Goal: Task Accomplishment & Management: Use online tool/utility

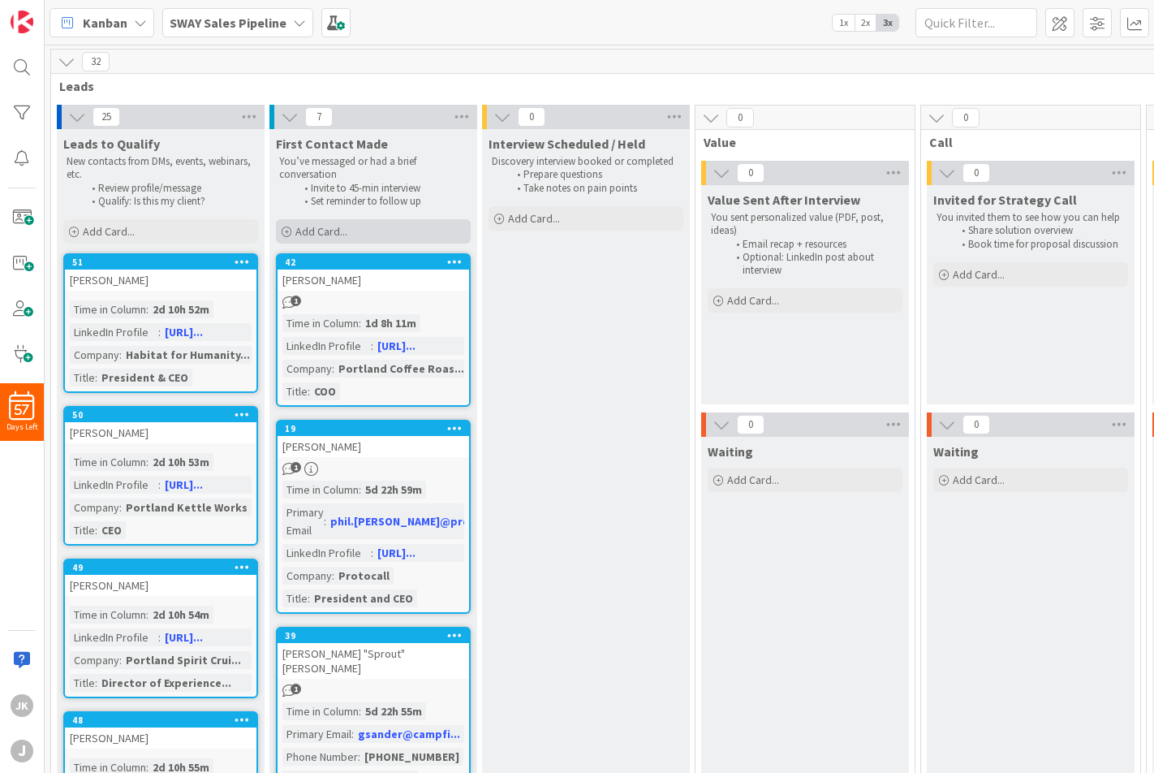
click at [336, 224] on span "Add Card..." at bounding box center [321, 231] width 52 height 15
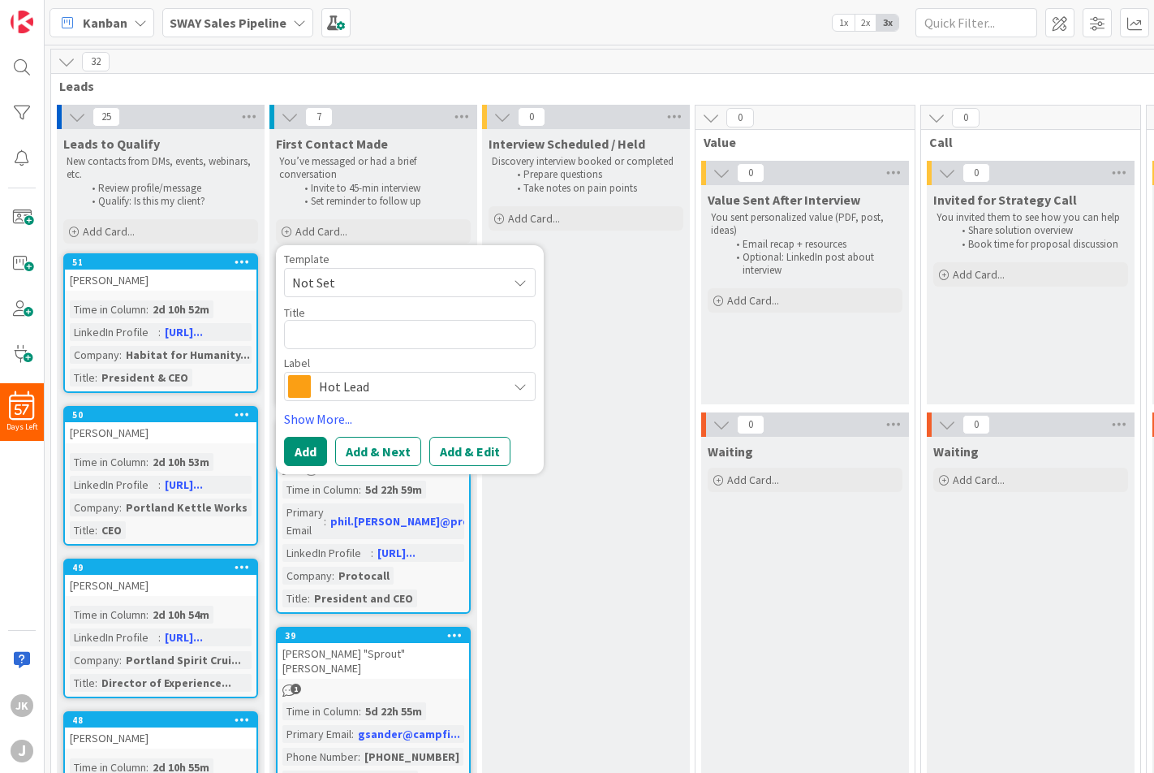
type textarea "x"
type textarea "J"
type textarea "x"
type textarea "Ji"
type textarea "x"
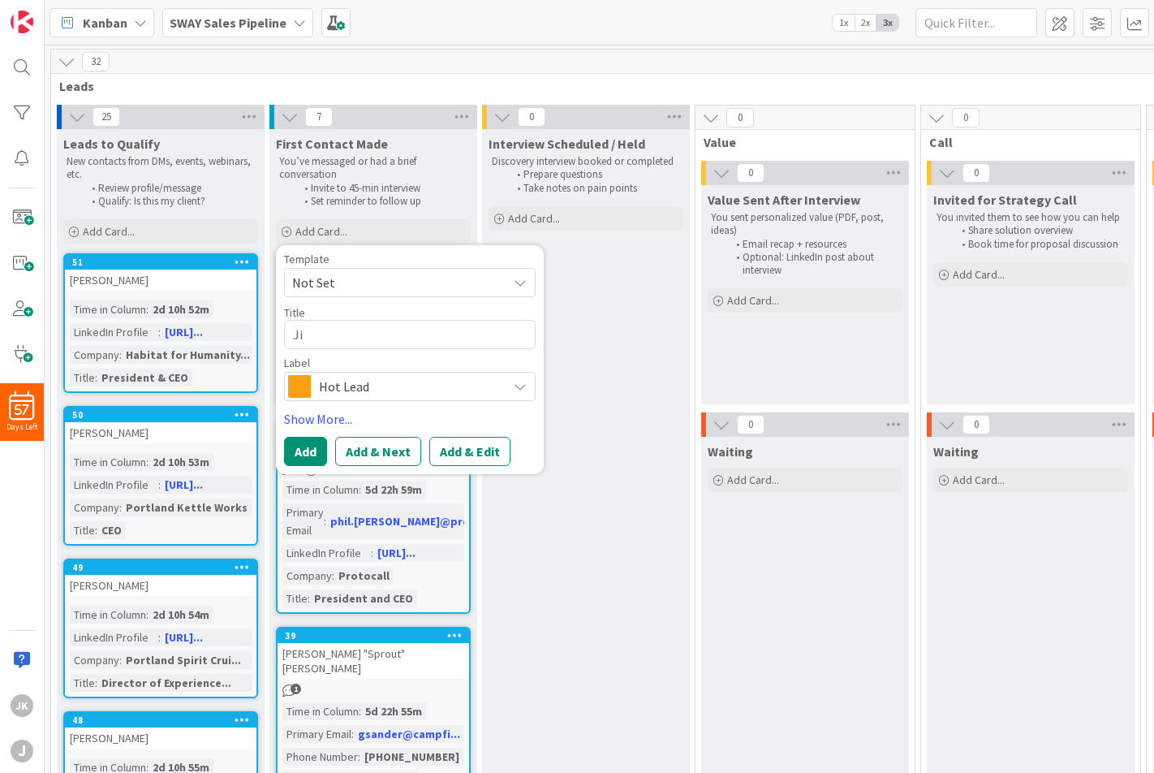
type textarea "Jil"
type textarea "x"
type textarea "[PERSON_NAME]"
type textarea "x"
type textarea "[PERSON_NAME]"
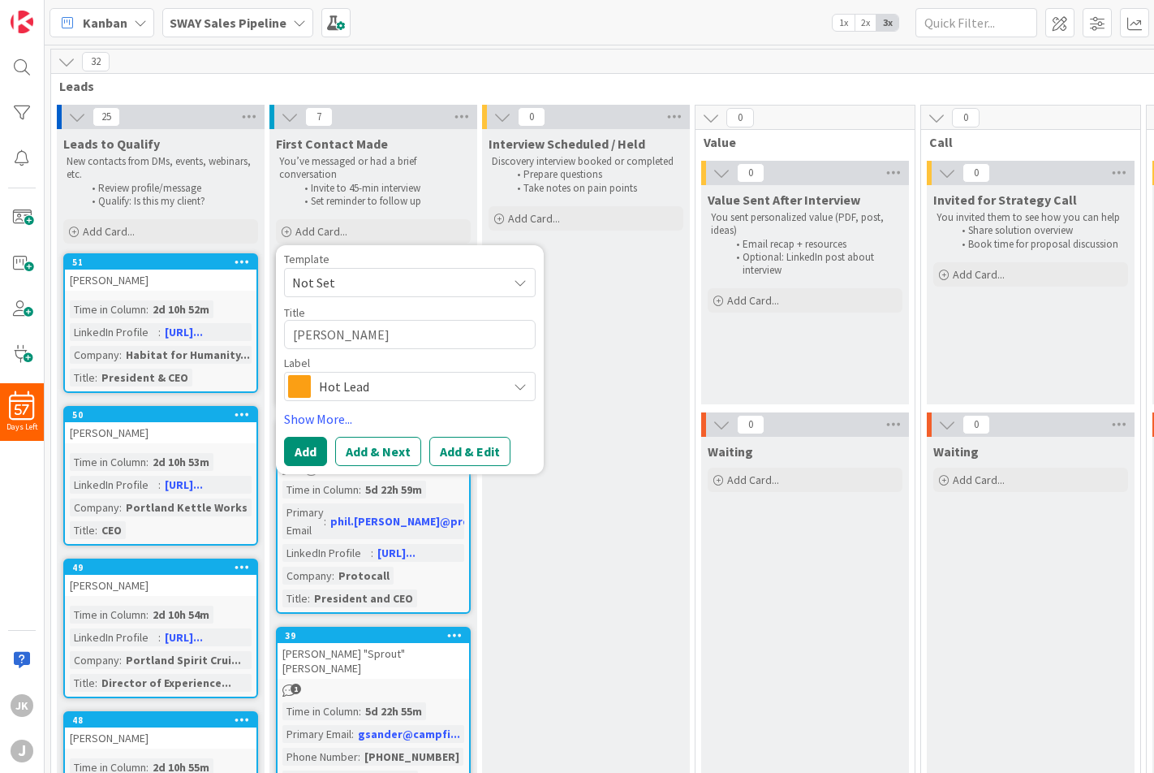
type textarea "x"
type textarea "[PERSON_NAME]"
type textarea "x"
type textarea "[PERSON_NAME]"
type textarea "x"
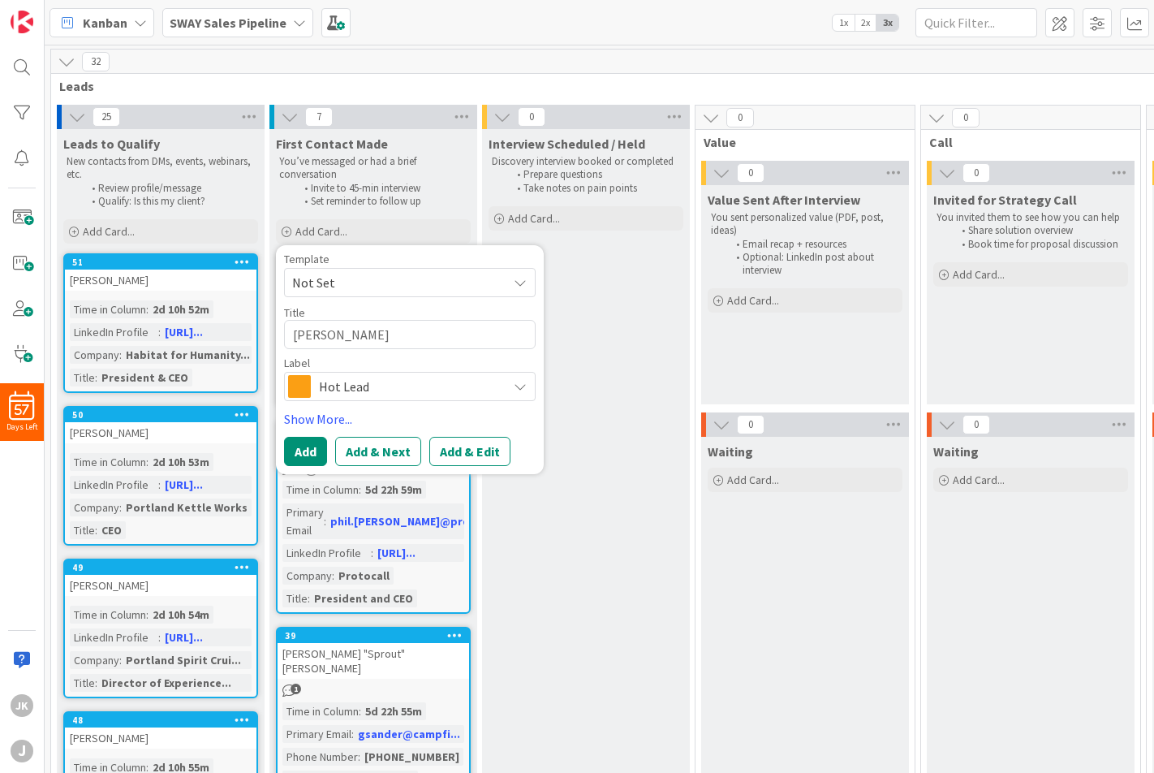
type textarea "[PERSON_NAME]"
type textarea "x"
type textarea "[PERSON_NAME]"
type textarea "x"
type textarea "[PERSON_NAME]"
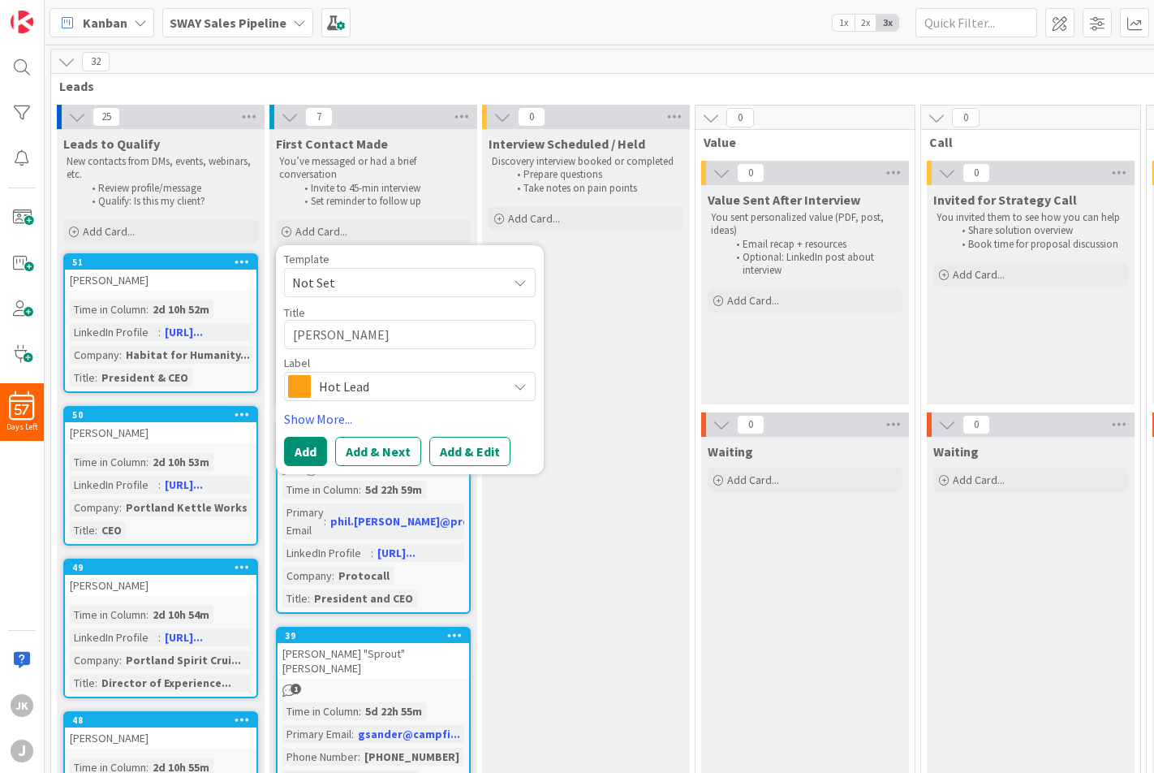
type textarea "x"
type textarea "[PERSON_NAME]"
type textarea "x"
type textarea "[PERSON_NAME]"
click at [399, 383] on span "Hot Lead" at bounding box center [409, 386] width 180 height 23
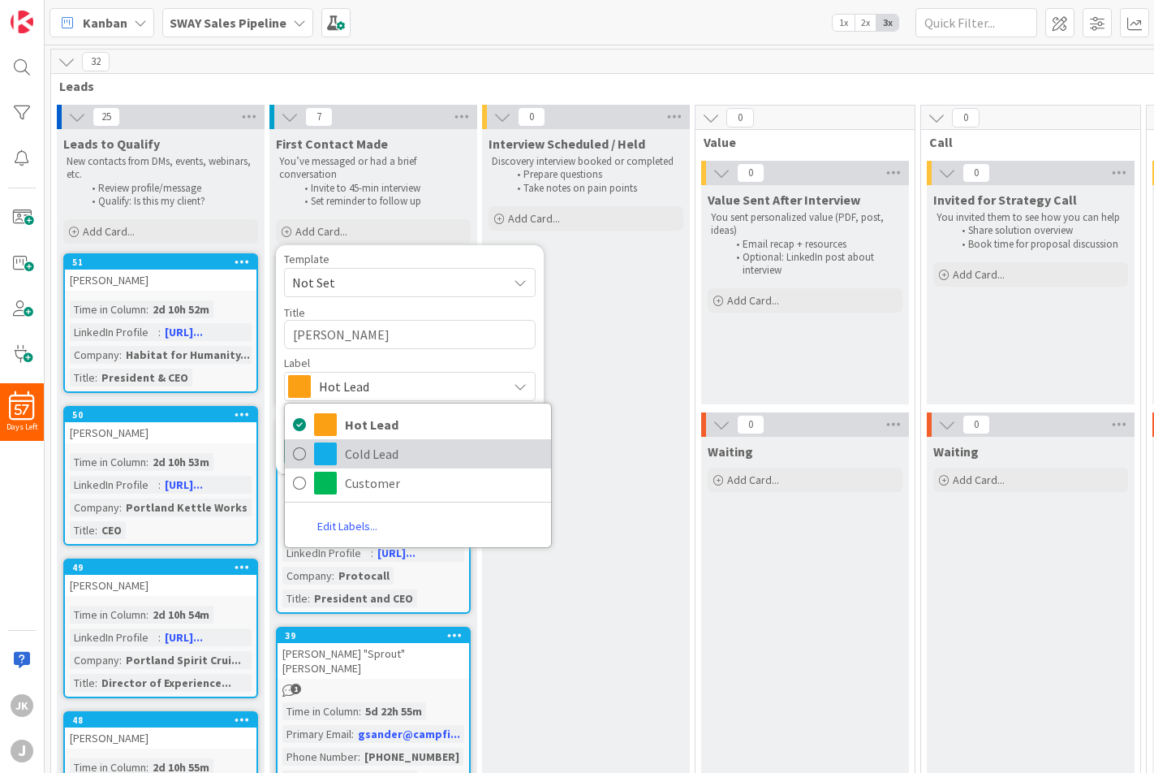
click at [364, 450] on span "Cold Lead" at bounding box center [444, 453] width 198 height 24
type textarea "x"
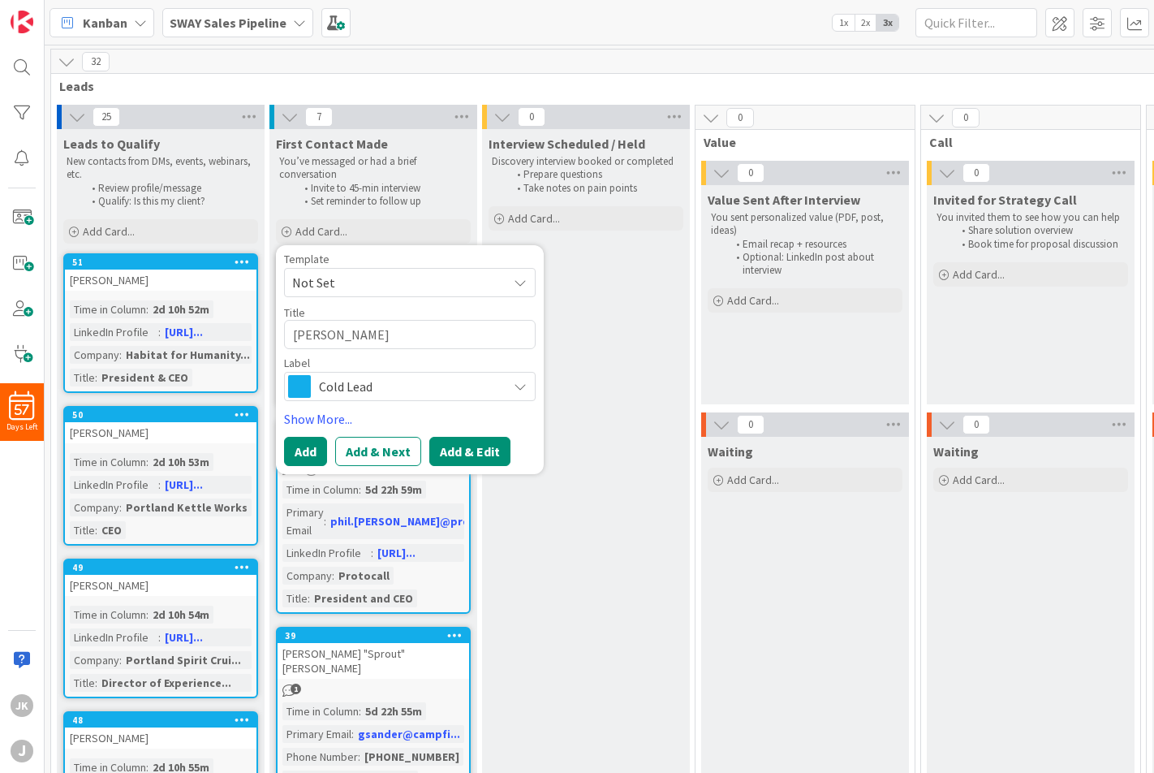
click at [442, 452] on button "Add & Edit" at bounding box center [469, 451] width 81 height 29
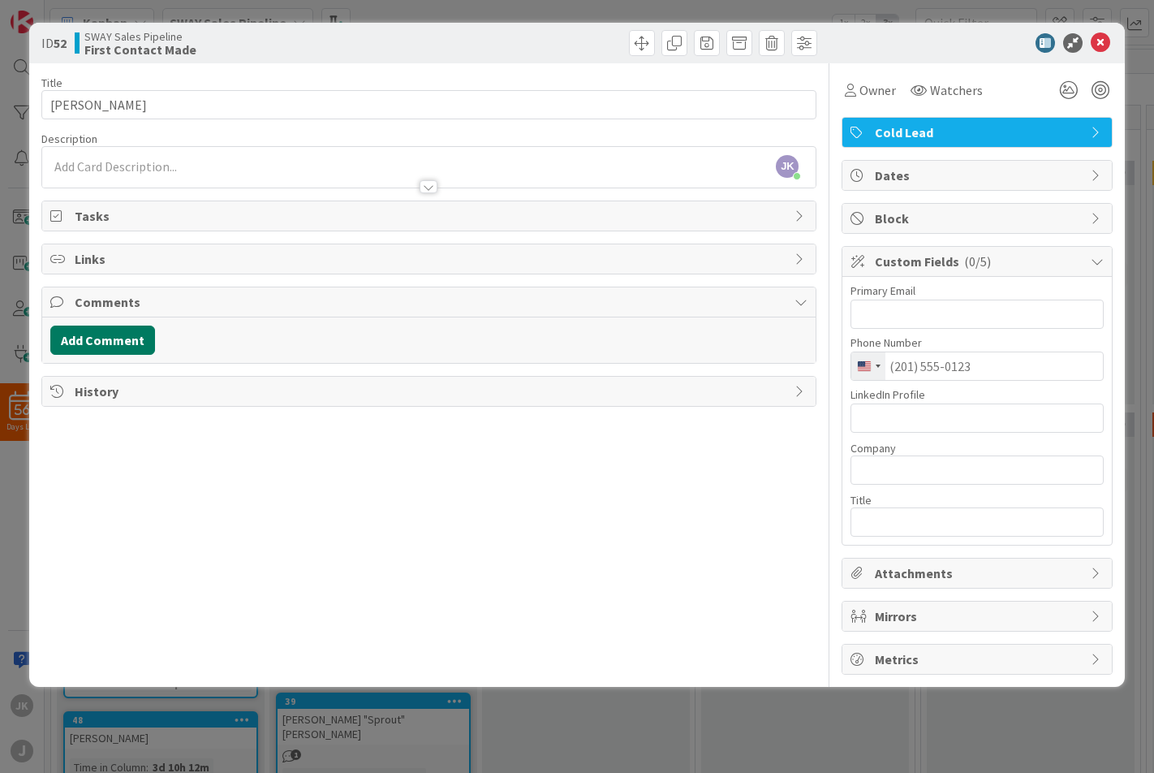
click at [116, 334] on button "Add Comment" at bounding box center [102, 339] width 105 height 29
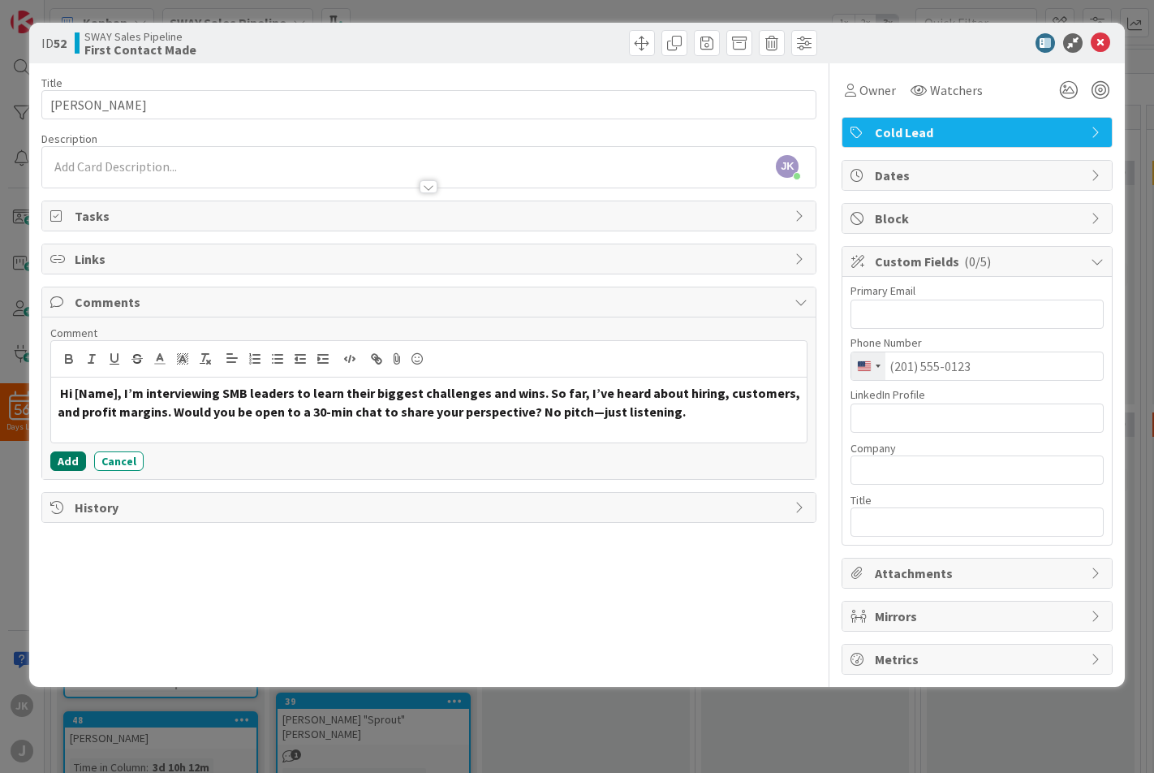
click at [67, 463] on button "Add" at bounding box center [68, 460] width 36 height 19
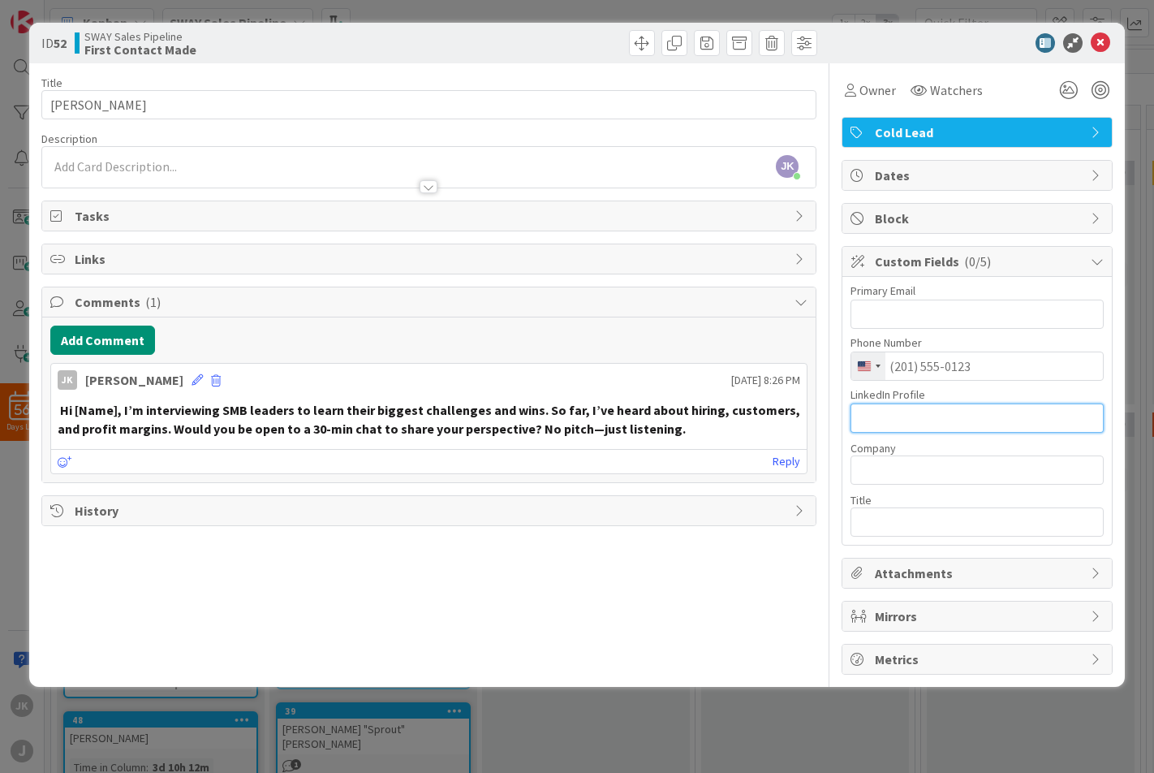
click at [924, 417] on input "text" at bounding box center [977, 417] width 253 height 29
paste input "[URL][DOMAIN_NAME]"
type input "[URL][DOMAIN_NAME]"
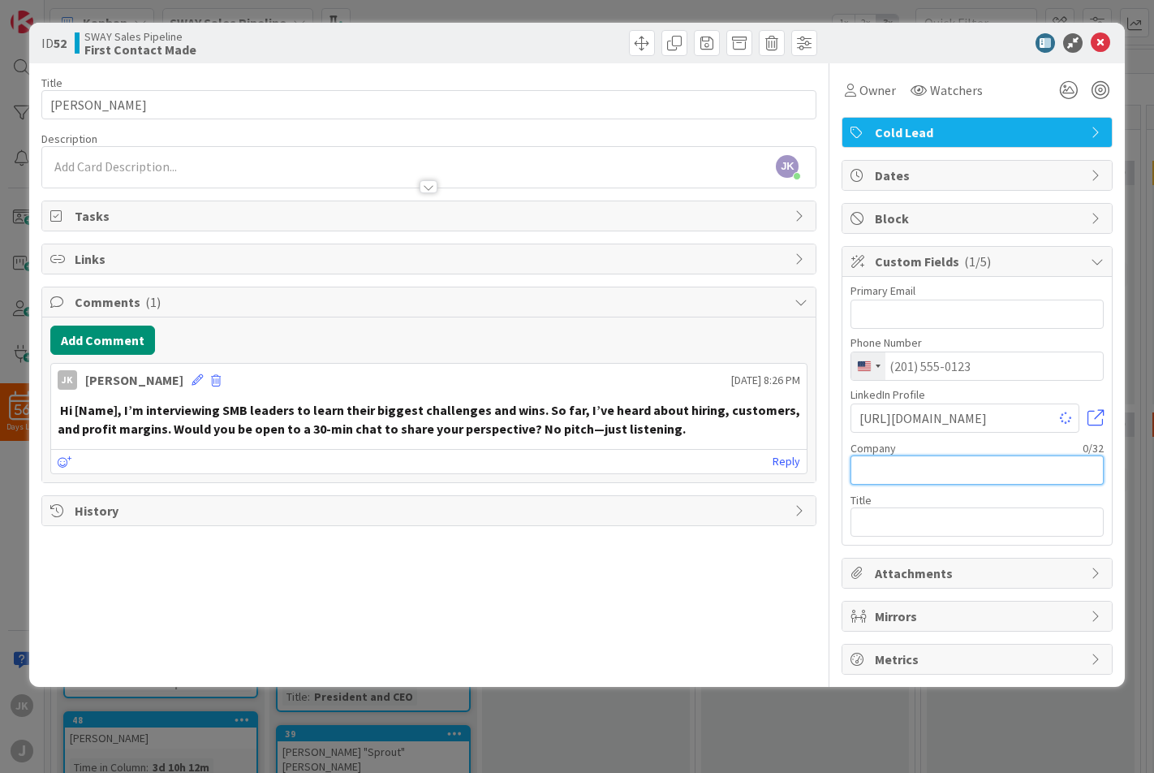
click at [917, 465] on input "text" at bounding box center [977, 469] width 253 height 29
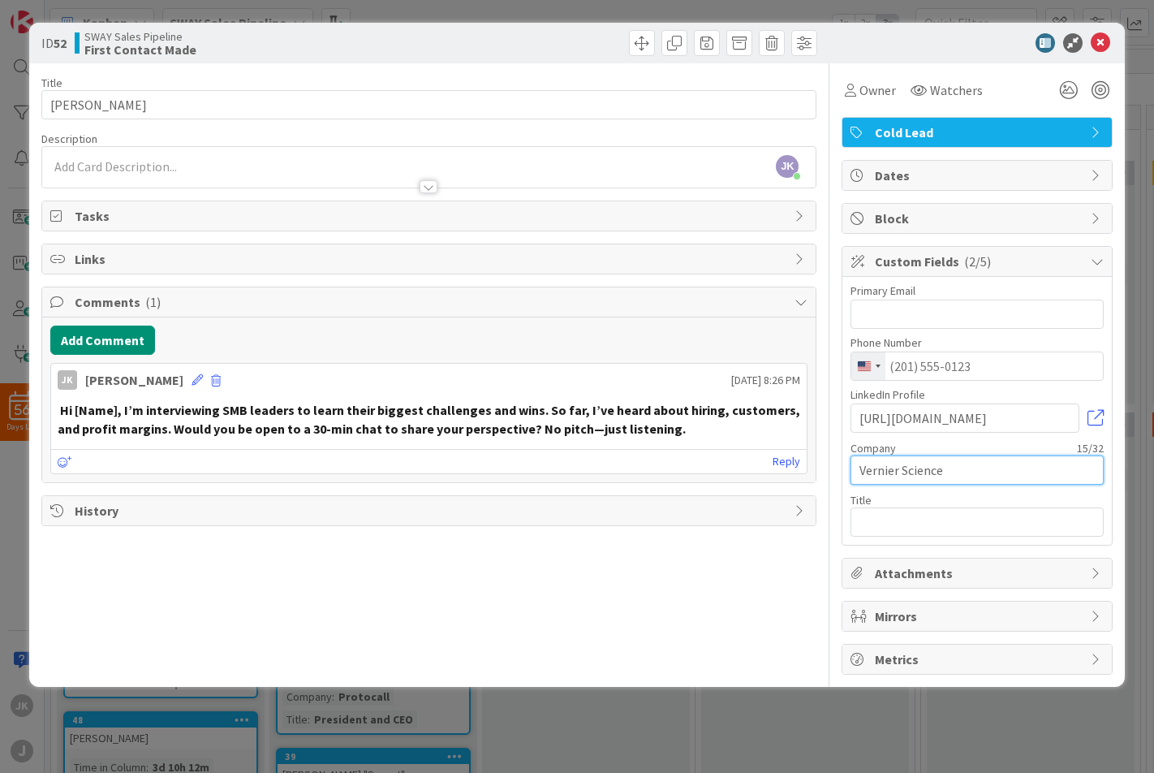
type input "Vernier Science"
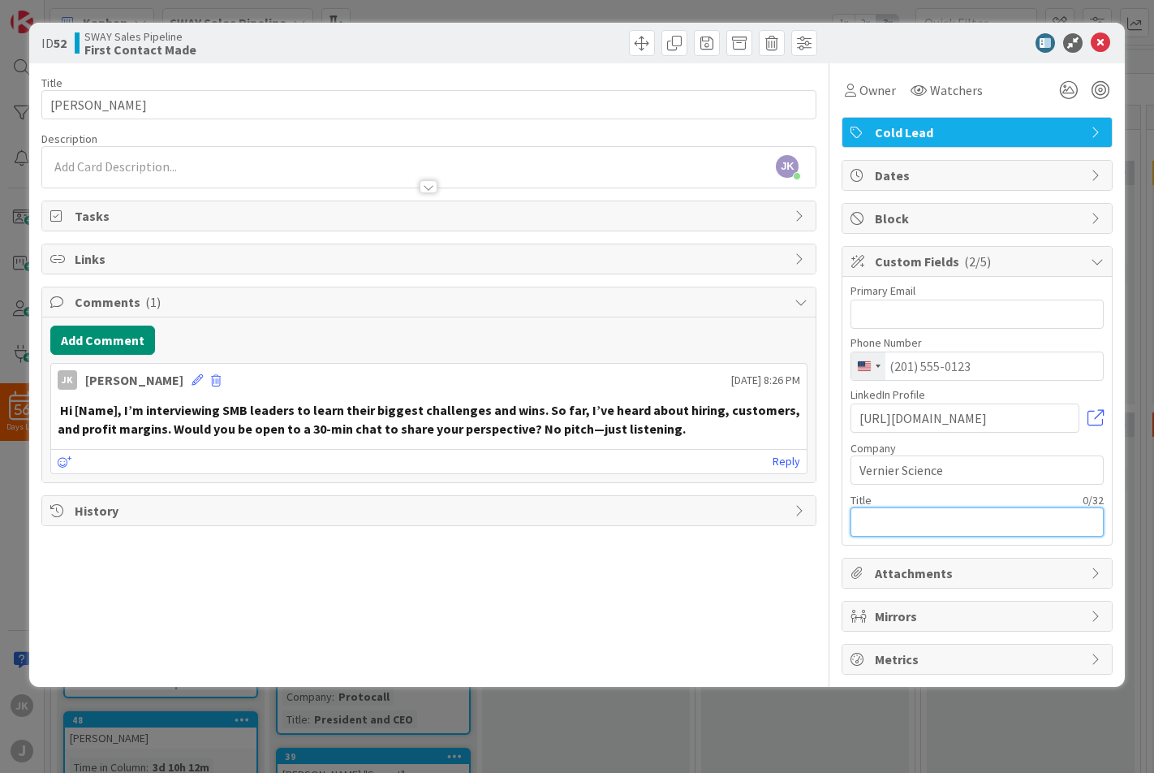
click at [970, 524] on input "text" at bounding box center [977, 521] width 253 height 29
type input "CEO"
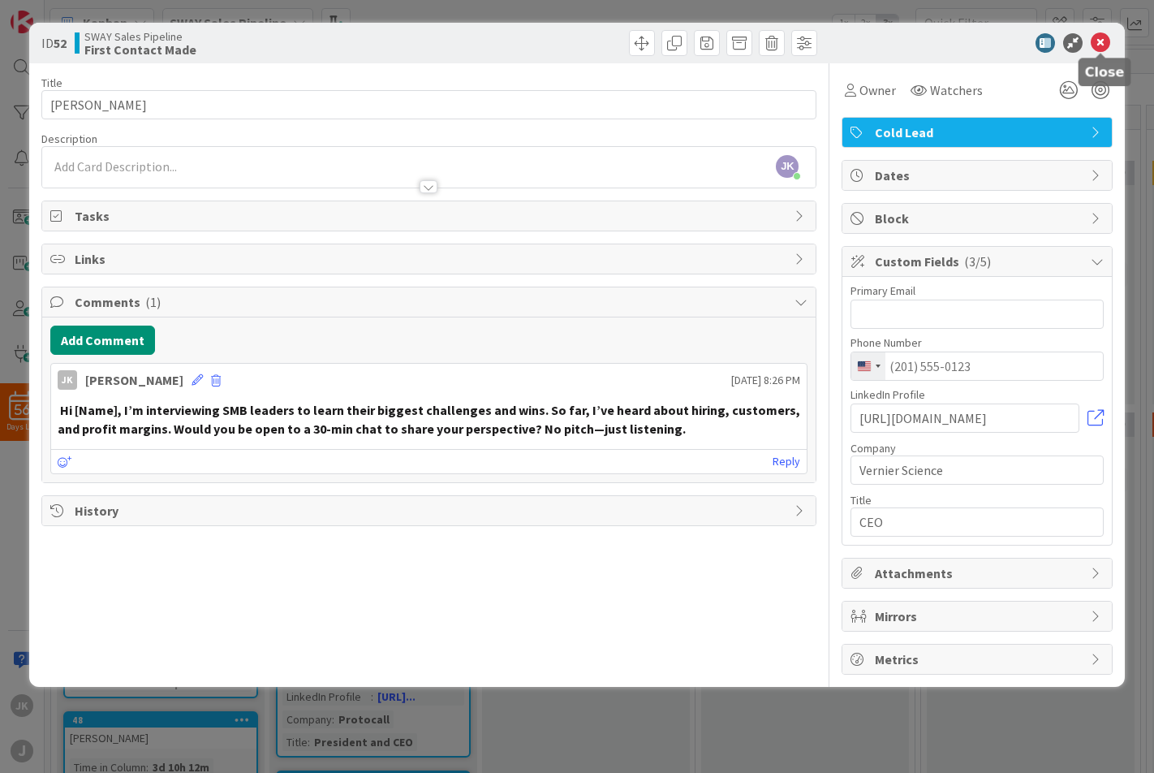
click at [1105, 39] on icon at bounding box center [1100, 42] width 19 height 19
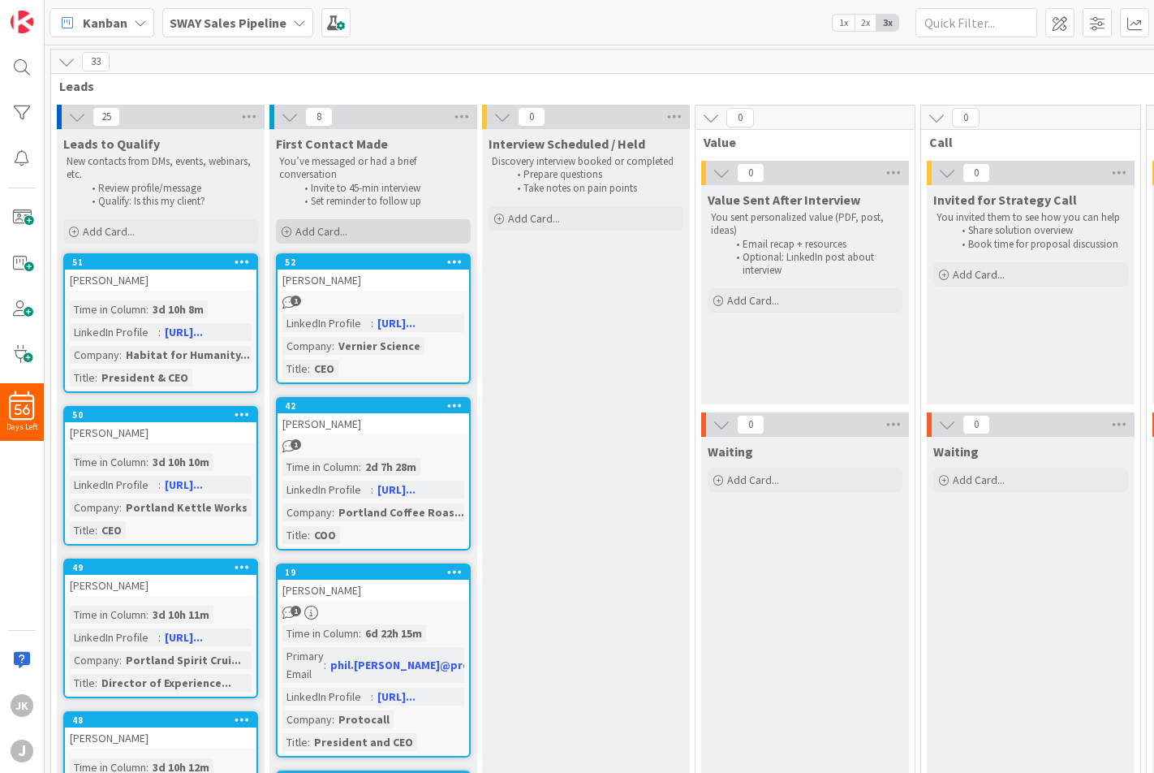
click at [329, 232] on span "Add Card..." at bounding box center [321, 231] width 52 height 15
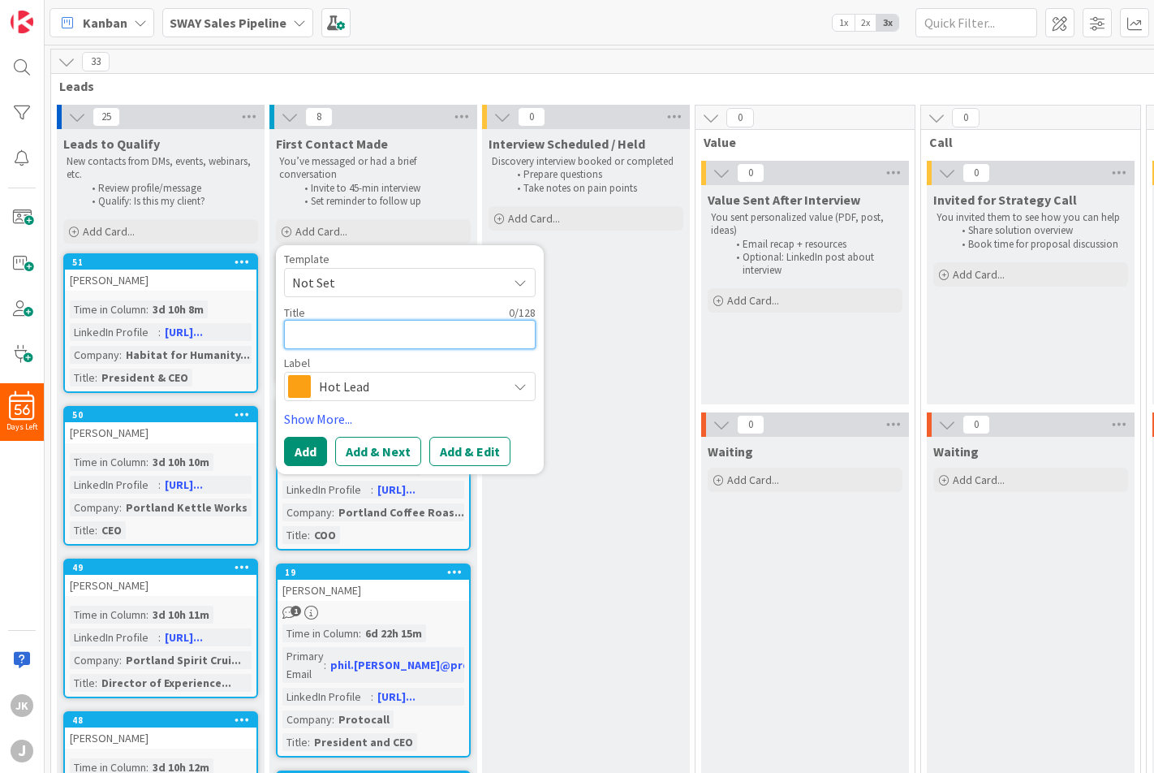
type textarea "x"
type textarea "K"
type textarea "x"
type textarea "Ka"
type textarea "x"
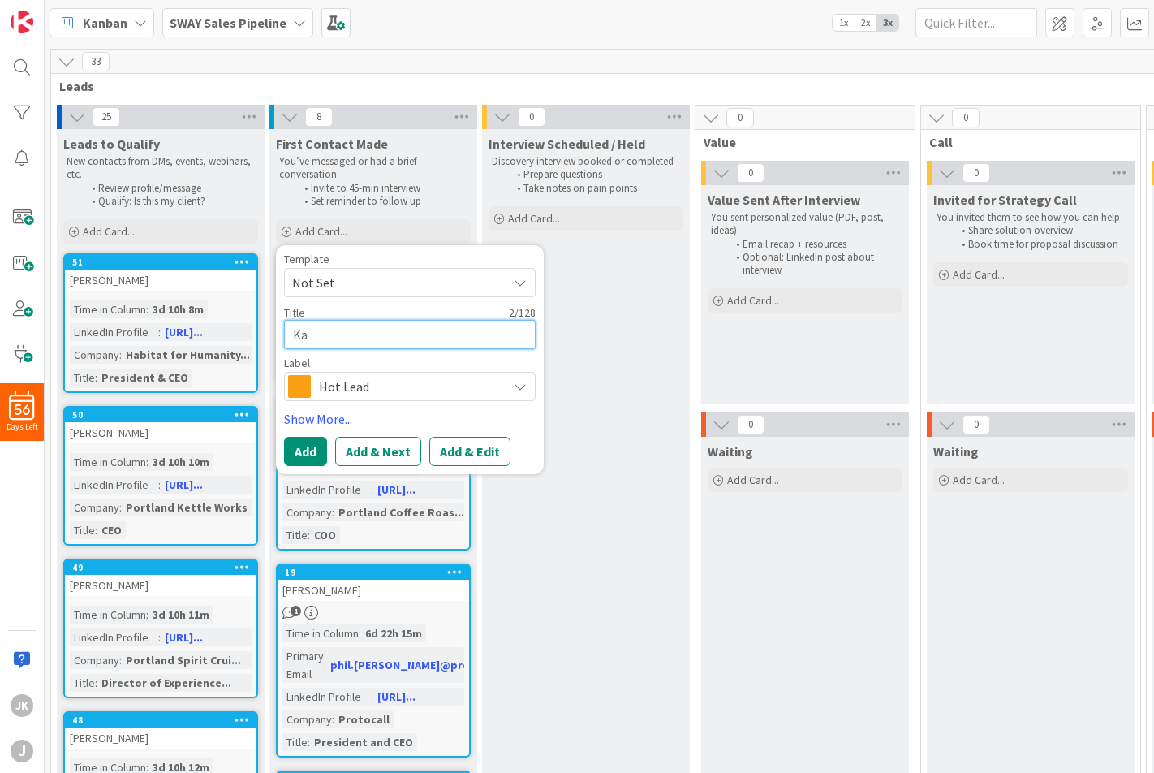
type textarea "[PERSON_NAME]"
type textarea "x"
type textarea "Ka"
type textarea "x"
type textarea "Kar"
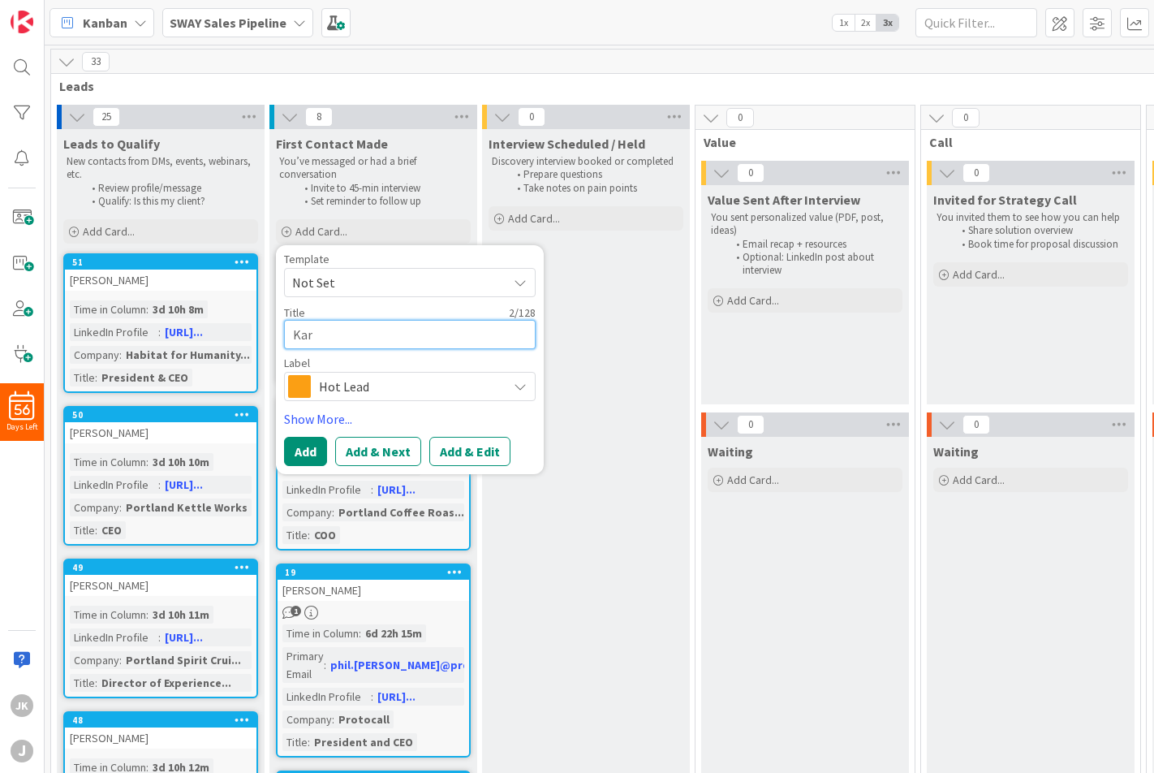
type textarea "x"
type textarea "[PERSON_NAME]"
type textarea "x"
type textarea "[PERSON_NAME]"
type textarea "x"
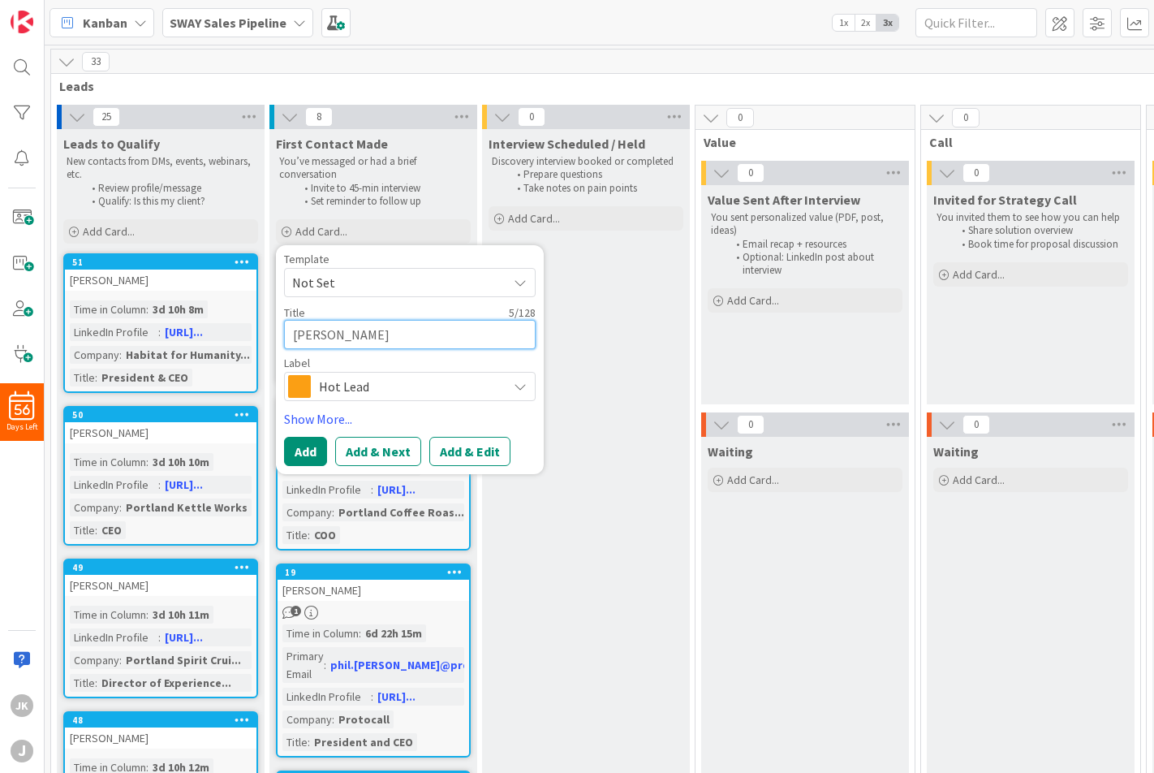
type textarea "[PERSON_NAME]"
type textarea "x"
type textarea "[PERSON_NAME]"
type textarea "x"
type textarea "[PERSON_NAME]"
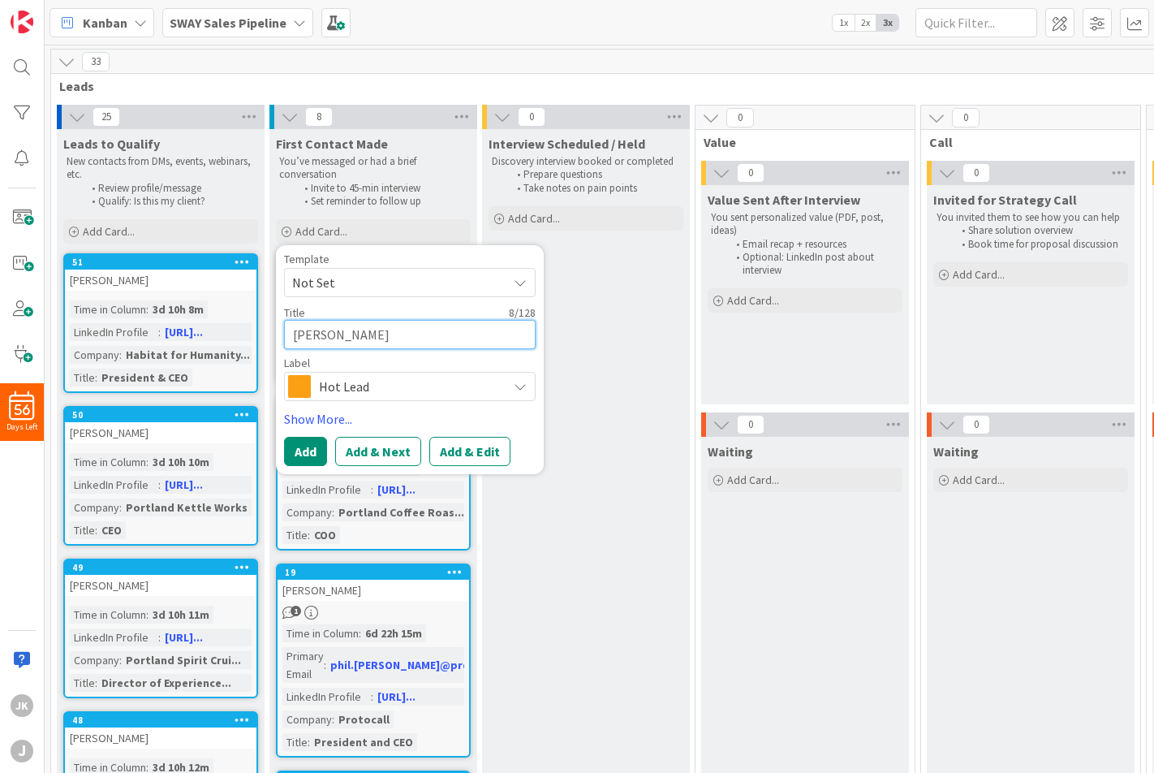
type textarea "x"
type textarea "[PERSON_NAME]"
type textarea "x"
type textarea "[PERSON_NAME]"
click at [392, 381] on span "Hot Lead" at bounding box center [409, 386] width 180 height 23
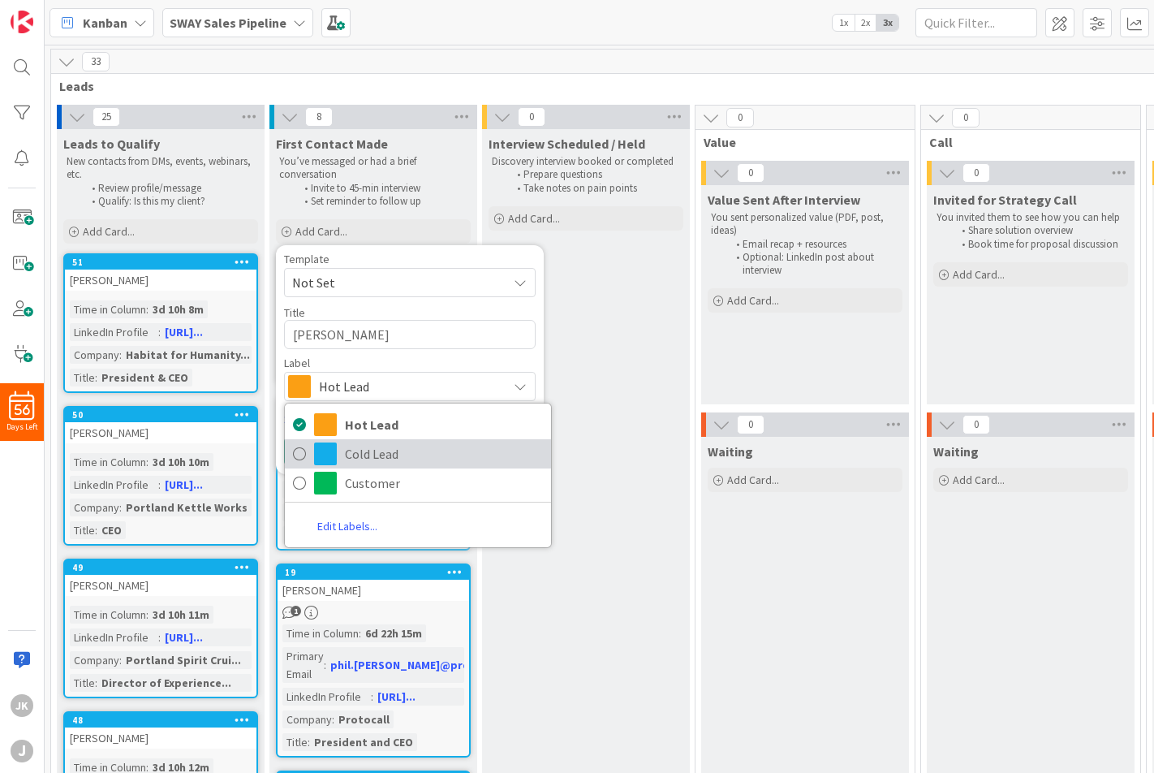
click at [364, 450] on span "Cold Lead" at bounding box center [444, 453] width 198 height 24
type textarea "x"
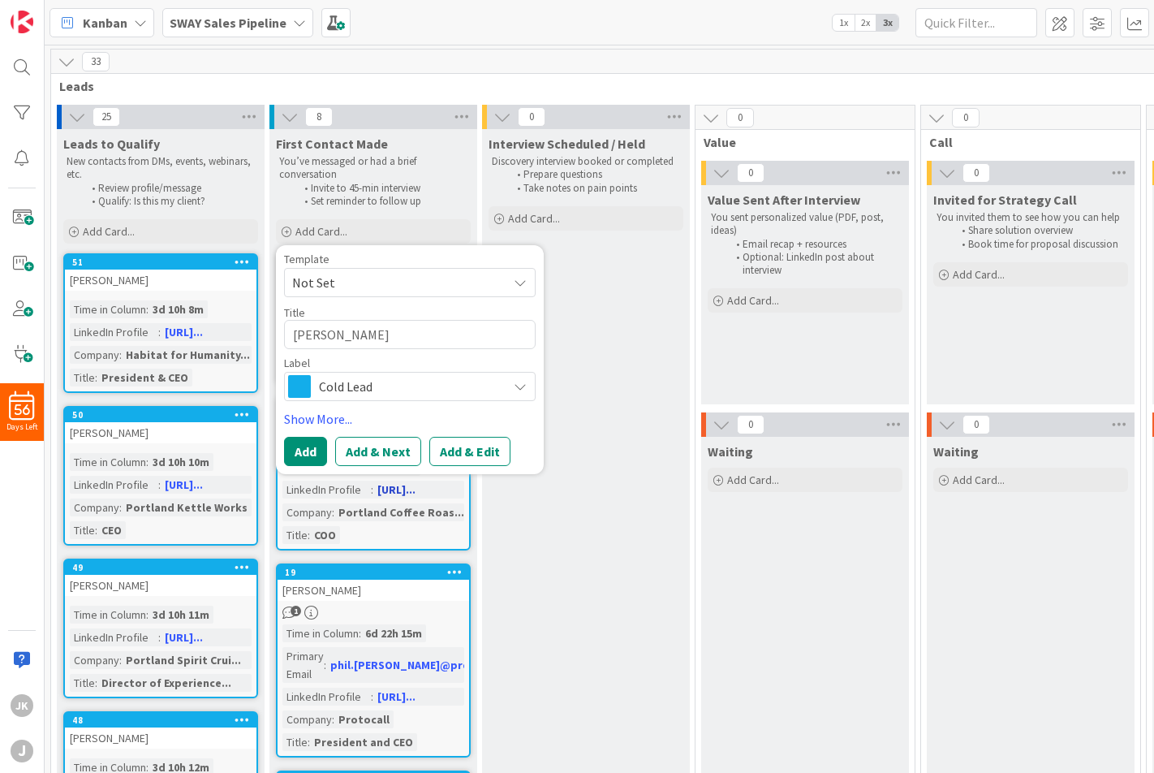
click at [459, 450] on button "Add & Edit" at bounding box center [469, 451] width 81 height 29
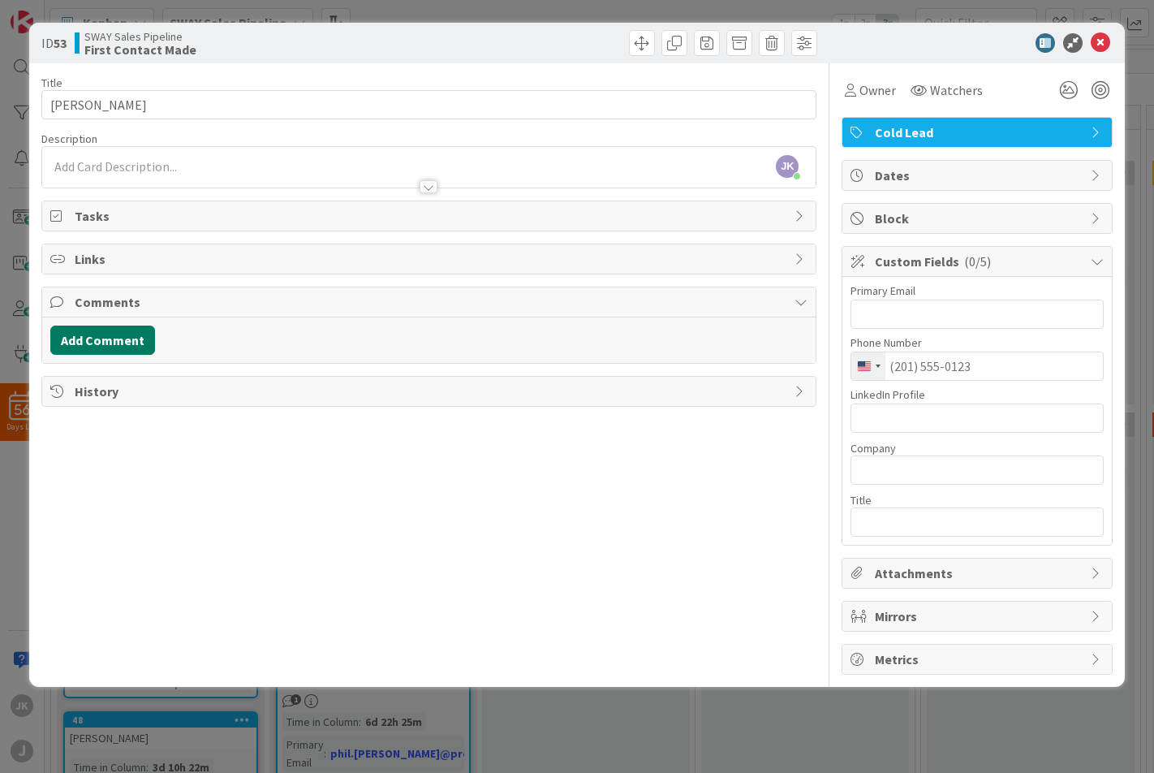
click at [91, 332] on button "Add Comment" at bounding box center [102, 339] width 105 height 29
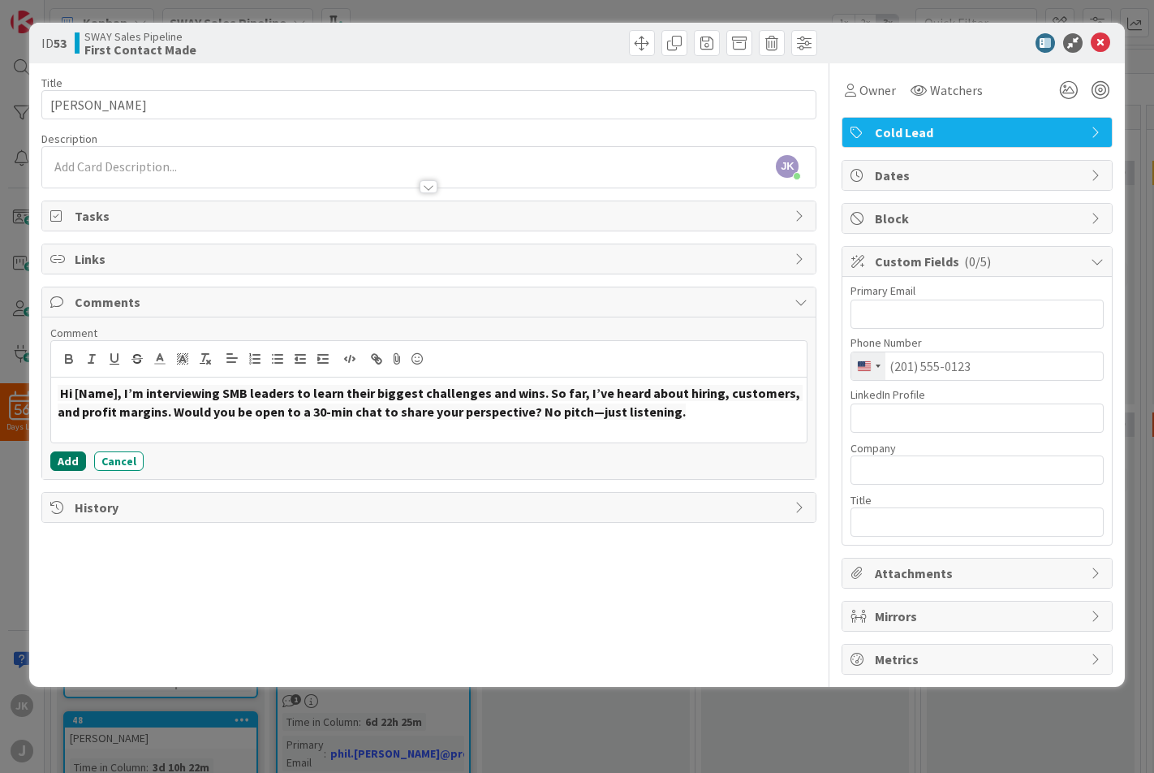
click at [63, 459] on button "Add" at bounding box center [68, 460] width 36 height 19
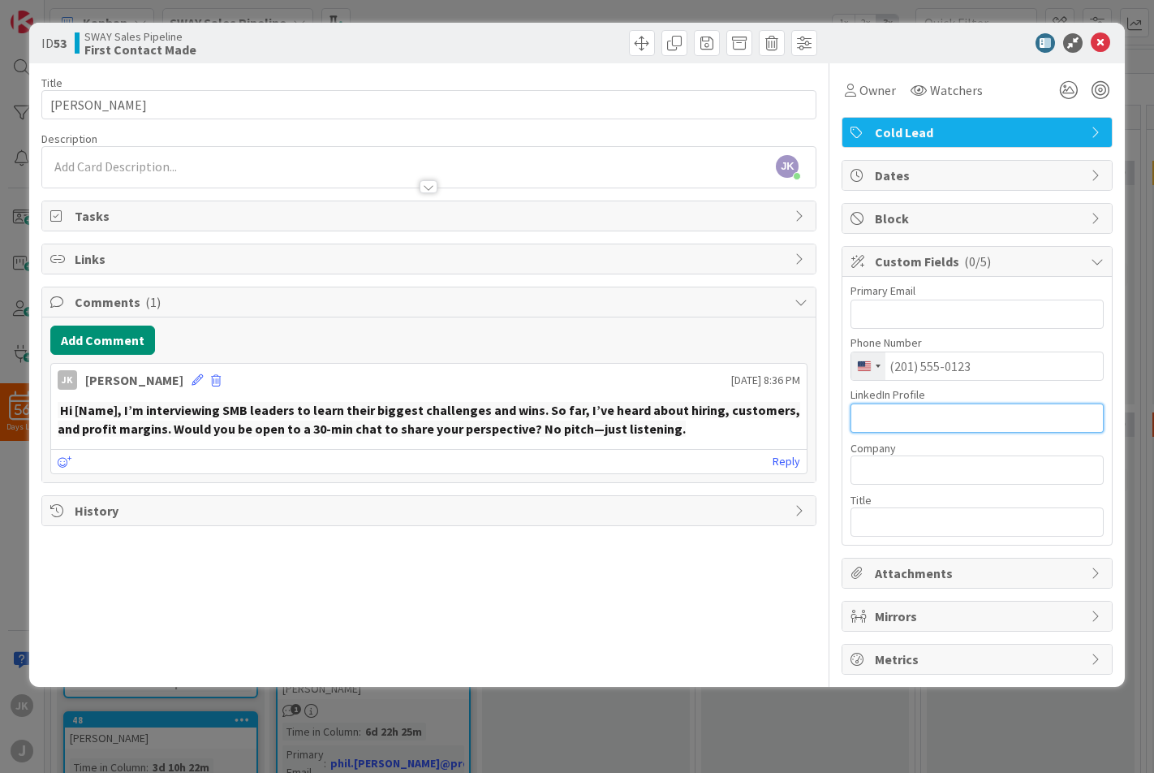
click at [889, 415] on input "text" at bounding box center [977, 417] width 253 height 29
paste input "[URL][DOMAIN_NAME]"
type input "[URL][DOMAIN_NAME]"
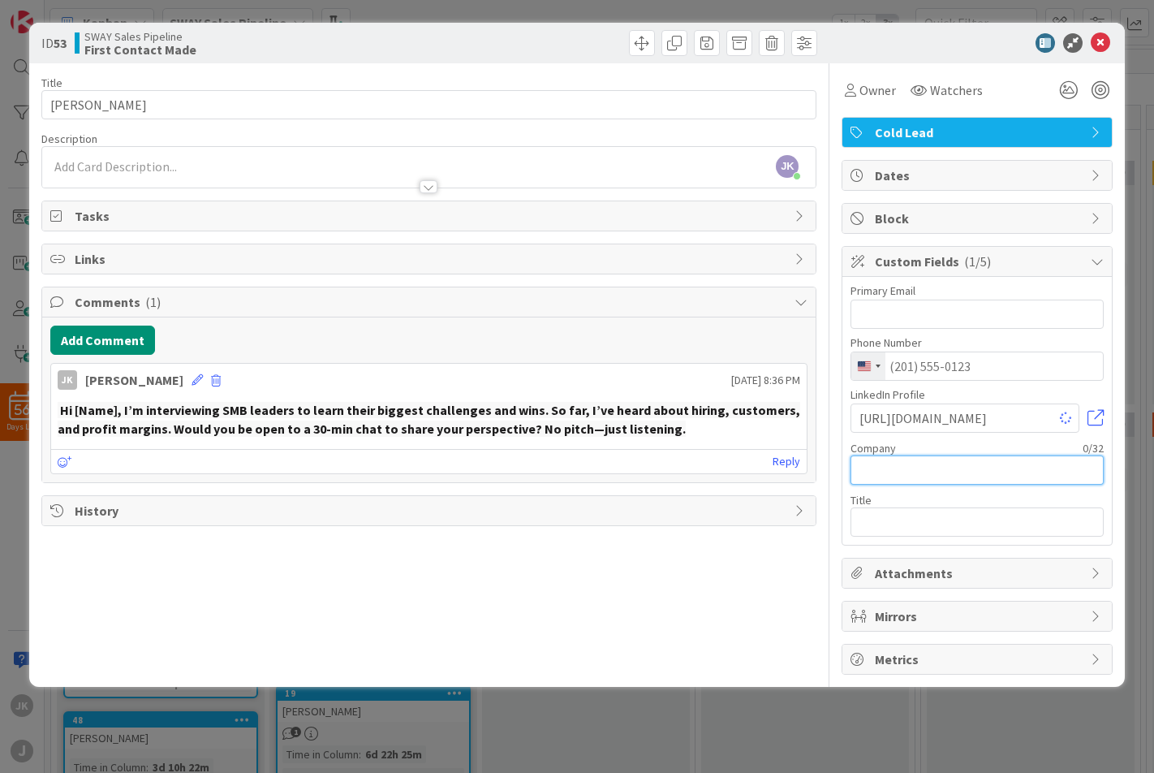
click at [901, 459] on input "text" at bounding box center [977, 469] width 253 height 29
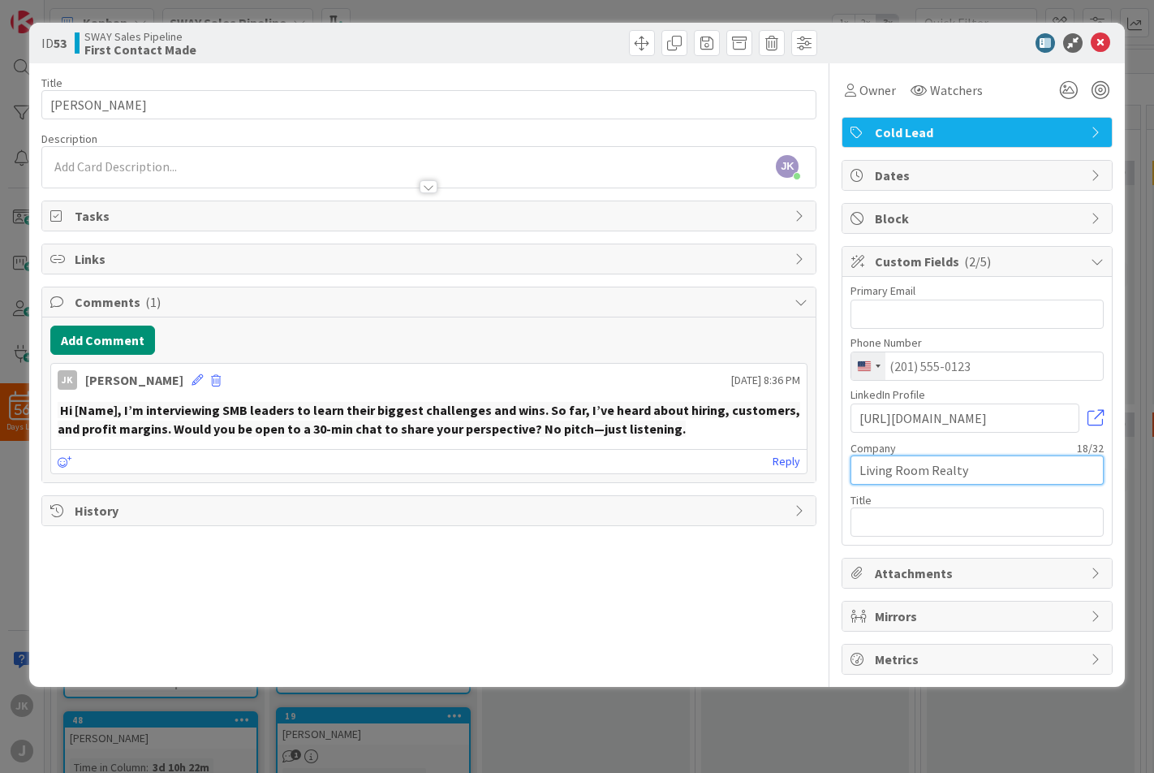
type input "Living Room Realty"
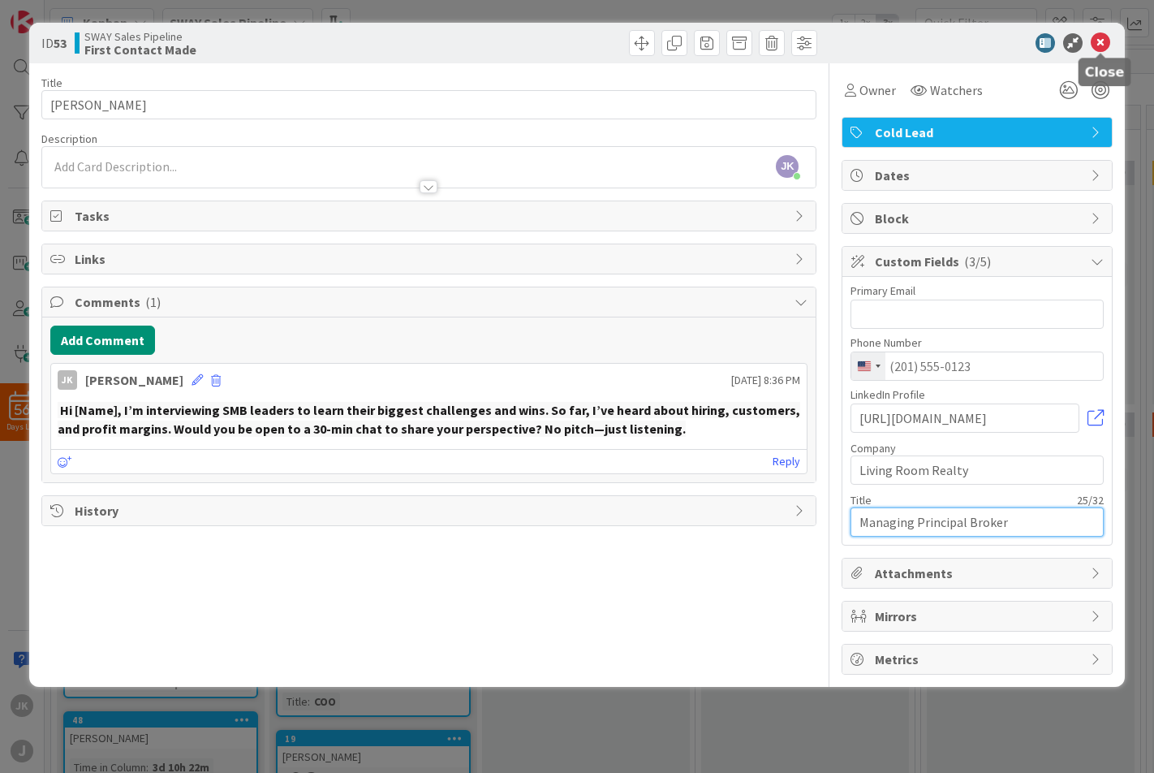
type input "Managing Principal Broker"
click at [1102, 46] on icon at bounding box center [1100, 42] width 19 height 19
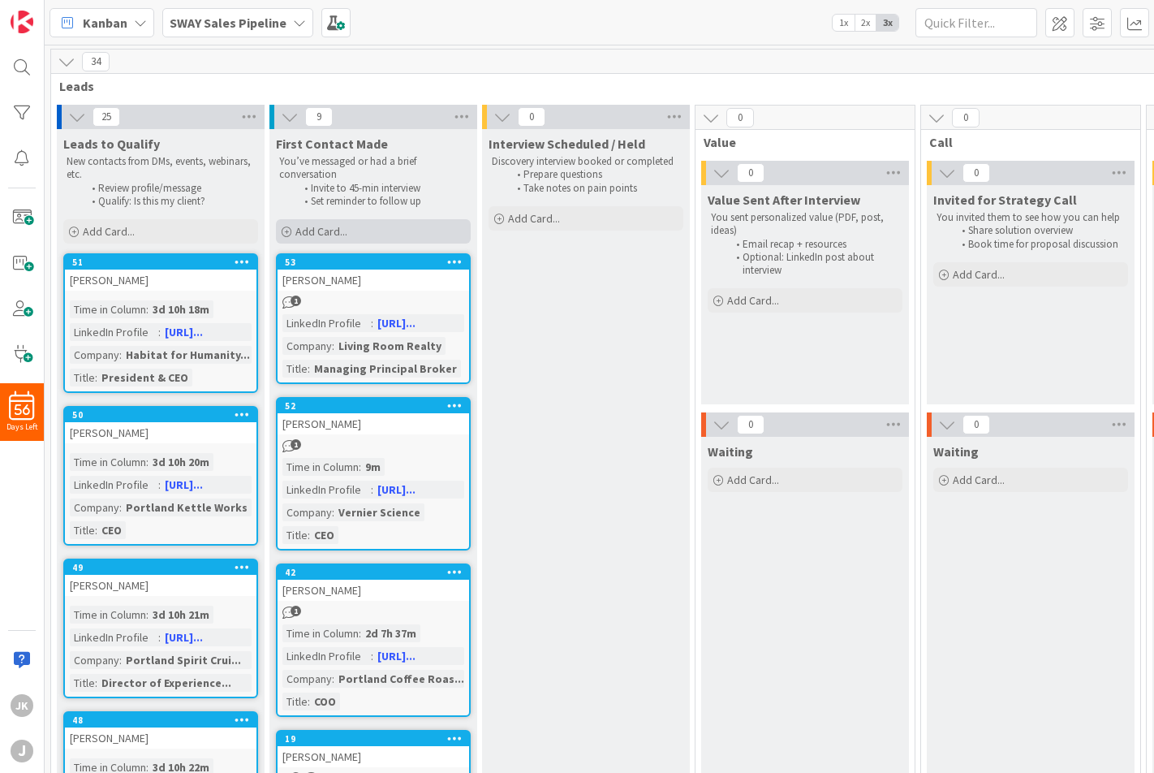
click at [321, 231] on span "Add Card..." at bounding box center [321, 231] width 52 height 15
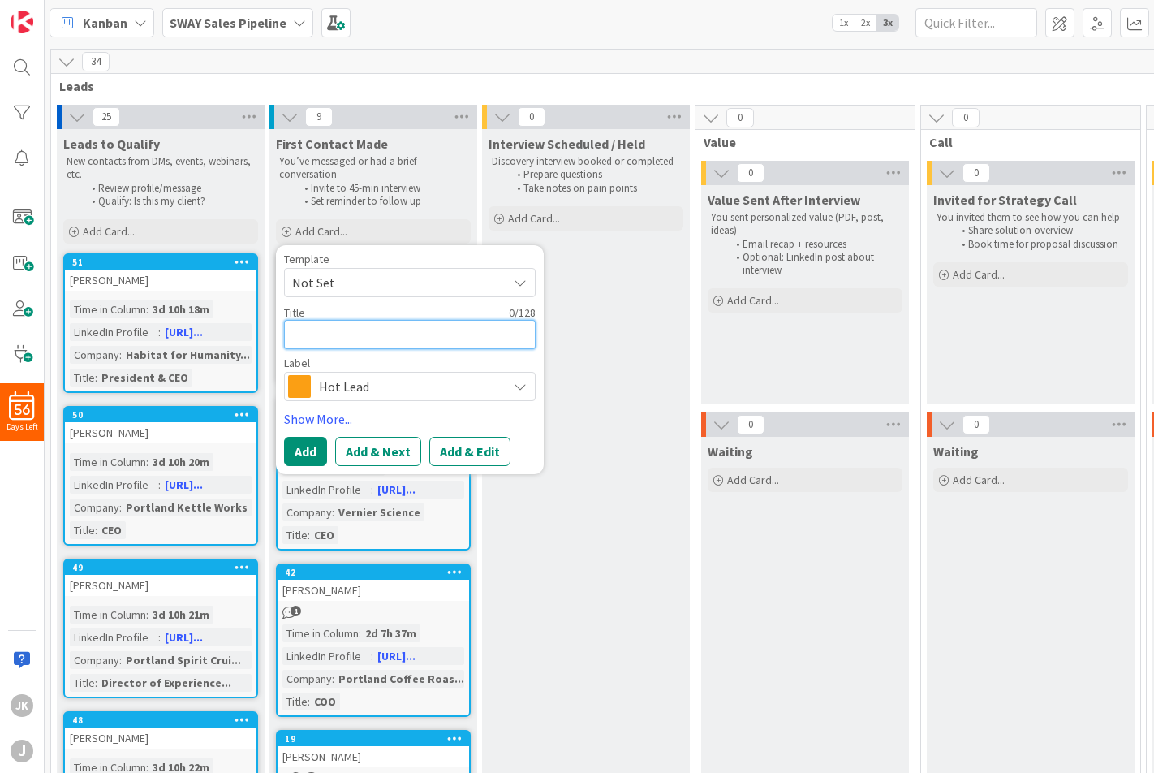
type textarea "x"
type textarea "A"
type textarea "x"
type textarea "Ama"
type textarea "x"
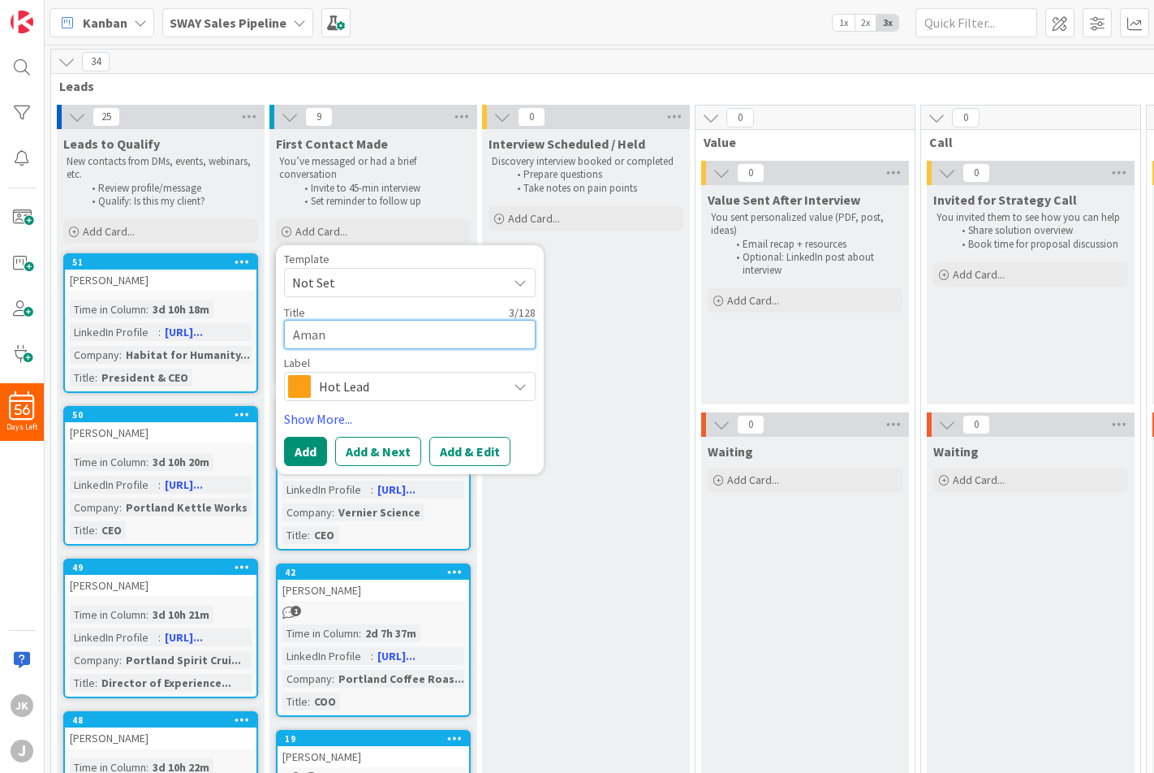
type textarea "Amand"
type textarea "x"
type textarea "[PERSON_NAME]"
type textarea "x"
type textarea "[PERSON_NAME]"
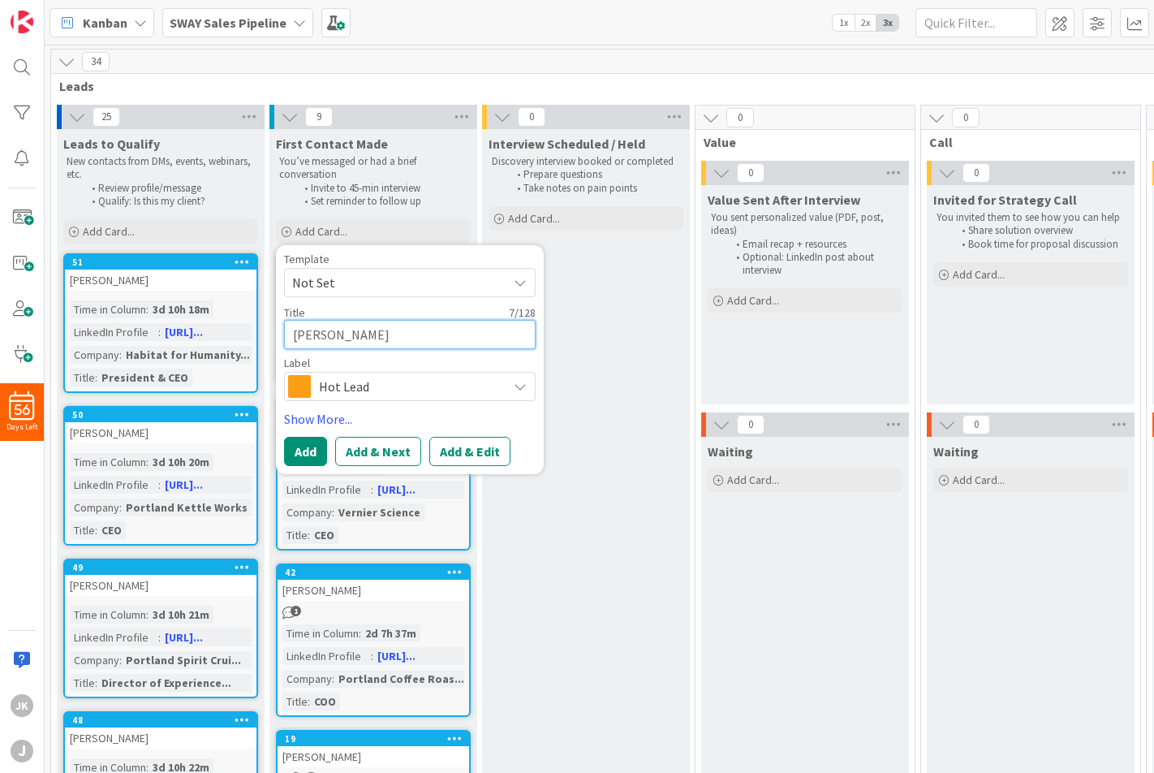
type textarea "x"
type textarea "[PERSON_NAME]"
type textarea "x"
type textarea "[PERSON_NAME]"
type textarea "x"
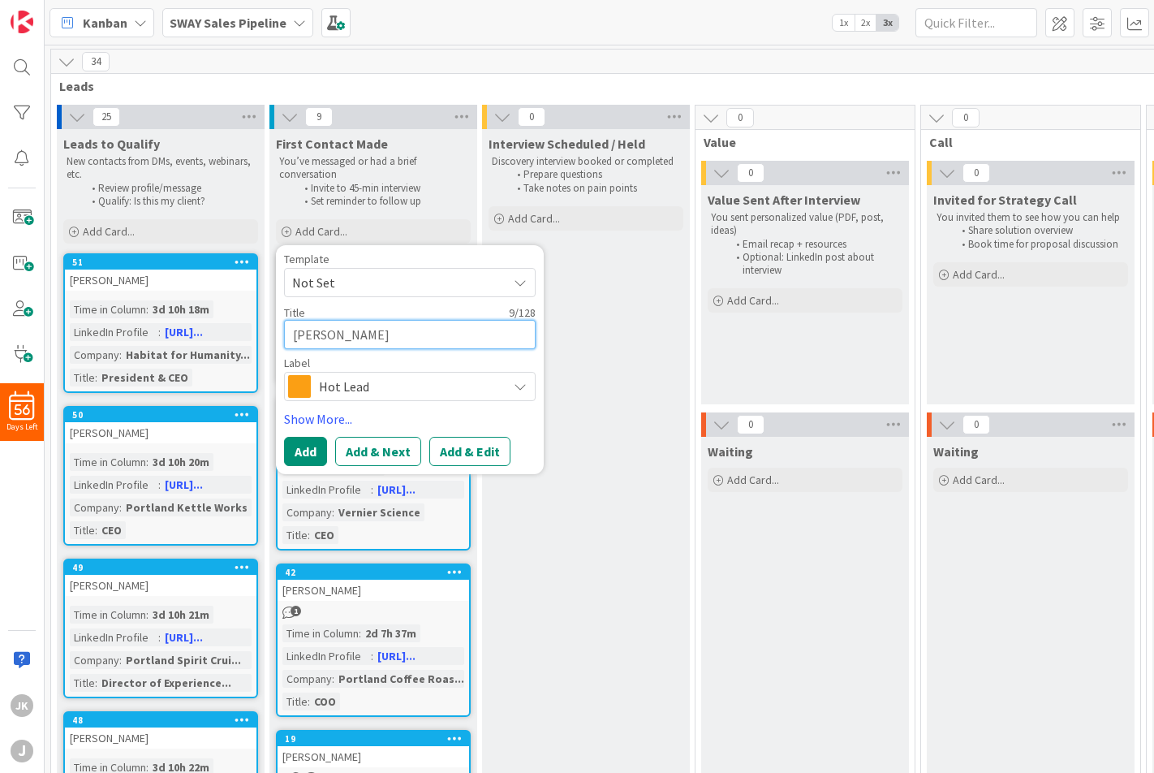
type textarea "[PERSON_NAME]"
type textarea "x"
type textarea "[PERSON_NAME]"
type textarea "x"
type textarea "[PERSON_NAME]"
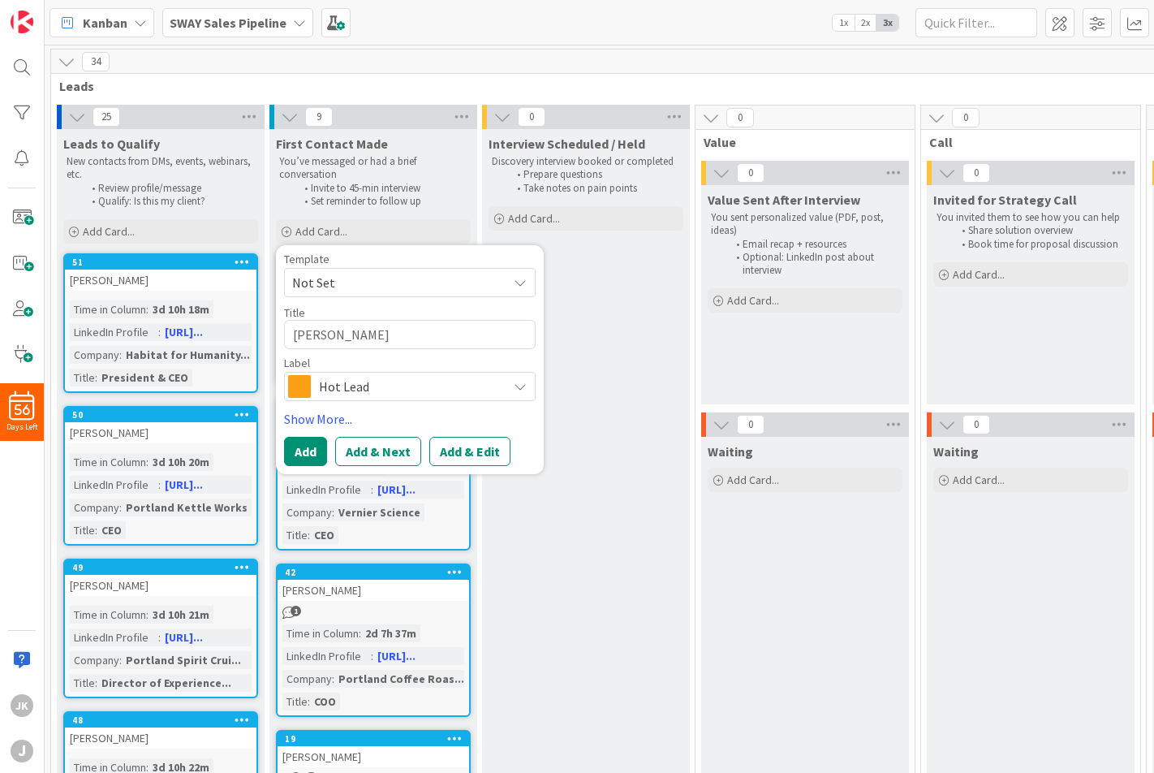
click at [515, 387] on icon at bounding box center [520, 386] width 13 height 13
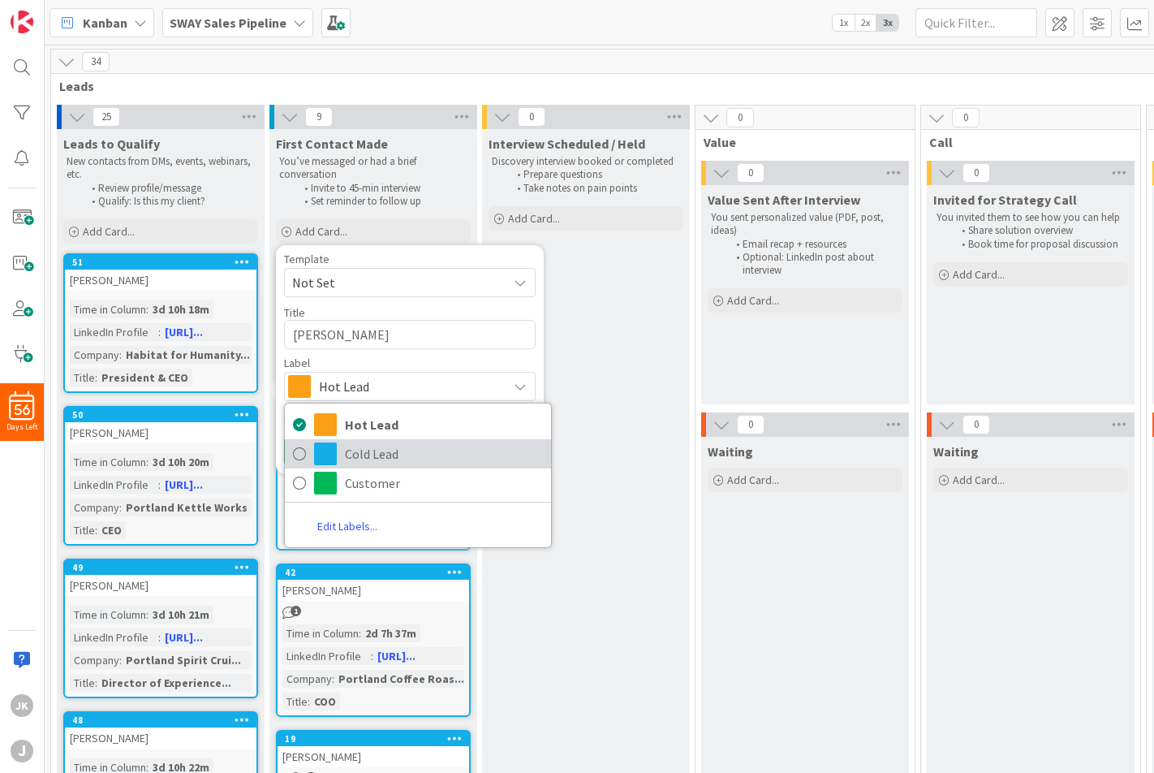
click at [430, 449] on span "Cold Lead" at bounding box center [444, 453] width 198 height 24
type textarea "x"
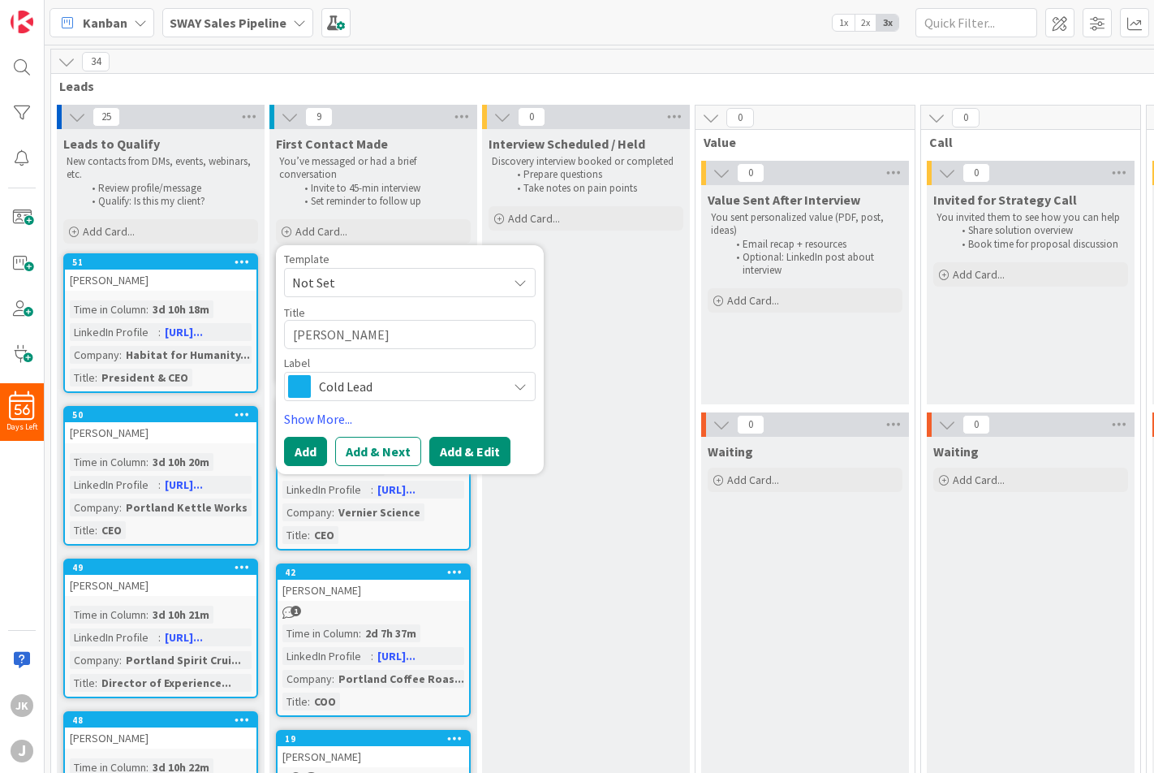
click at [438, 441] on button "Add & Edit" at bounding box center [469, 451] width 81 height 29
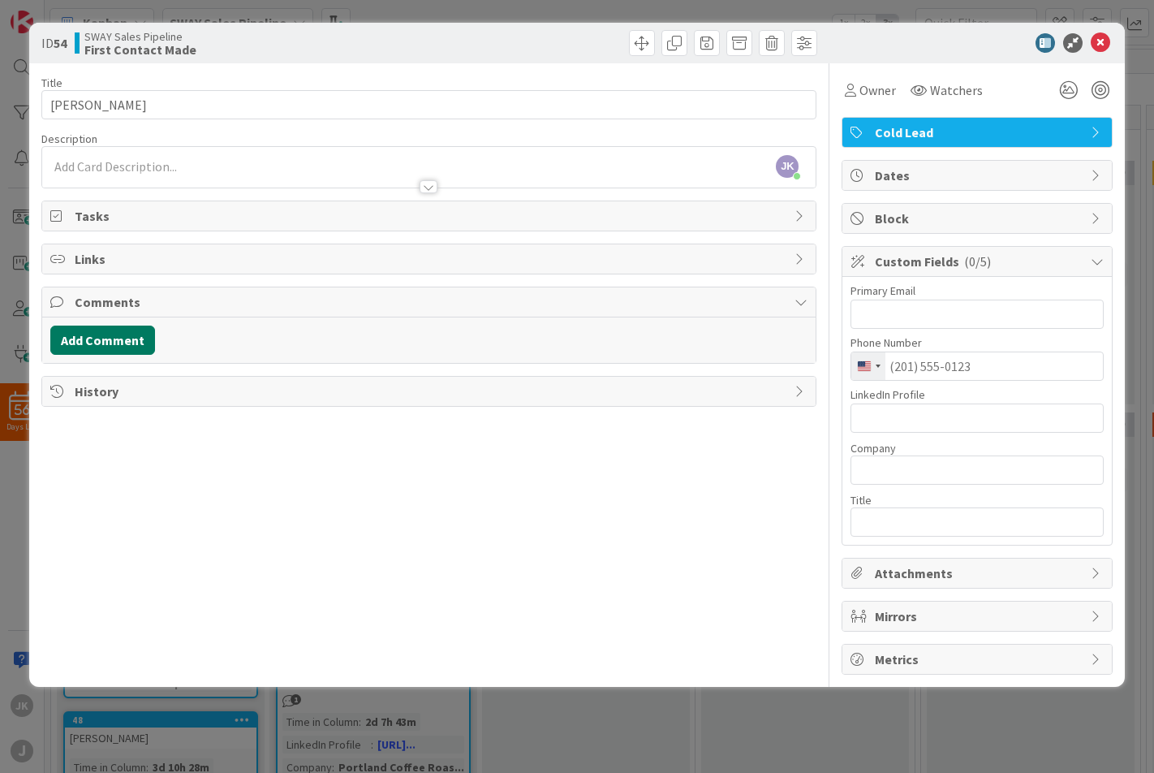
click at [120, 328] on button "Add Comment" at bounding box center [102, 339] width 105 height 29
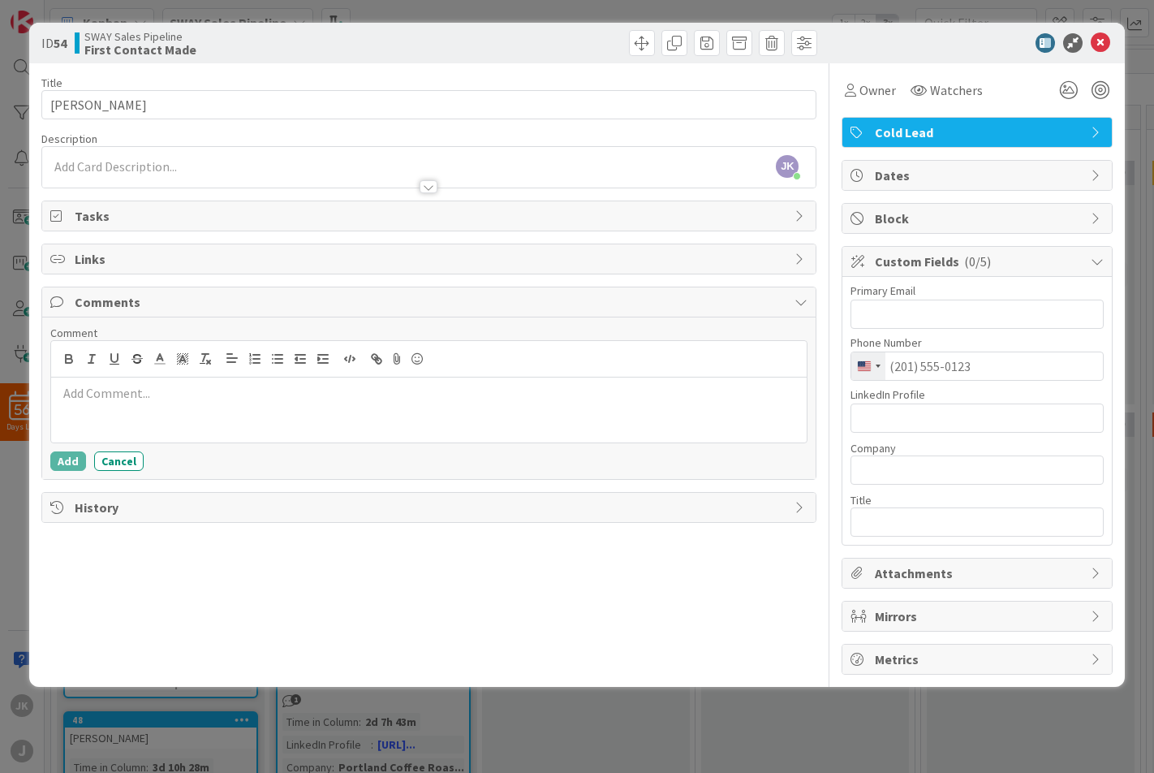
click at [131, 384] on p at bounding box center [429, 393] width 743 height 19
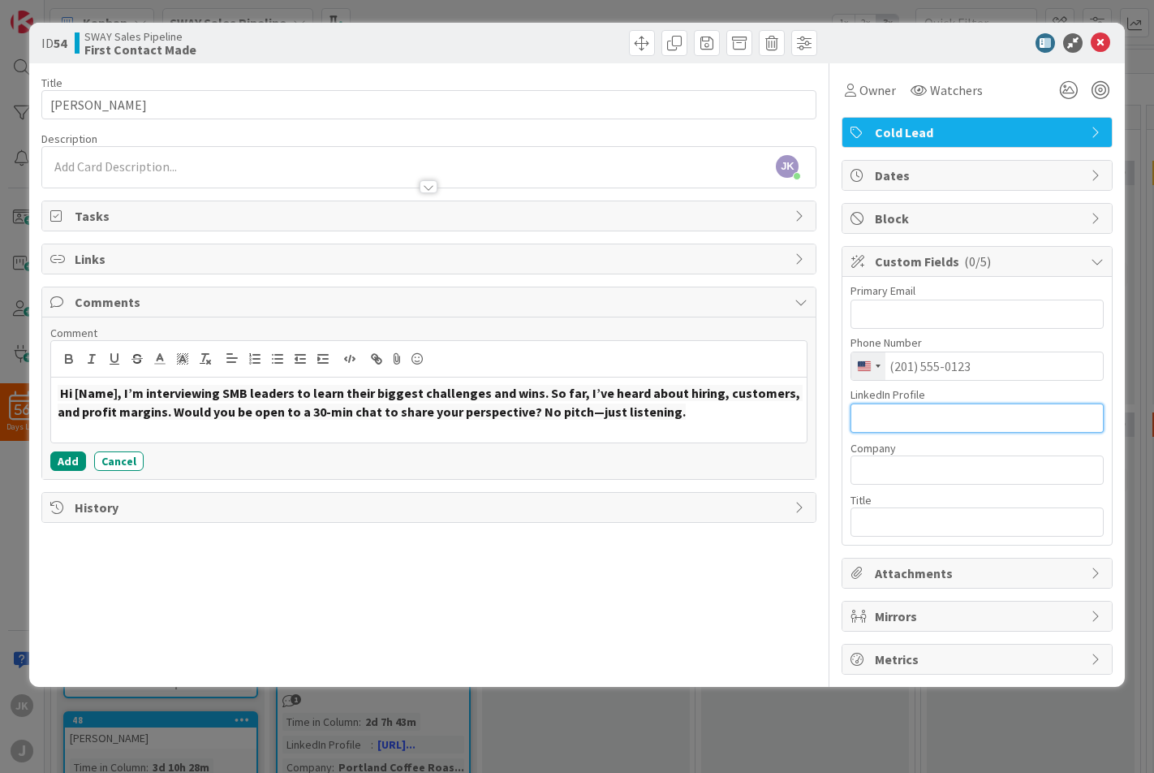
click at [931, 404] on input "text" at bounding box center [977, 417] width 253 height 29
paste input "[URL][DOMAIN_NAME][PERSON_NAME]"
type input "[URL][DOMAIN_NAME][PERSON_NAME]"
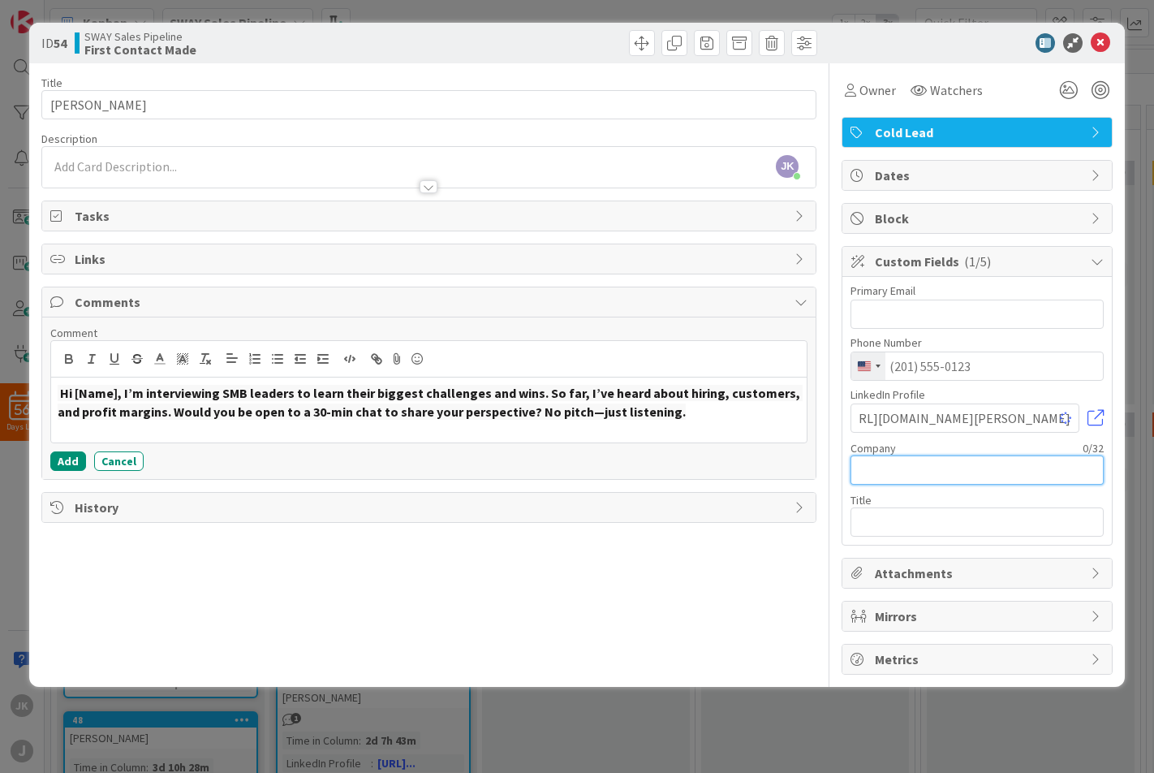
click at [927, 472] on input "text" at bounding box center [977, 469] width 253 height 29
type input "Finity Group LLC"
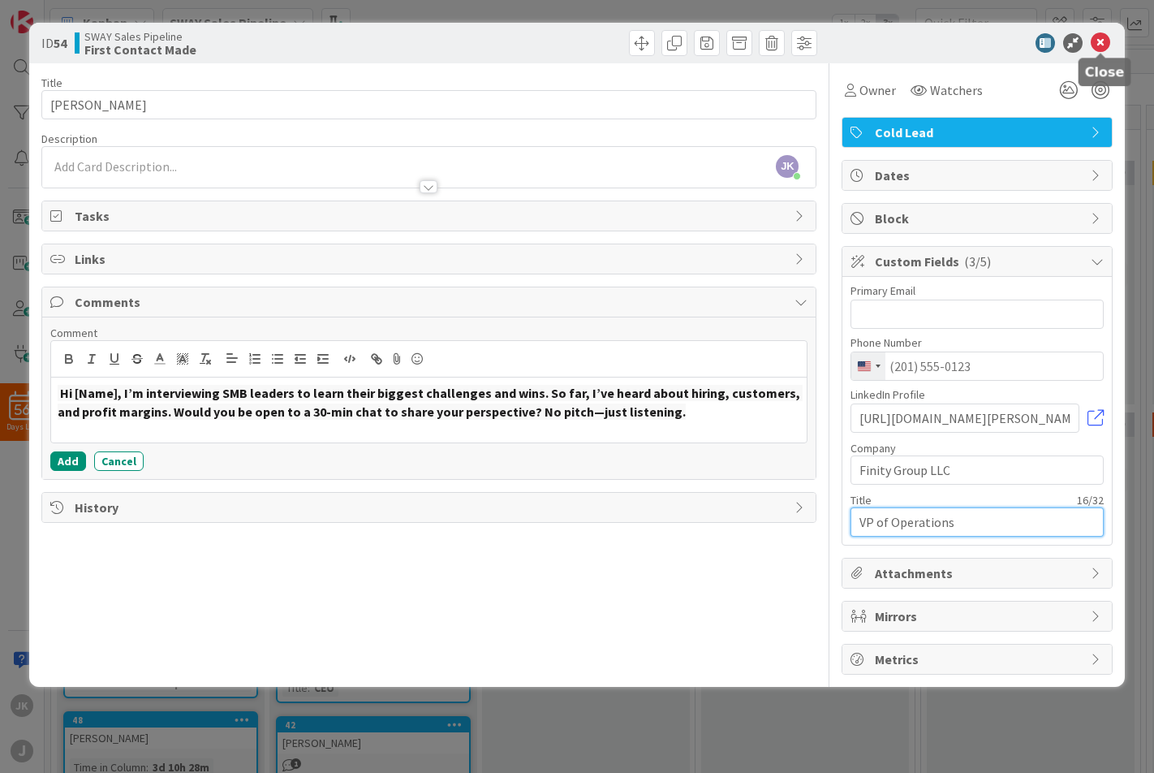
type input "VP of Operations"
click at [1105, 44] on icon at bounding box center [1100, 42] width 19 height 19
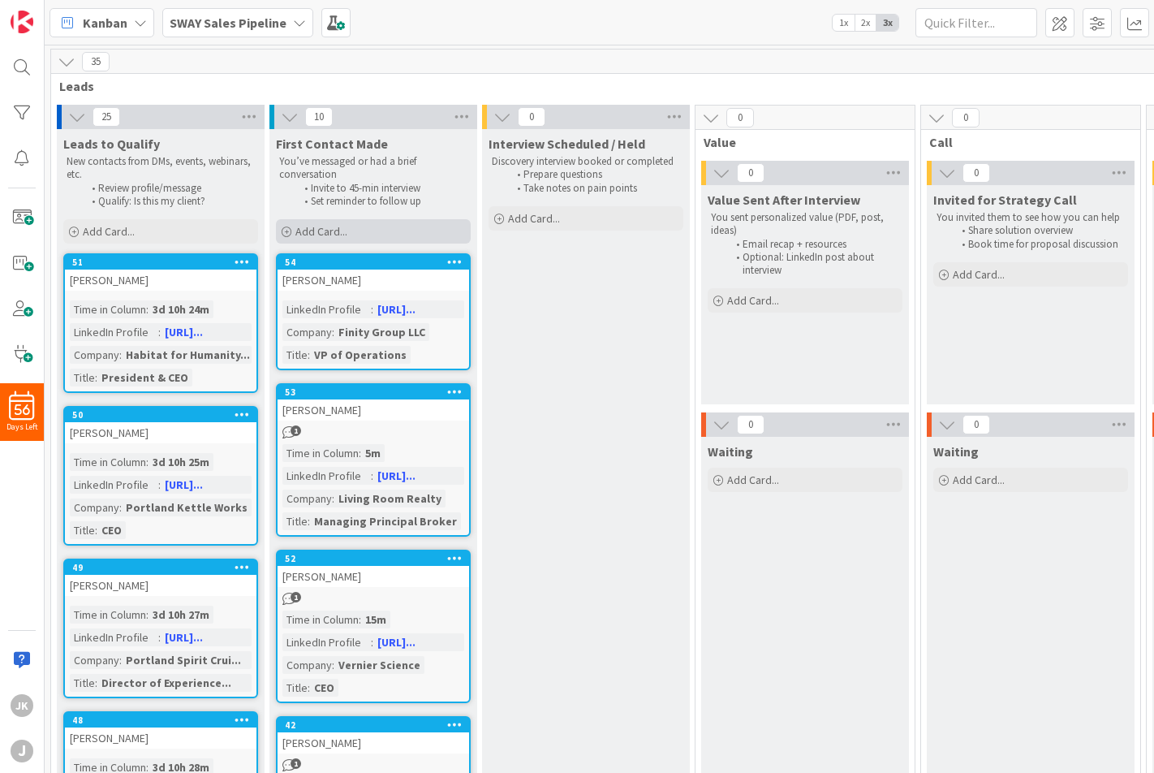
click at [328, 226] on span "Add Card..." at bounding box center [321, 231] width 52 height 15
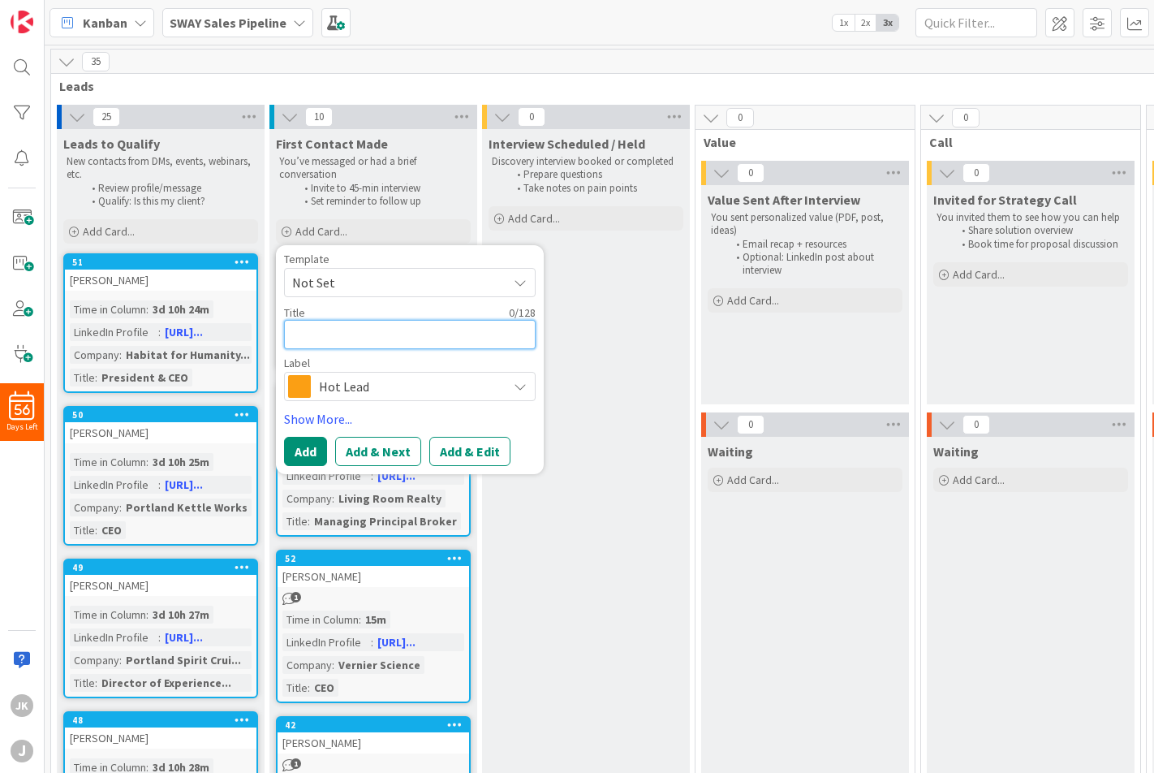
type textarea "x"
type textarea "R"
type textarea "x"
type textarea "[PERSON_NAME]"
type textarea "x"
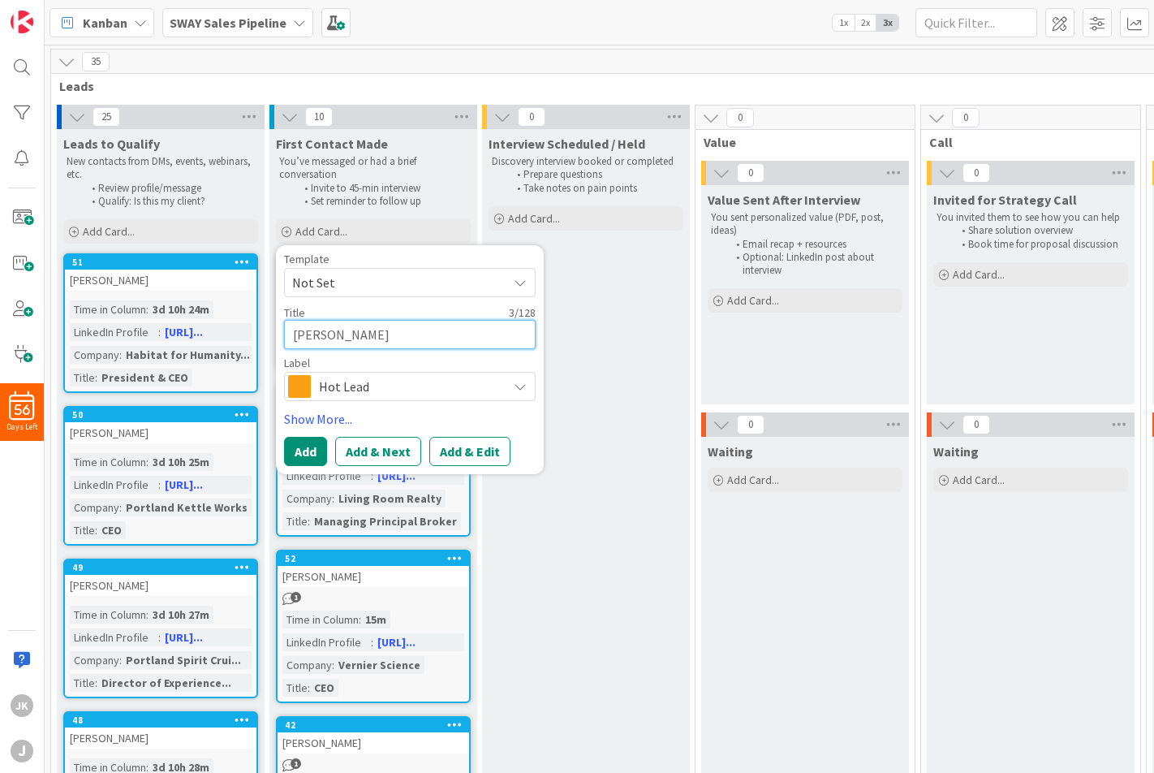
type textarea "Robe"
type textarea "x"
type textarea "Rober"
type textarea "x"
type textarea "[PERSON_NAME]"
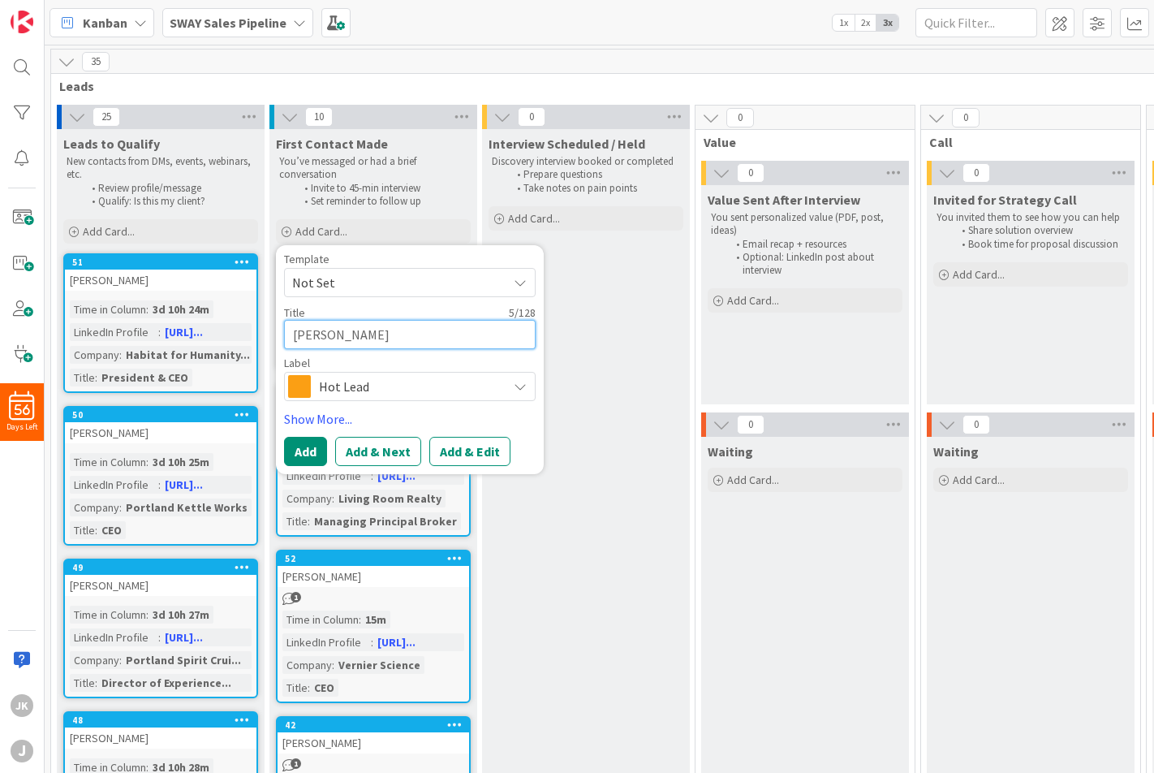
type textarea "x"
type textarea "[PERSON_NAME]"
type textarea "x"
type textarea "[PERSON_NAME]"
type textarea "x"
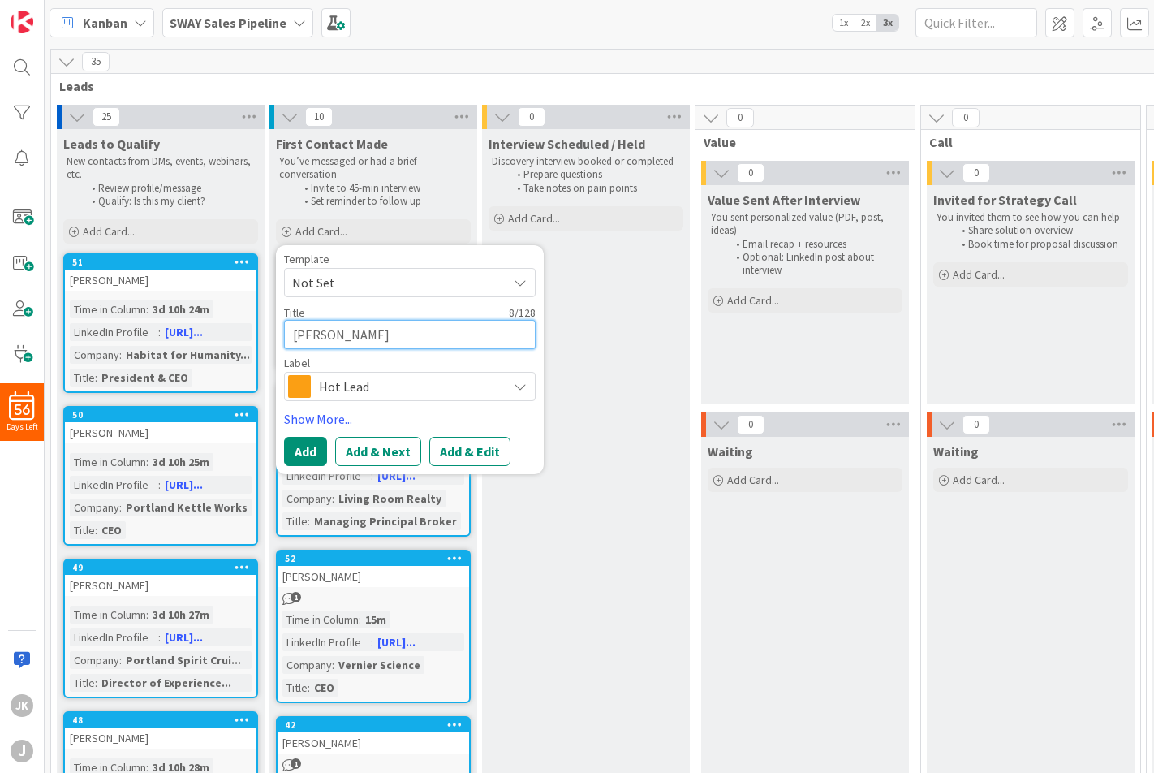
type textarea "[PERSON_NAME]"
type textarea "x"
type textarea "[PERSON_NAME]"
type textarea "x"
type textarea "[PERSON_NAME]"
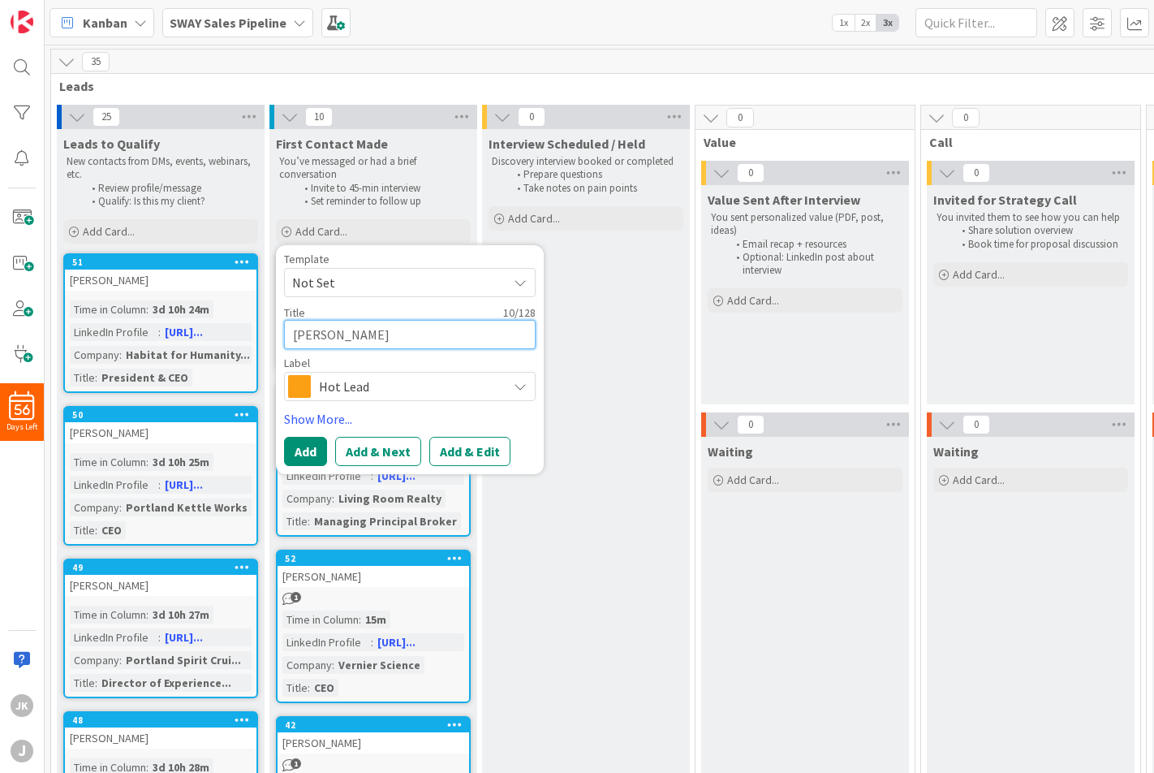
type textarea "x"
type textarea "[PERSON_NAME]"
type textarea "x"
type textarea "[PERSON_NAME]"
type textarea "x"
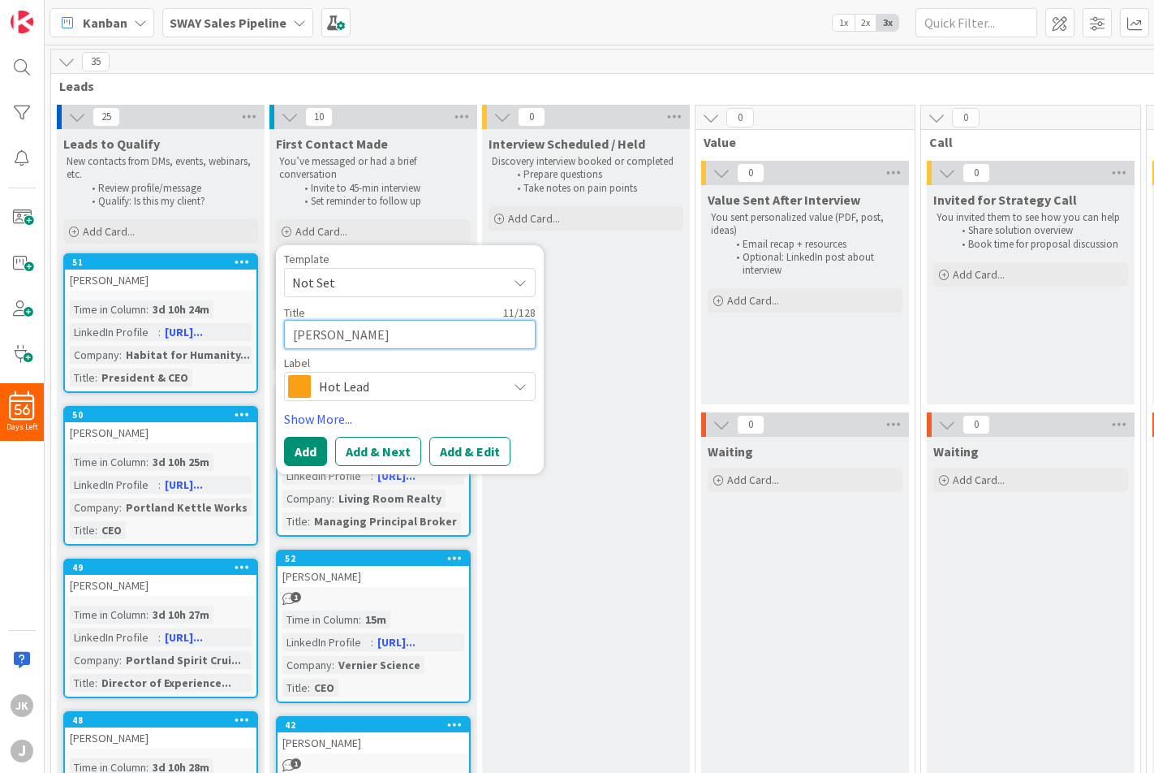
type textarea "[PERSON_NAME]"
type textarea "x"
type textarea "[PERSON_NAME]"
type textarea "x"
type textarea "[PERSON_NAME]"
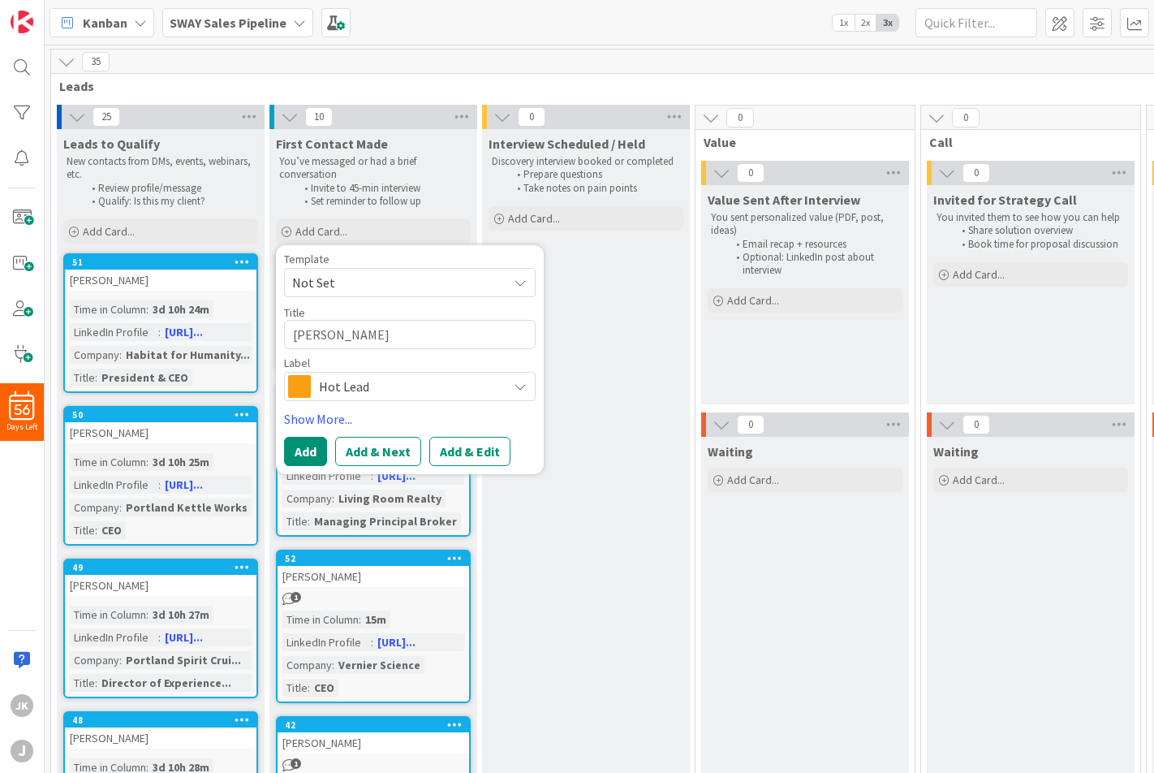
click at [364, 386] on span "Hot Lead" at bounding box center [409, 386] width 180 height 23
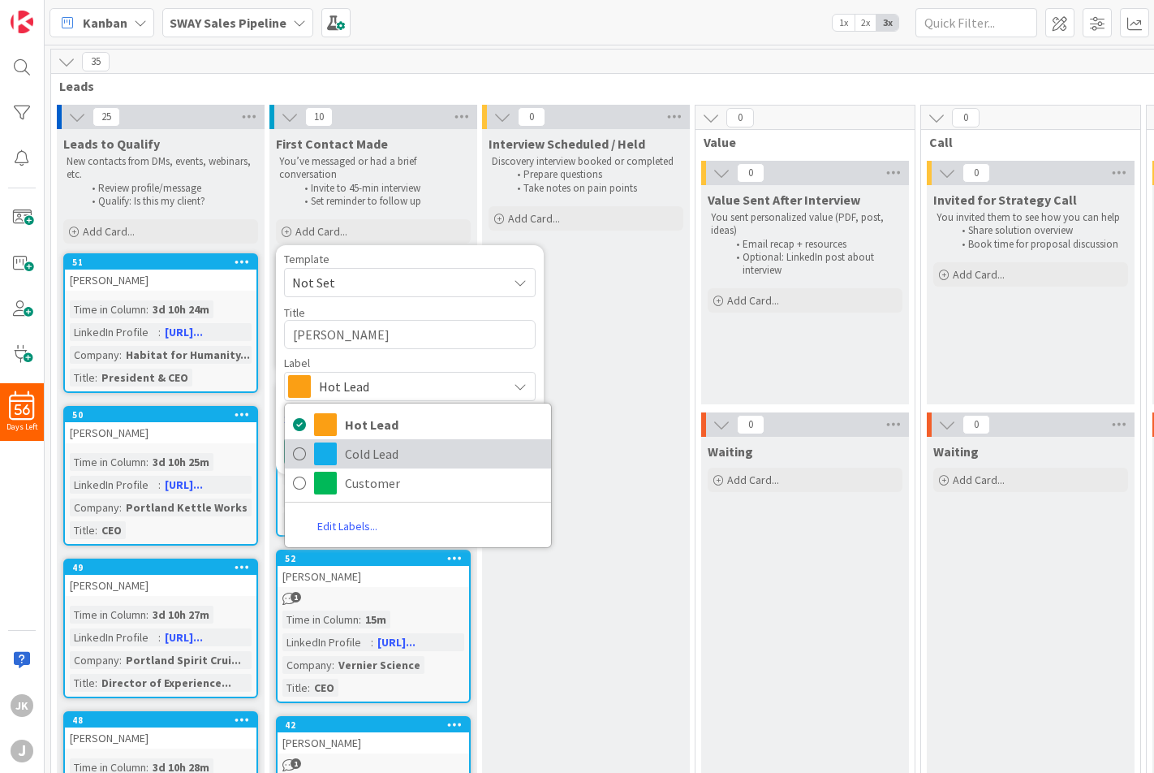
click at [364, 447] on span "Cold Lead" at bounding box center [444, 453] width 198 height 24
type textarea "x"
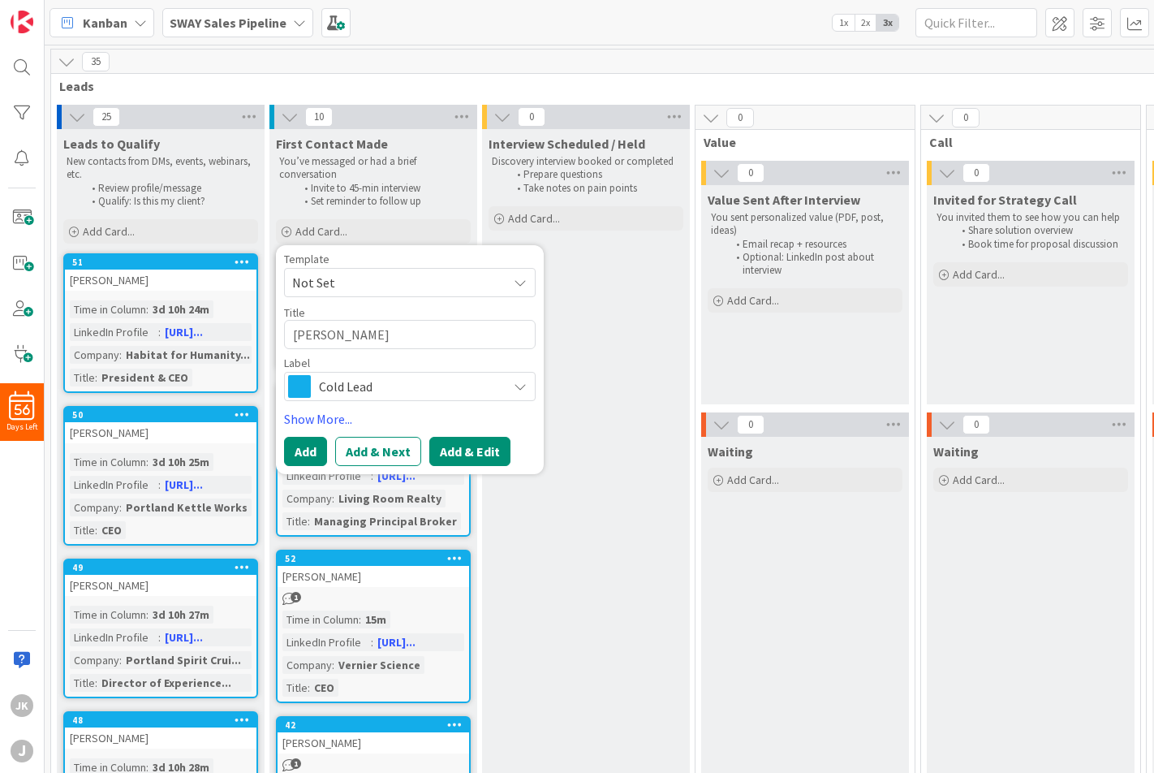
click at [462, 455] on button "Add & Edit" at bounding box center [469, 451] width 81 height 29
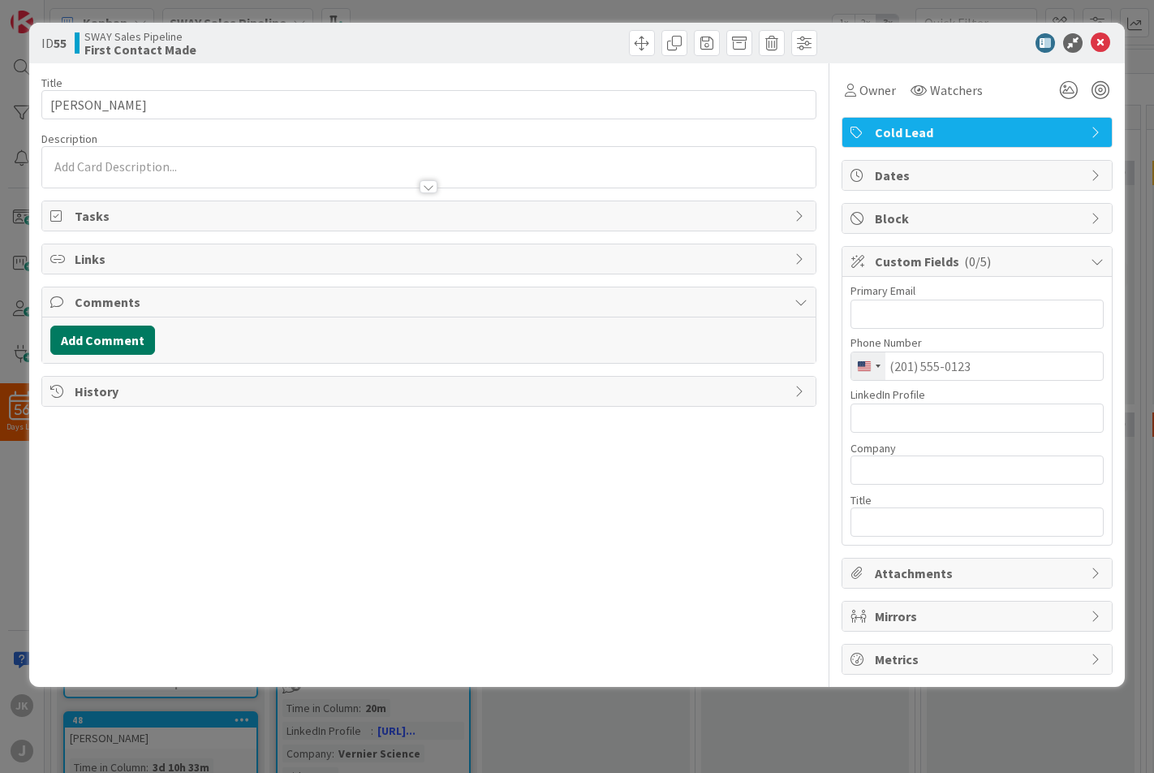
click at [84, 334] on button "Add Comment" at bounding box center [102, 339] width 105 height 29
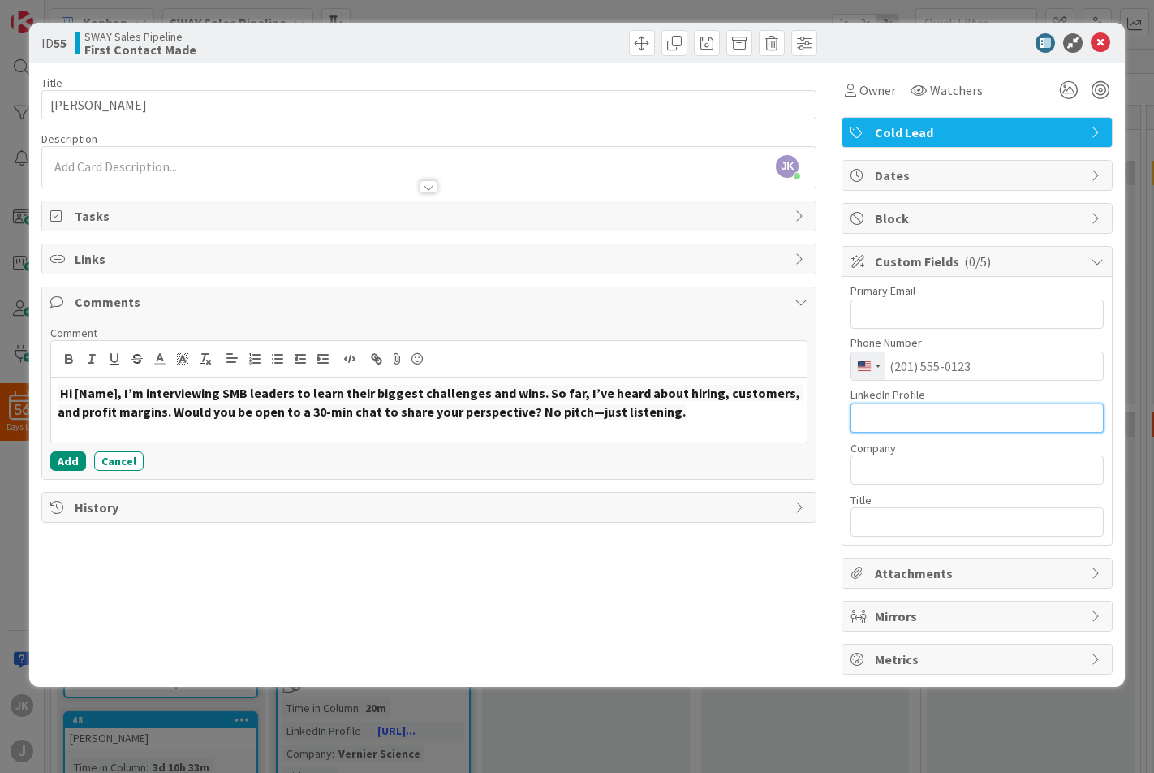
click at [907, 419] on input "text" at bounding box center [977, 417] width 253 height 29
paste input "[URL][DOMAIN_NAME][PERSON_NAME]"
type input "[URL][DOMAIN_NAME][PERSON_NAME]"
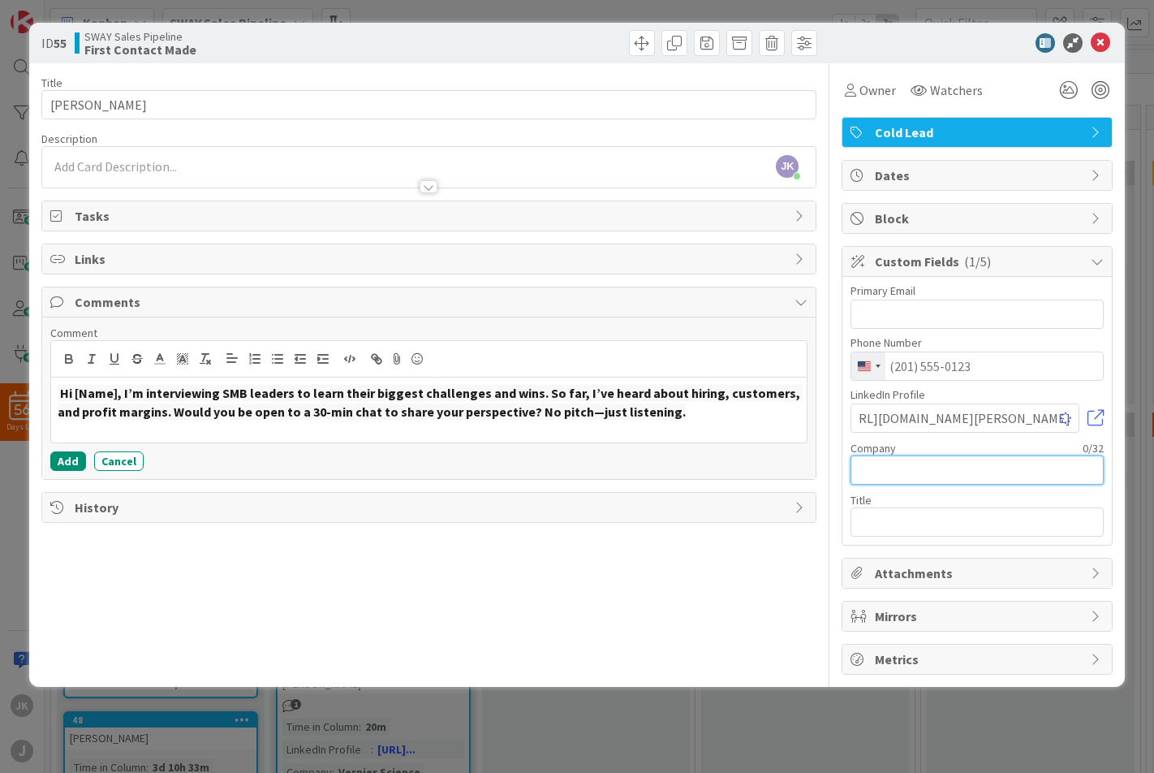
click at [905, 468] on input "text" at bounding box center [977, 469] width 253 height 29
type input "Galois"
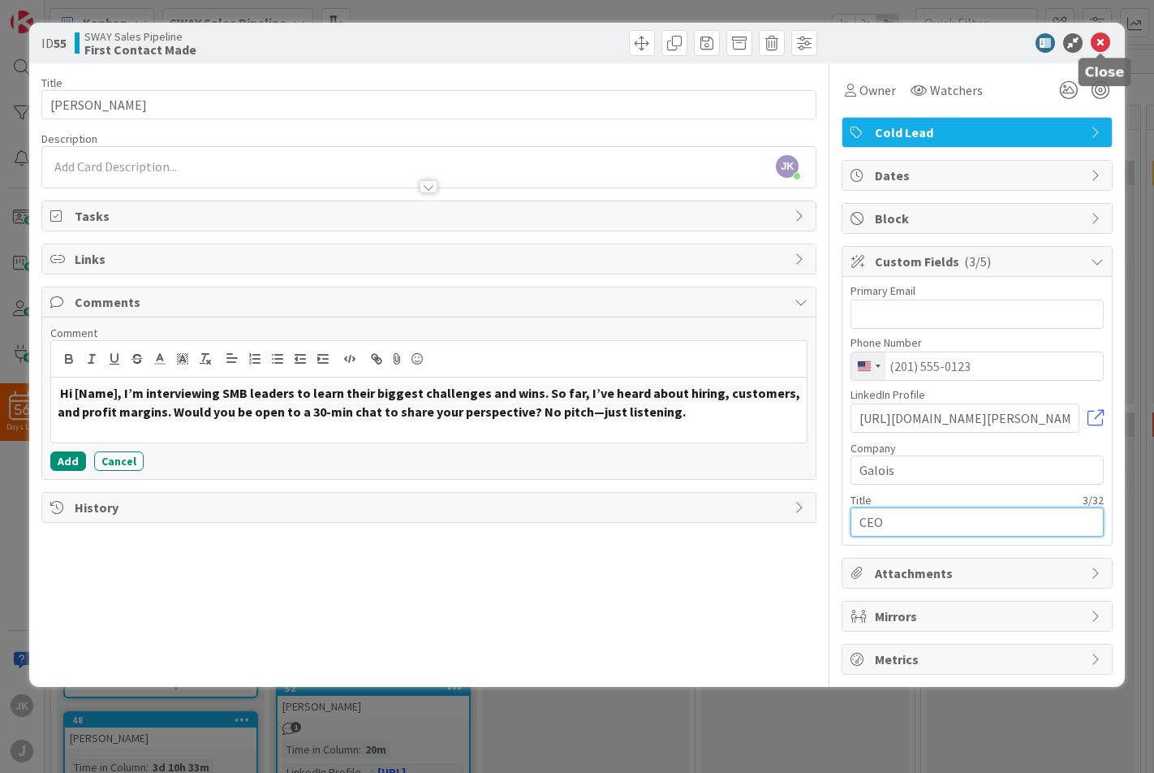
type input "CEO"
click at [1109, 39] on icon at bounding box center [1100, 42] width 19 height 19
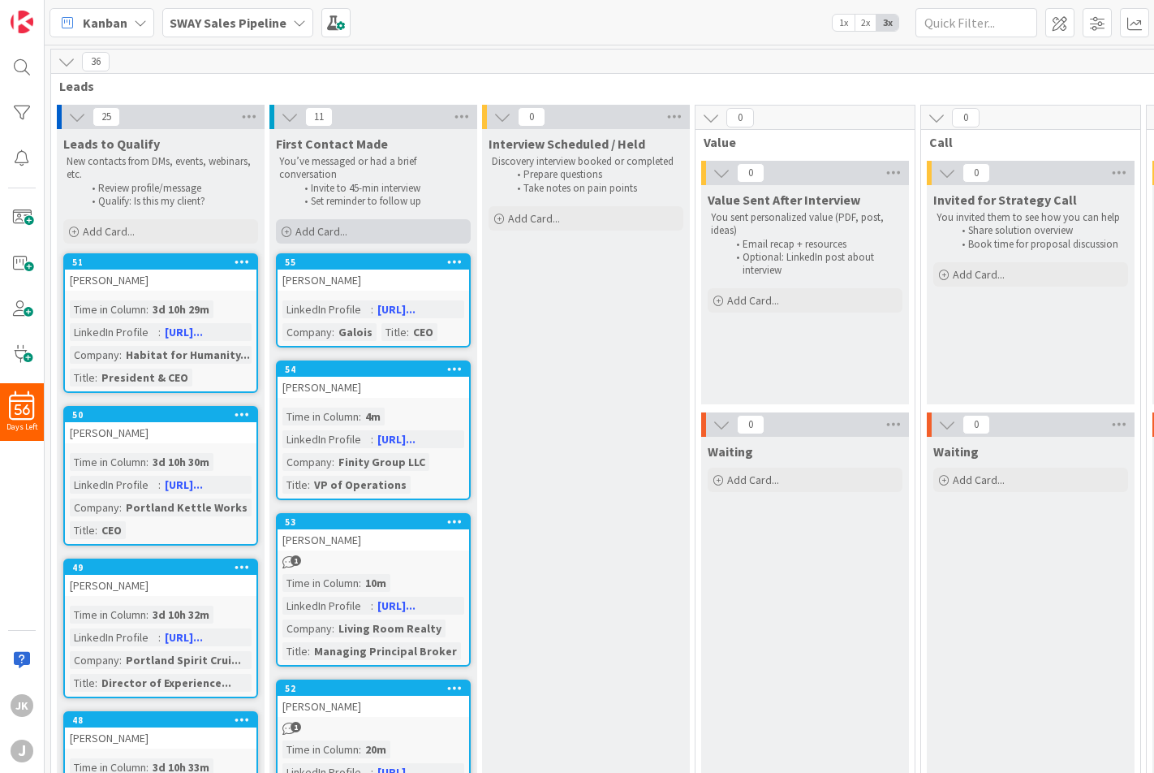
click at [340, 229] on span "Add Card..." at bounding box center [321, 231] width 52 height 15
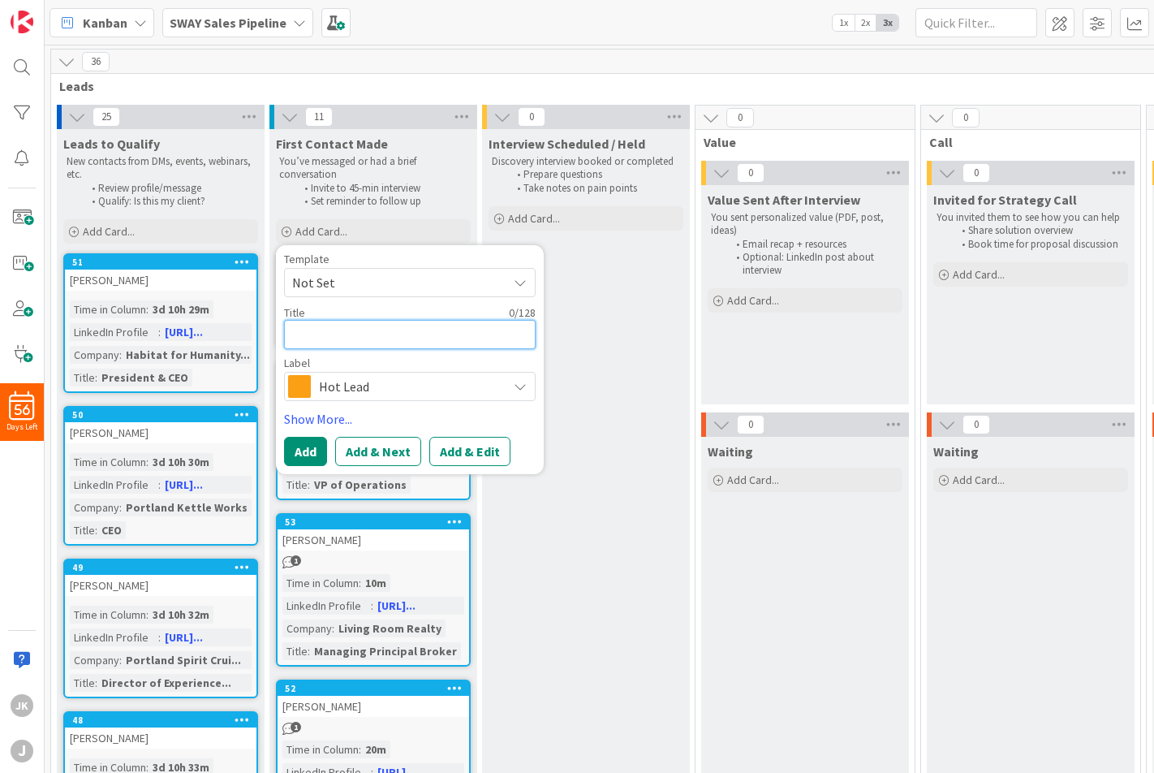
type textarea "x"
type textarea "L"
type textarea "x"
type textarea "Lo"
type textarea "x"
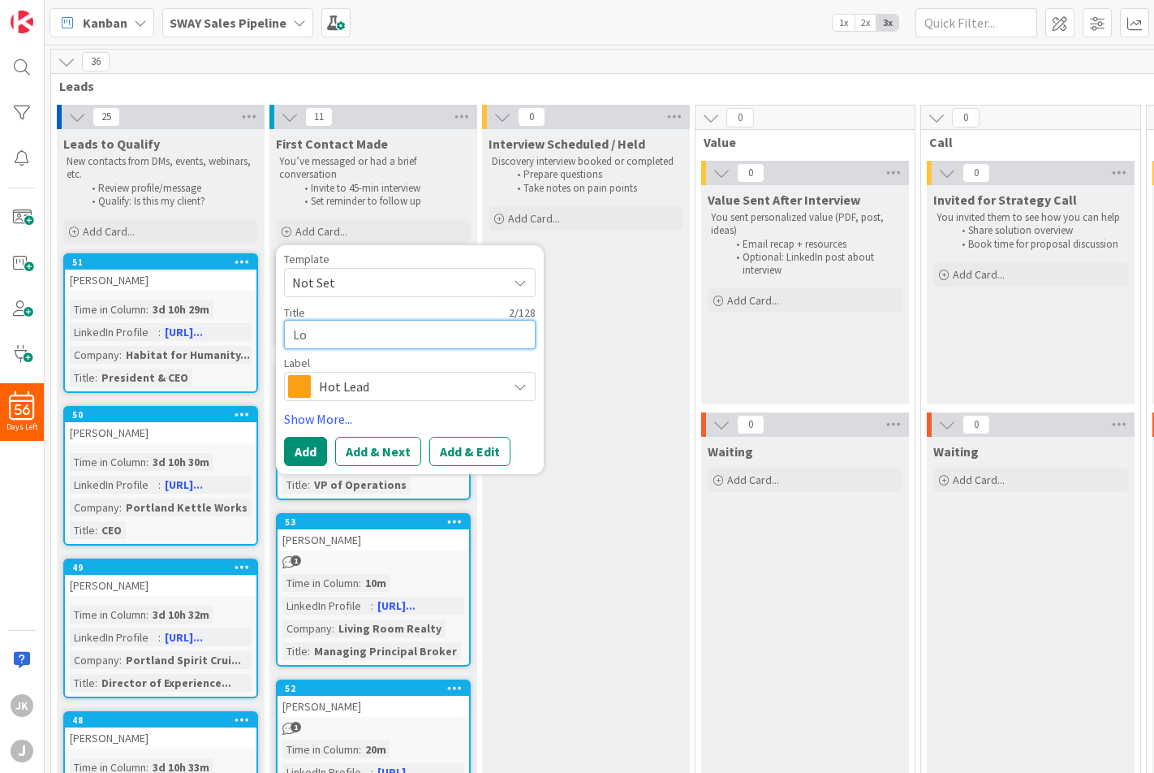
type textarea "Lor"
type textarea "x"
type textarea "[PERSON_NAME]"
type textarea "x"
type textarea "[PERSON_NAME]"
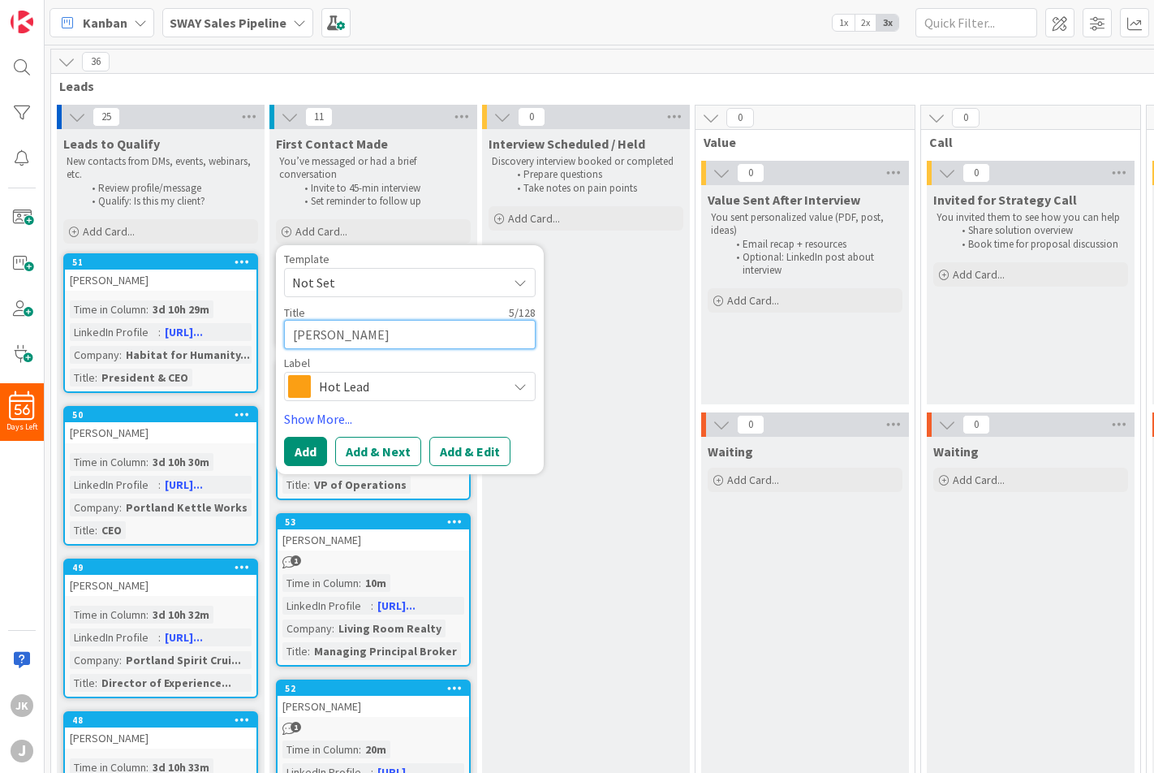
type textarea "x"
type textarea "[PERSON_NAME]"
type textarea "x"
type textarea "[PERSON_NAME]"
type textarea "x"
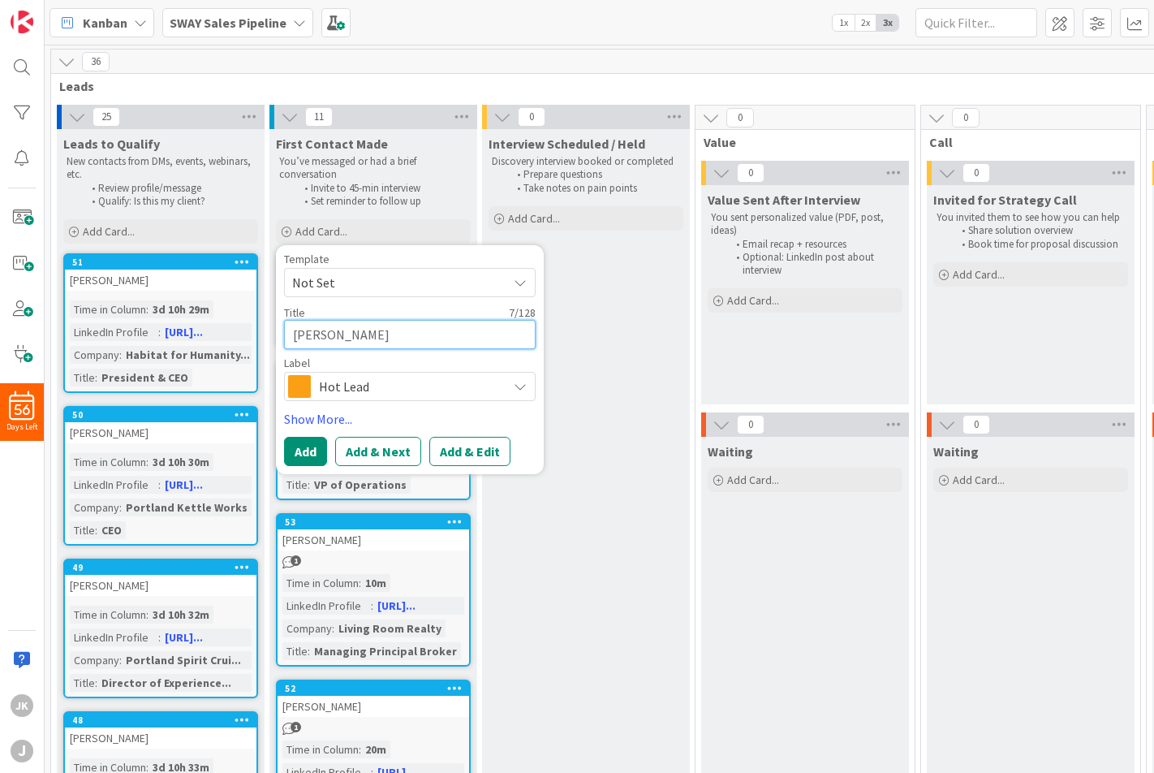
type textarea "[PERSON_NAME]"
type textarea "x"
type textarea "[PERSON_NAME]"
type textarea "x"
type textarea "[PERSON_NAME]"
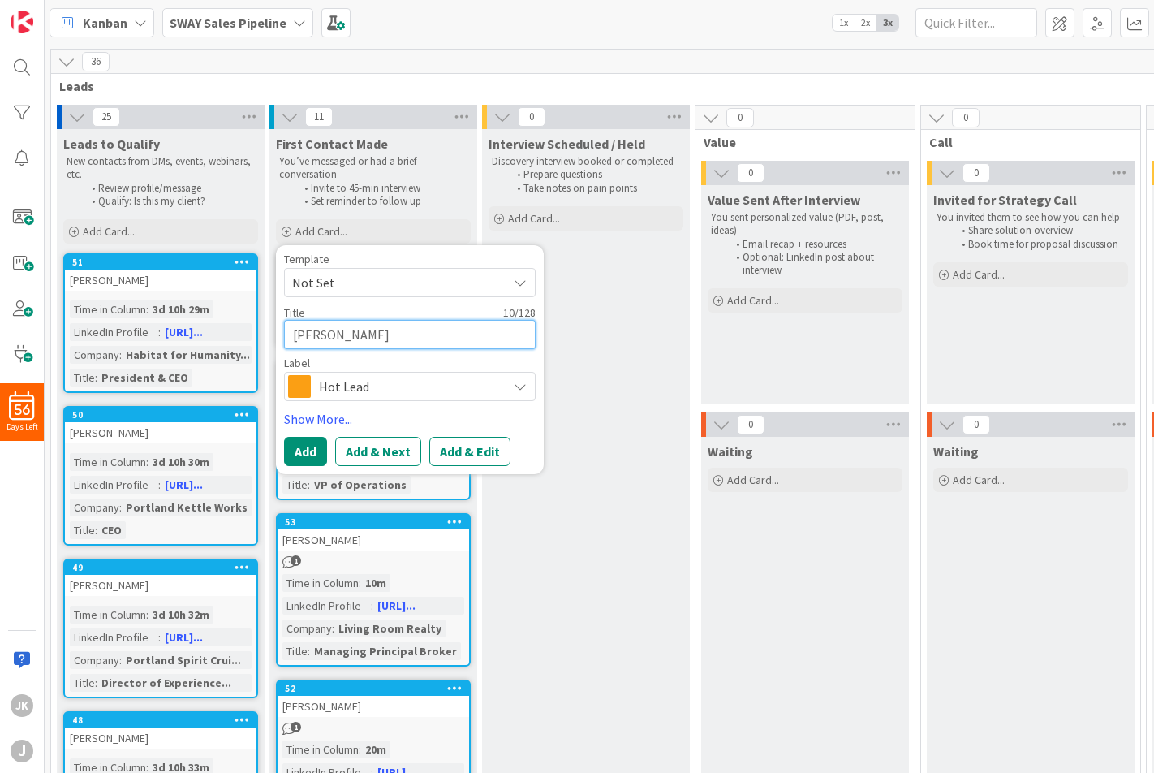
type textarea "x"
type textarea "[PERSON_NAME]"
click at [377, 383] on span "Hot Lead" at bounding box center [409, 386] width 180 height 23
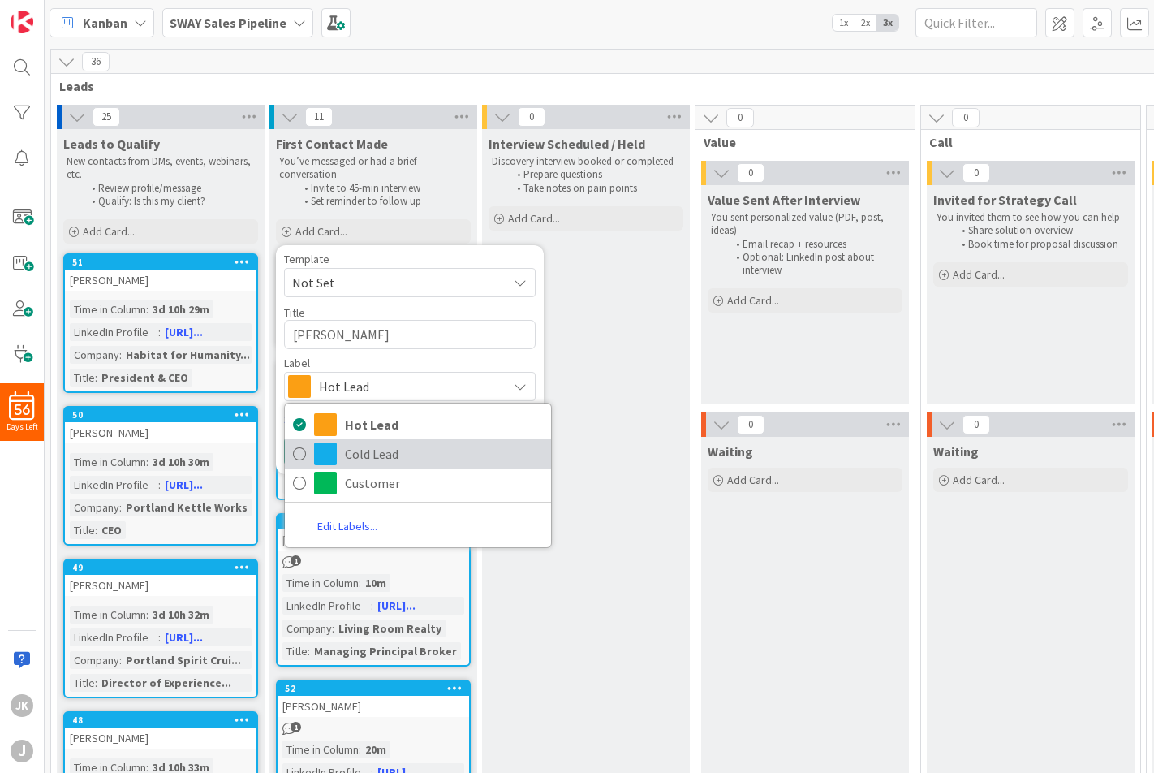
click at [374, 455] on span "Cold Lead" at bounding box center [444, 453] width 198 height 24
type textarea "x"
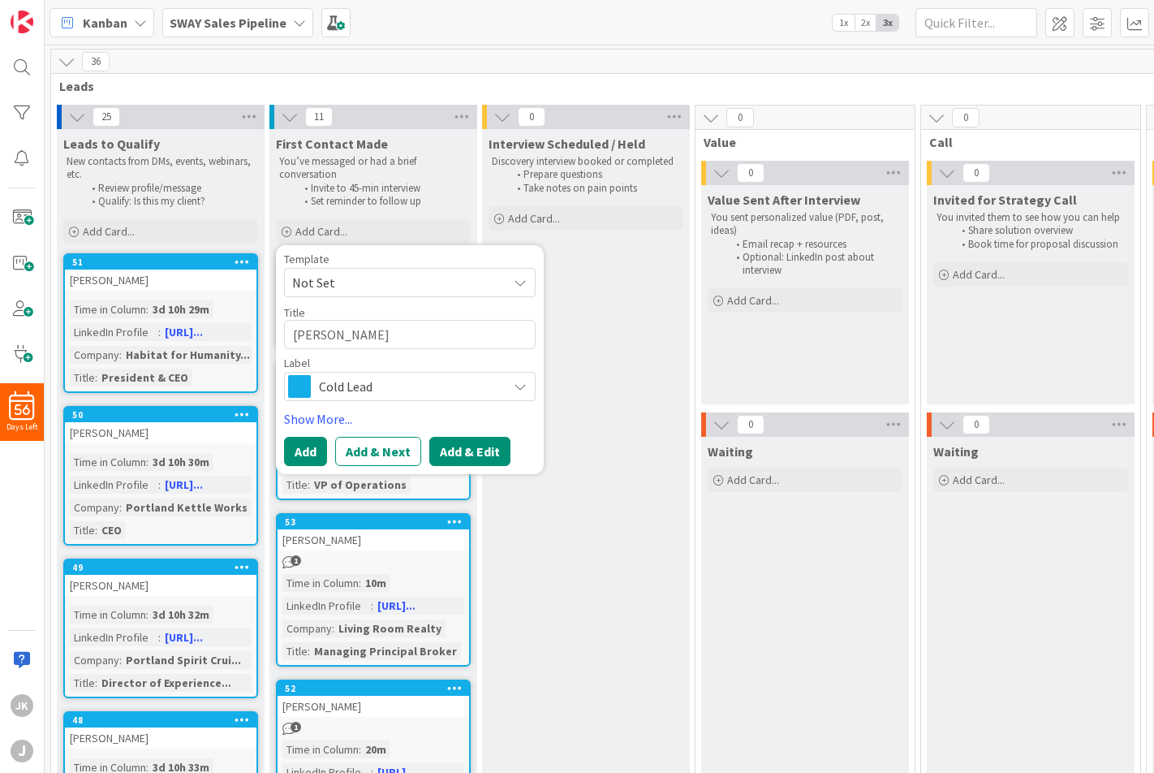
click at [453, 452] on button "Add & Edit" at bounding box center [469, 451] width 81 height 29
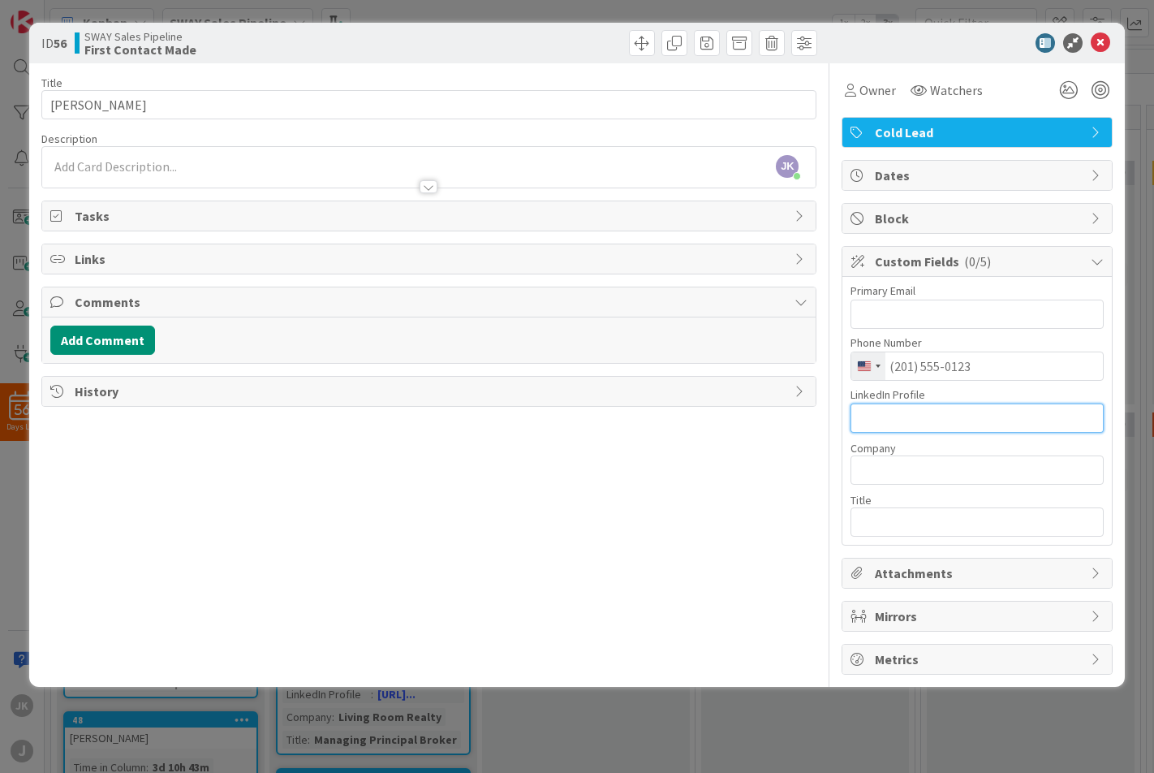
click at [945, 423] on input "text" at bounding box center [977, 417] width 253 height 29
paste input "[URL][DOMAIN_NAME]"
type input "[URL][DOMAIN_NAME]"
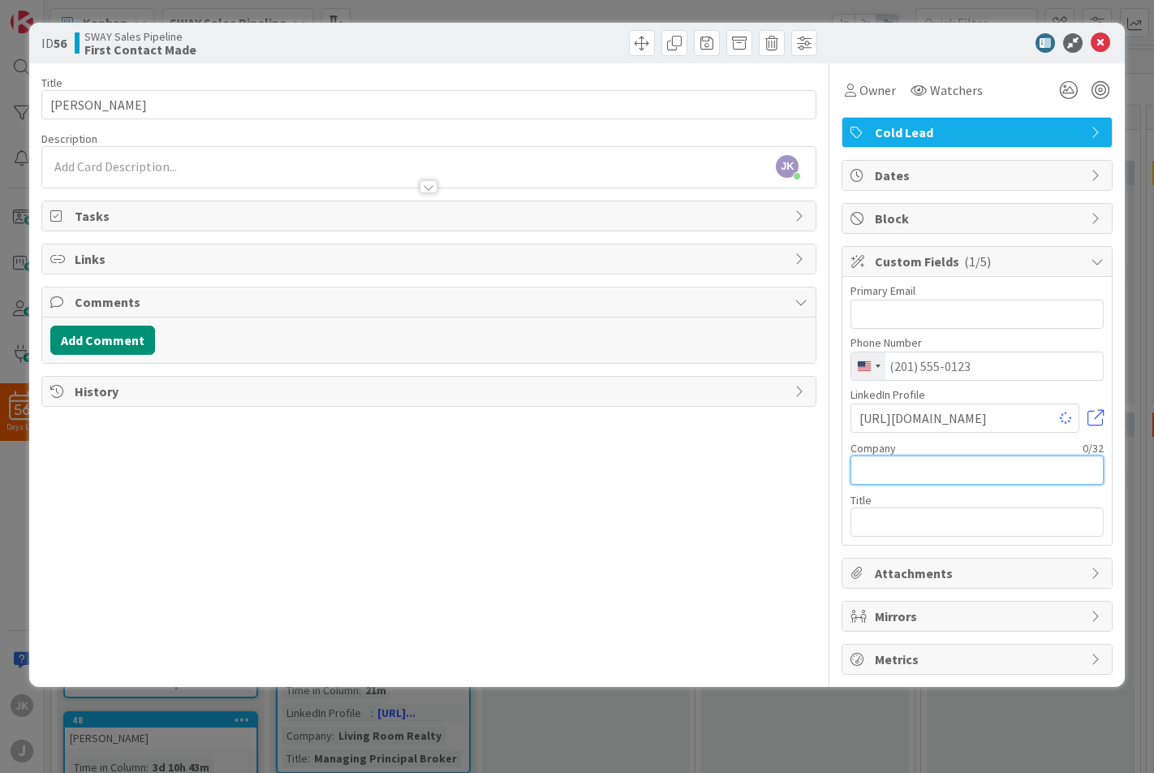
click at [949, 476] on input "text" at bounding box center [977, 469] width 253 height 29
type input "FINE"
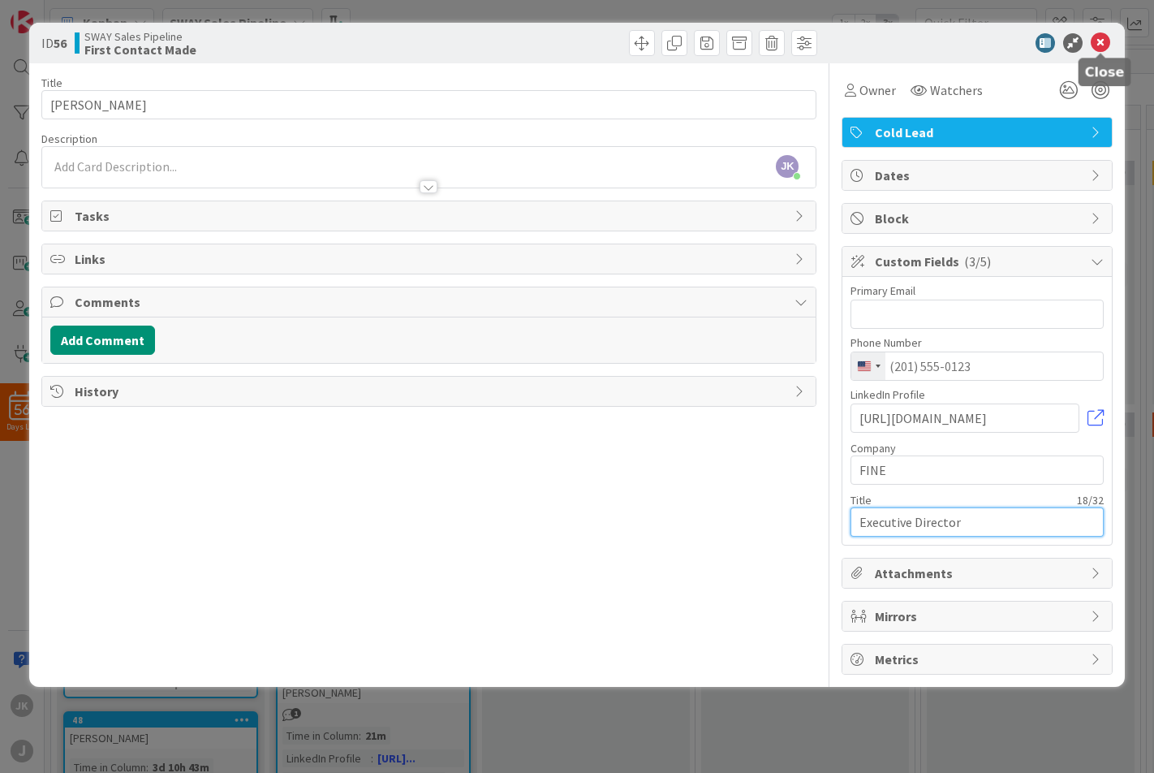
type input "Executive Director"
click at [1108, 45] on icon at bounding box center [1100, 42] width 19 height 19
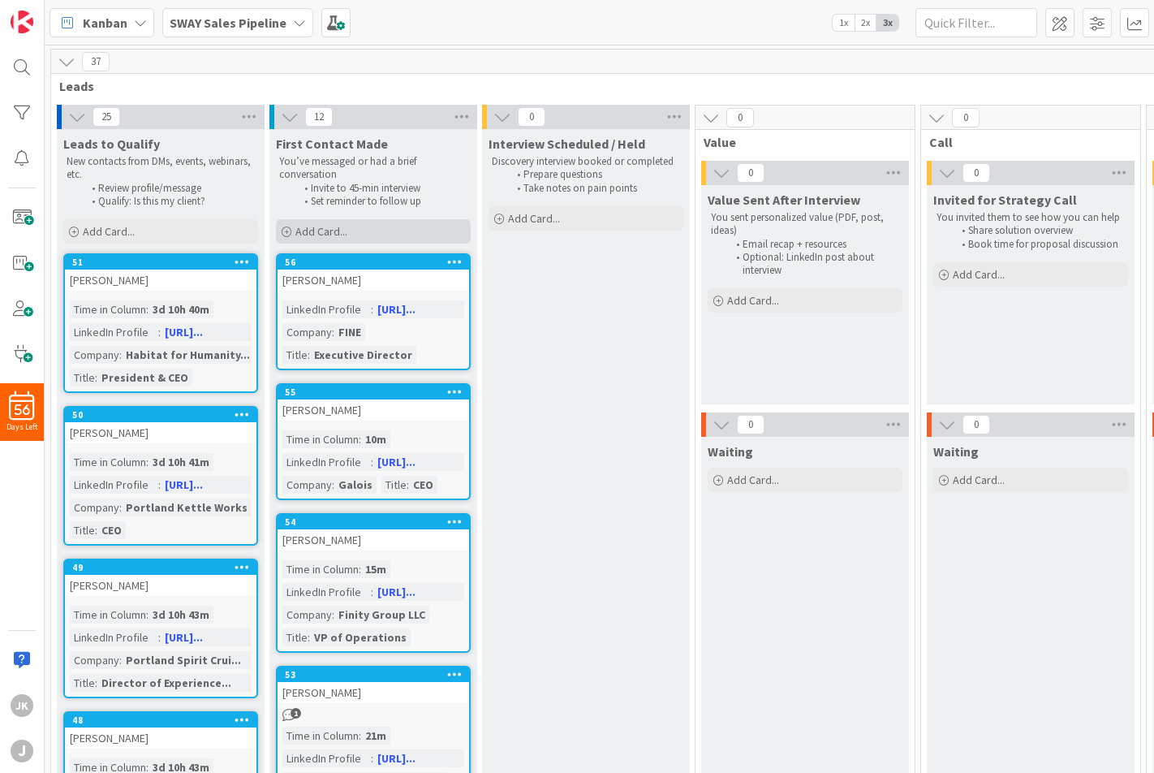
click at [329, 230] on span "Add Card..." at bounding box center [321, 231] width 52 height 15
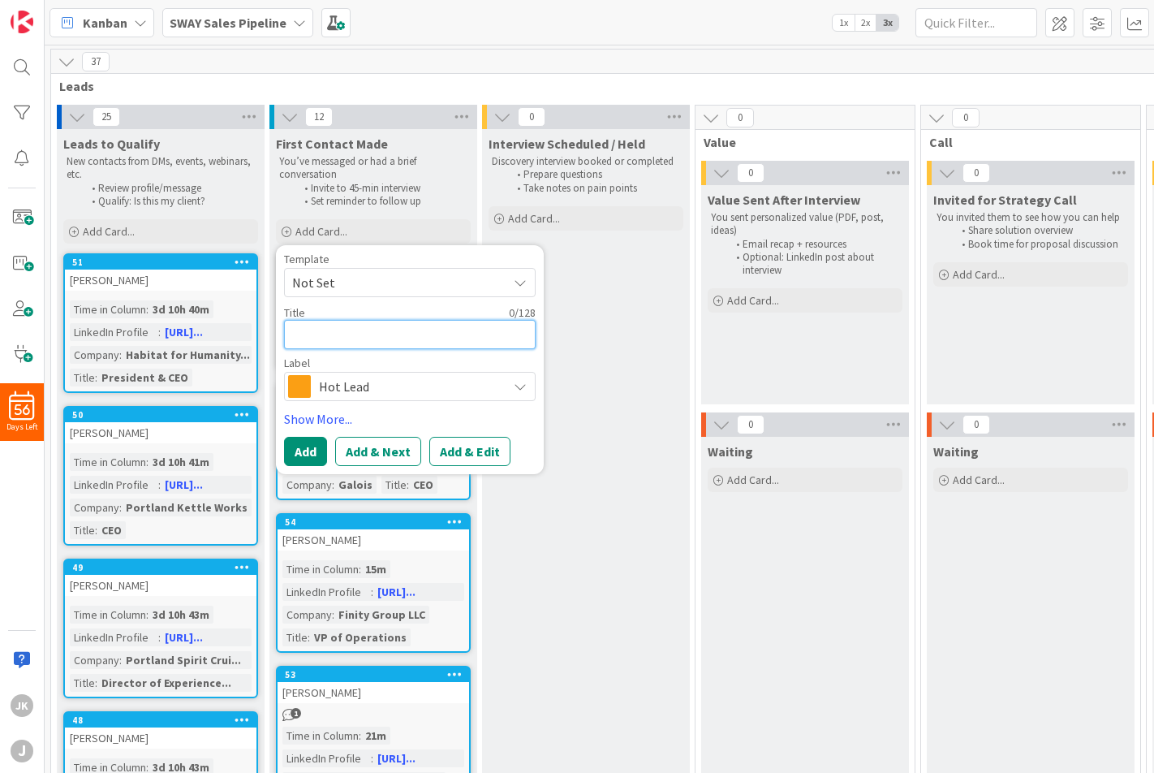
type textarea "x"
type textarea "L"
type textarea "x"
type textarea "Lo"
type textarea "x"
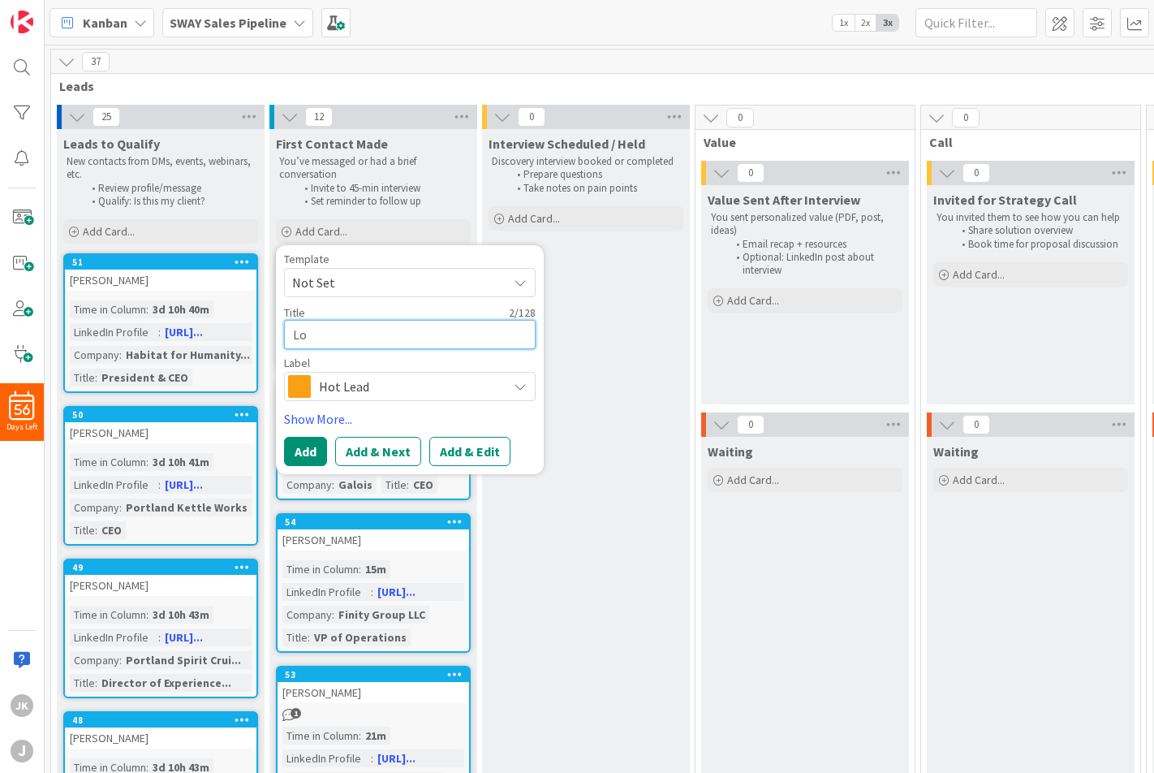
type textarea "[PERSON_NAME]"
type textarea "x"
type textarea "Loui"
type textarea "x"
type textarea "[PERSON_NAME]"
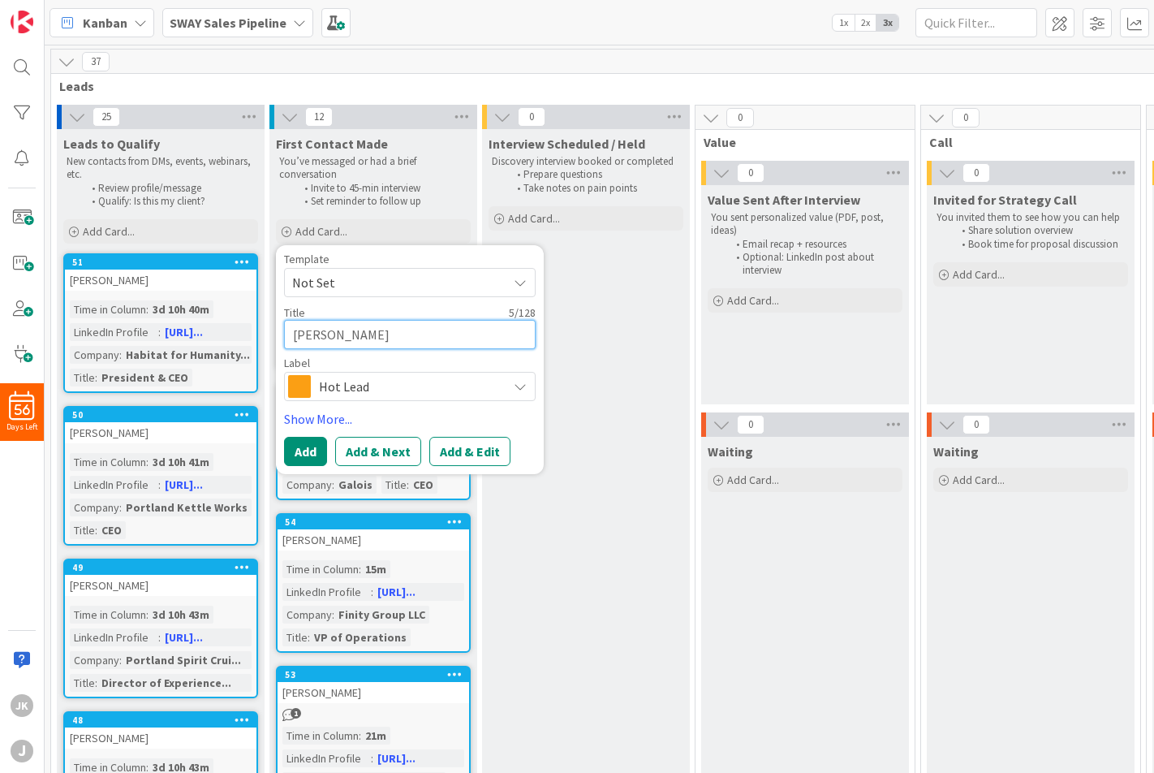
type textarea "x"
type textarea "[PERSON_NAME]"
type textarea "x"
type textarea "[PERSON_NAME]"
type textarea "x"
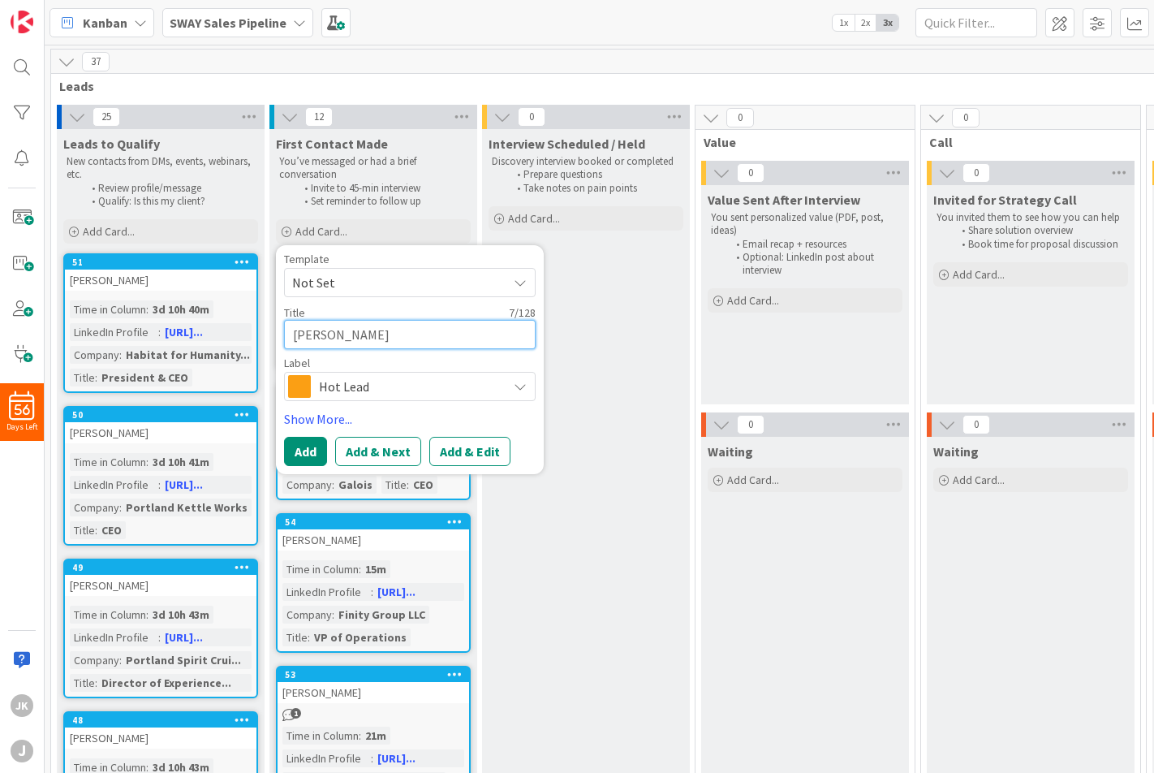
type textarea "[PERSON_NAME]"
type textarea "x"
type textarea "[PERSON_NAME]"
type textarea "x"
type textarea "[PERSON_NAME]"
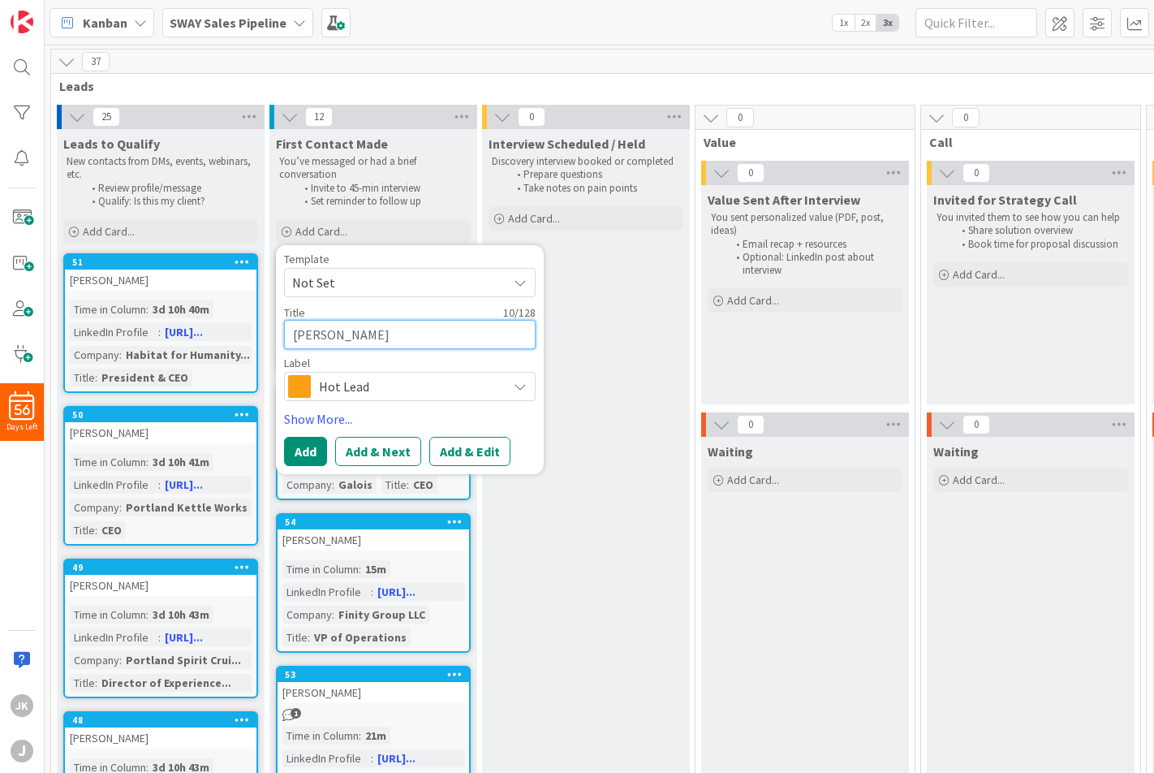
type textarea "x"
type textarea "[PERSON_NAME]"
type textarea "x"
type textarea "[PERSON_NAME]"
type textarea "x"
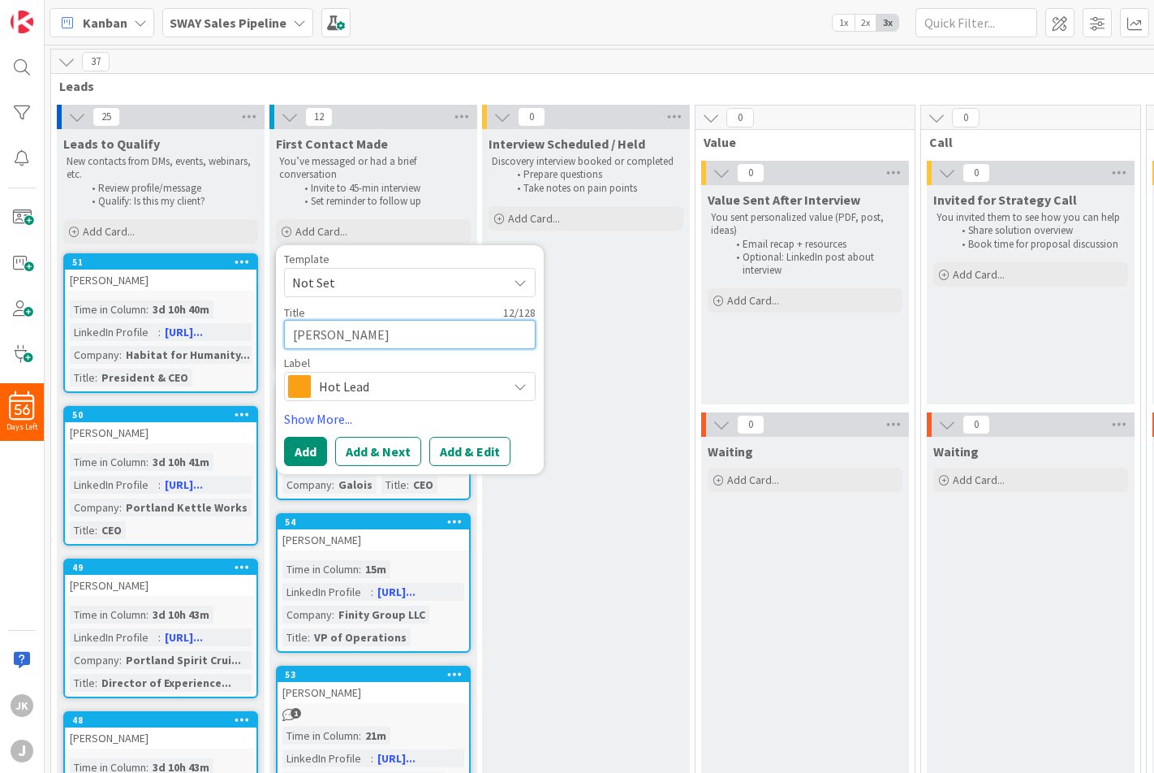
type textarea "[PERSON_NAME]"
type textarea "x"
type textarea "[PERSON_NAME]"
type textarea "x"
type textarea "[PERSON_NAME]"
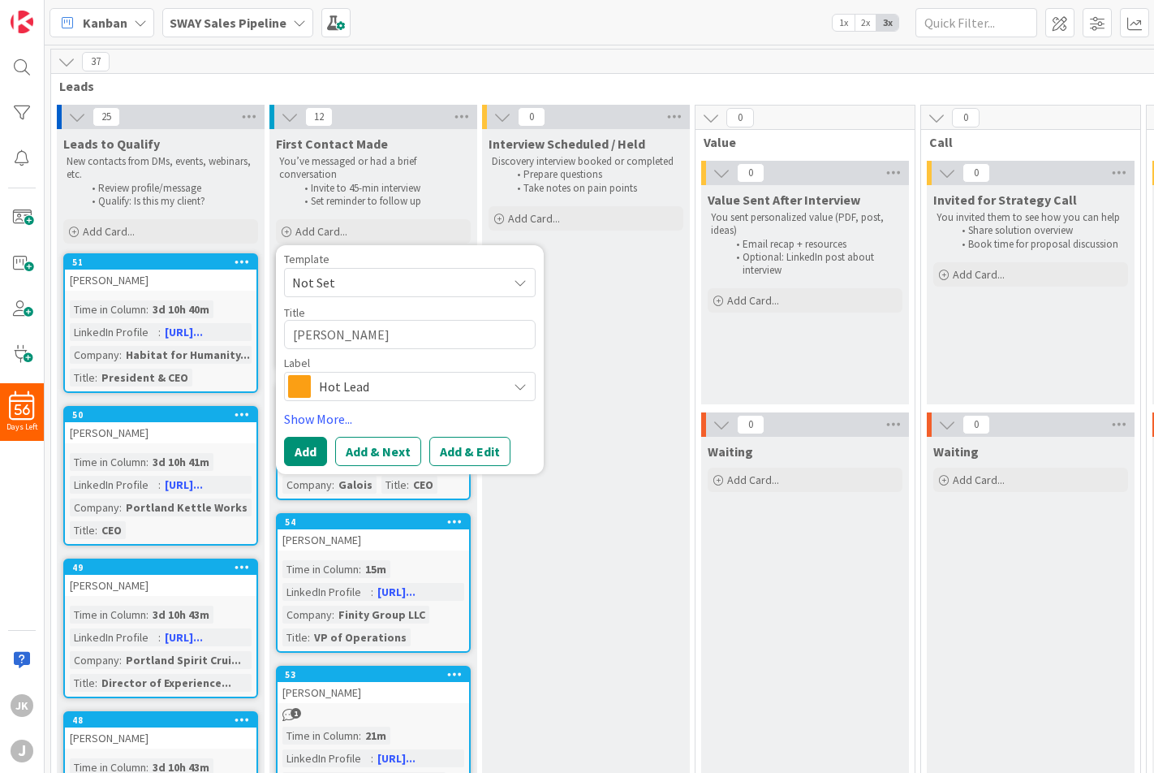
click at [446, 389] on span "Hot Lead" at bounding box center [409, 386] width 180 height 23
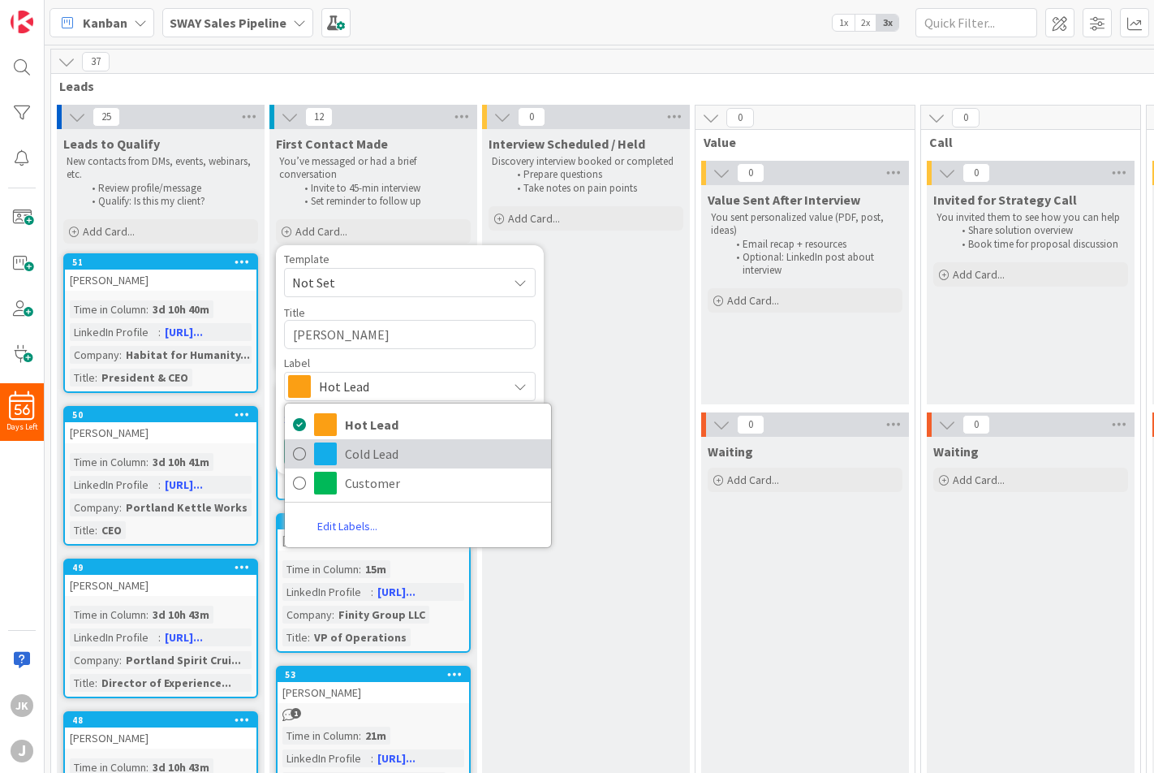
click at [416, 457] on span "Cold Lead" at bounding box center [444, 453] width 198 height 24
type textarea "x"
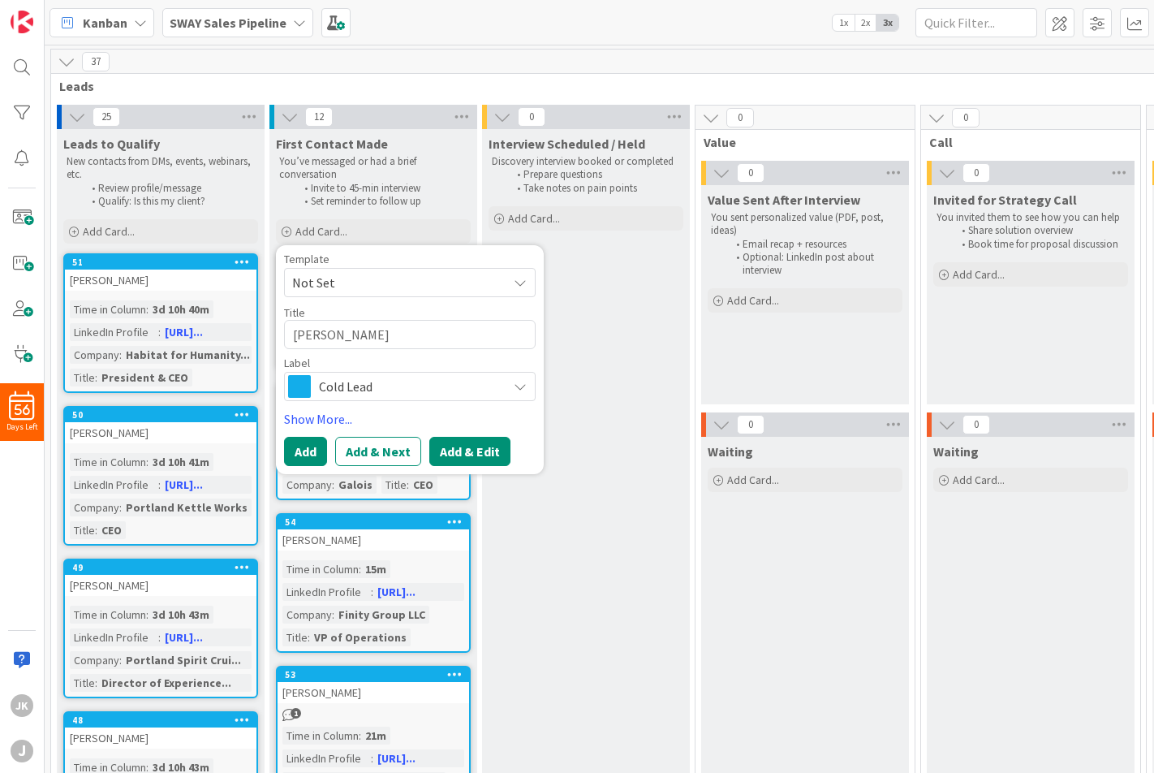
click at [450, 441] on button "Add & Edit" at bounding box center [469, 451] width 81 height 29
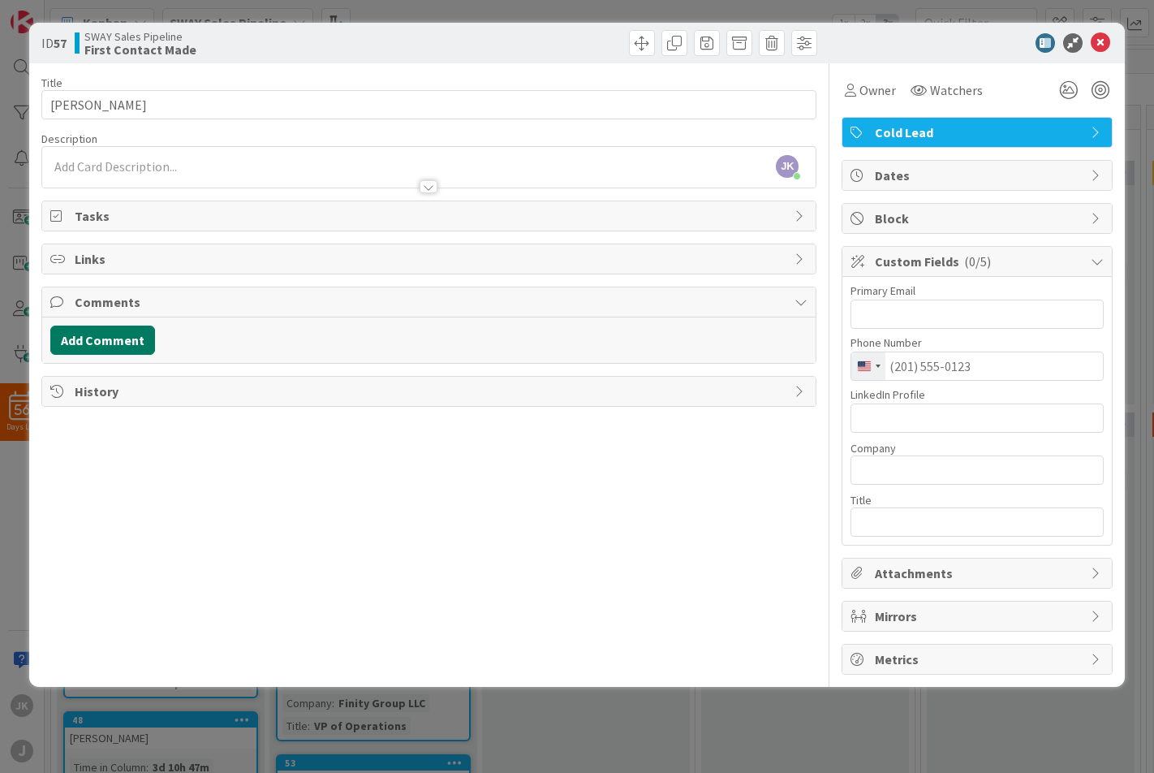
click at [122, 334] on button "Add Comment" at bounding box center [102, 339] width 105 height 29
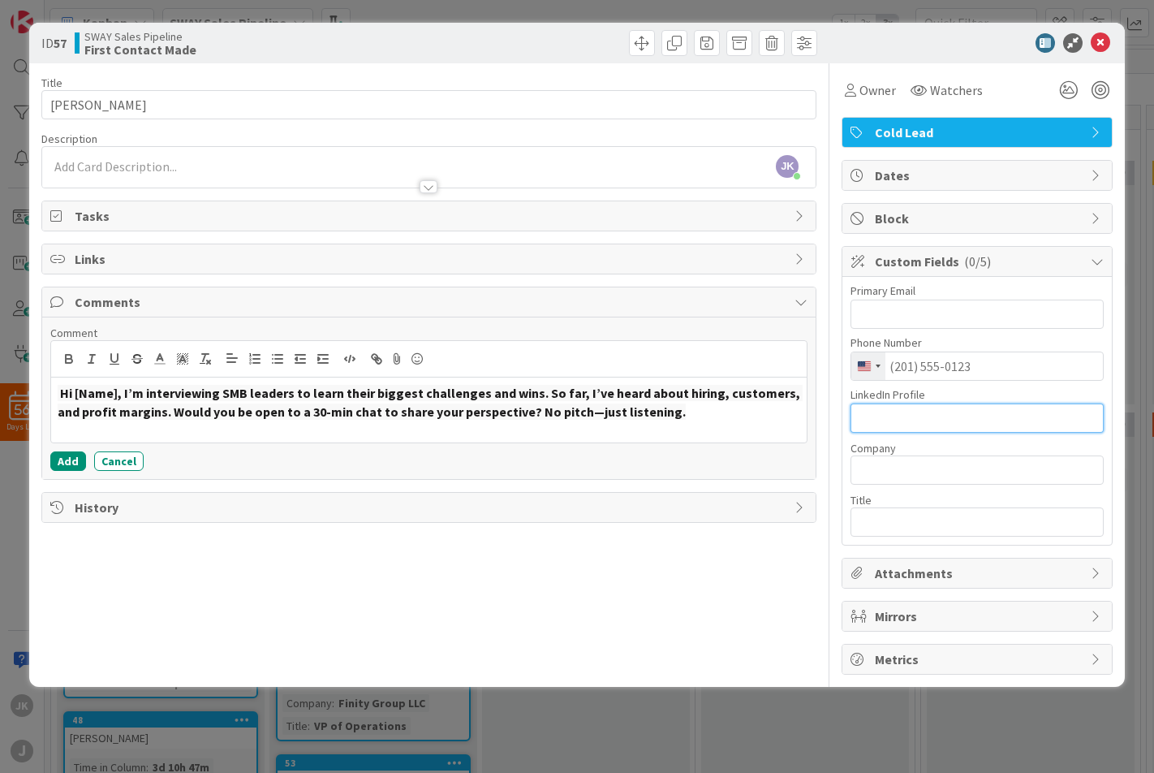
click at [923, 422] on input "text" at bounding box center [977, 417] width 253 height 29
paste input "[URL][DOMAIN_NAME][PERSON_NAME]"
type input "[URL][DOMAIN_NAME][PERSON_NAME]"
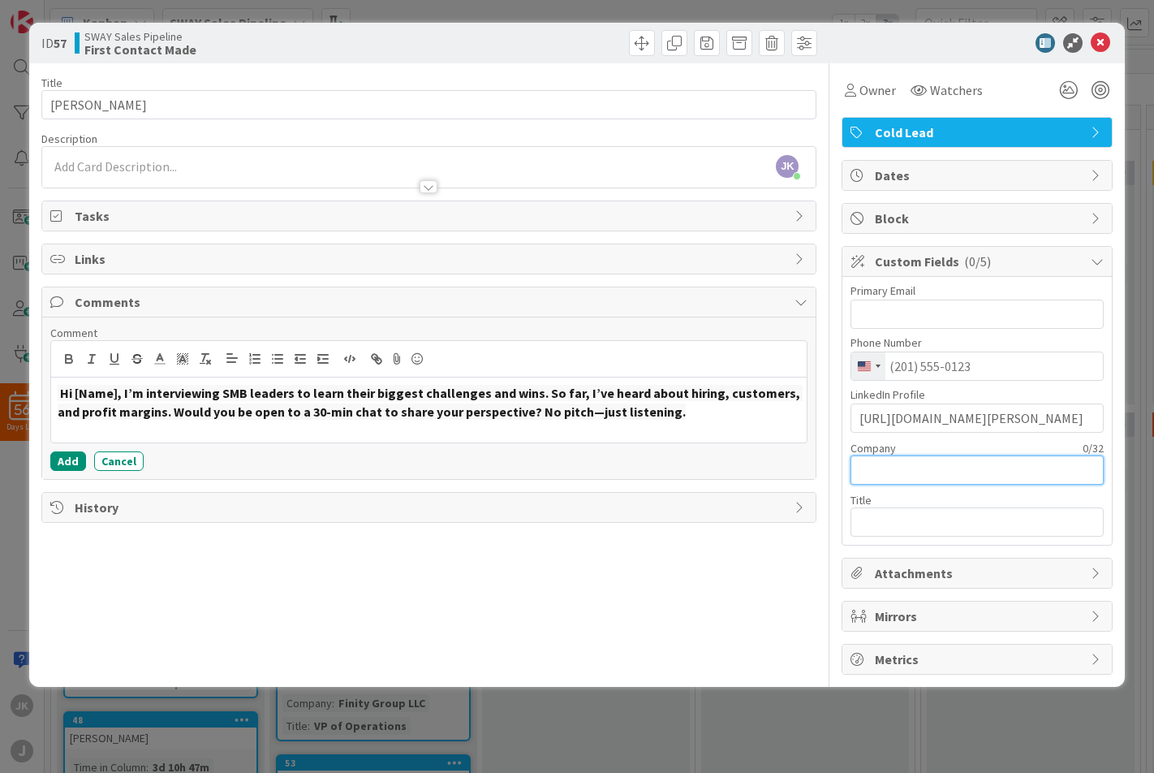
click at [914, 463] on input "text" at bounding box center [977, 469] width 253 height 29
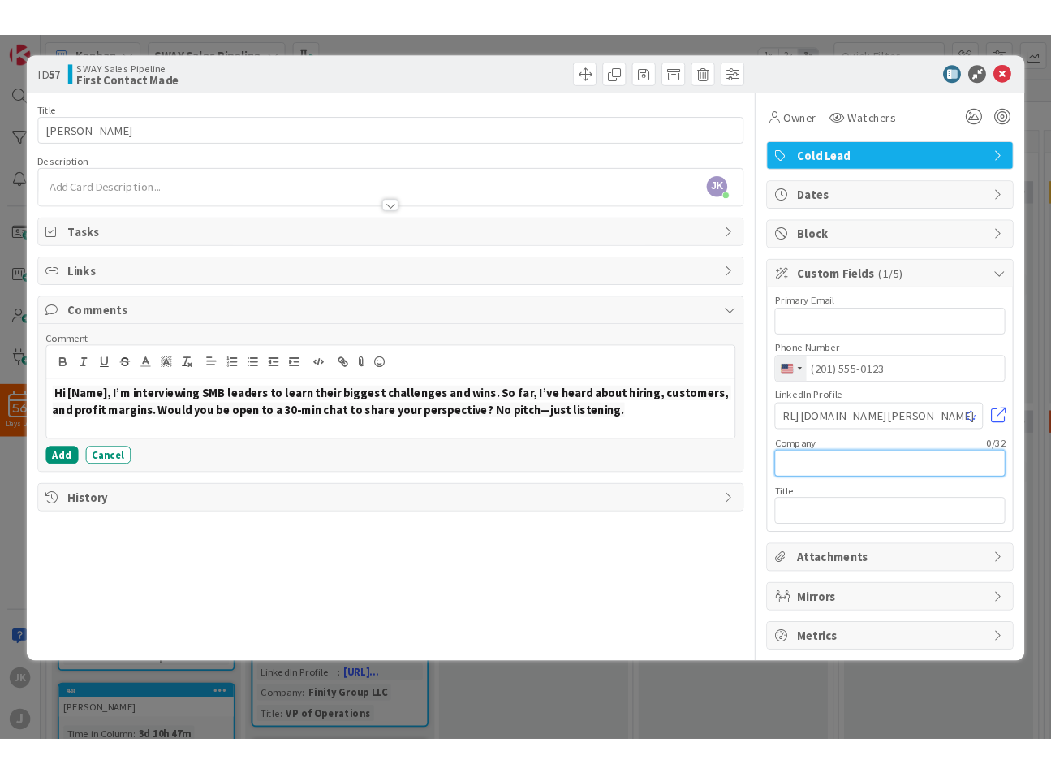
scroll to position [0, 0]
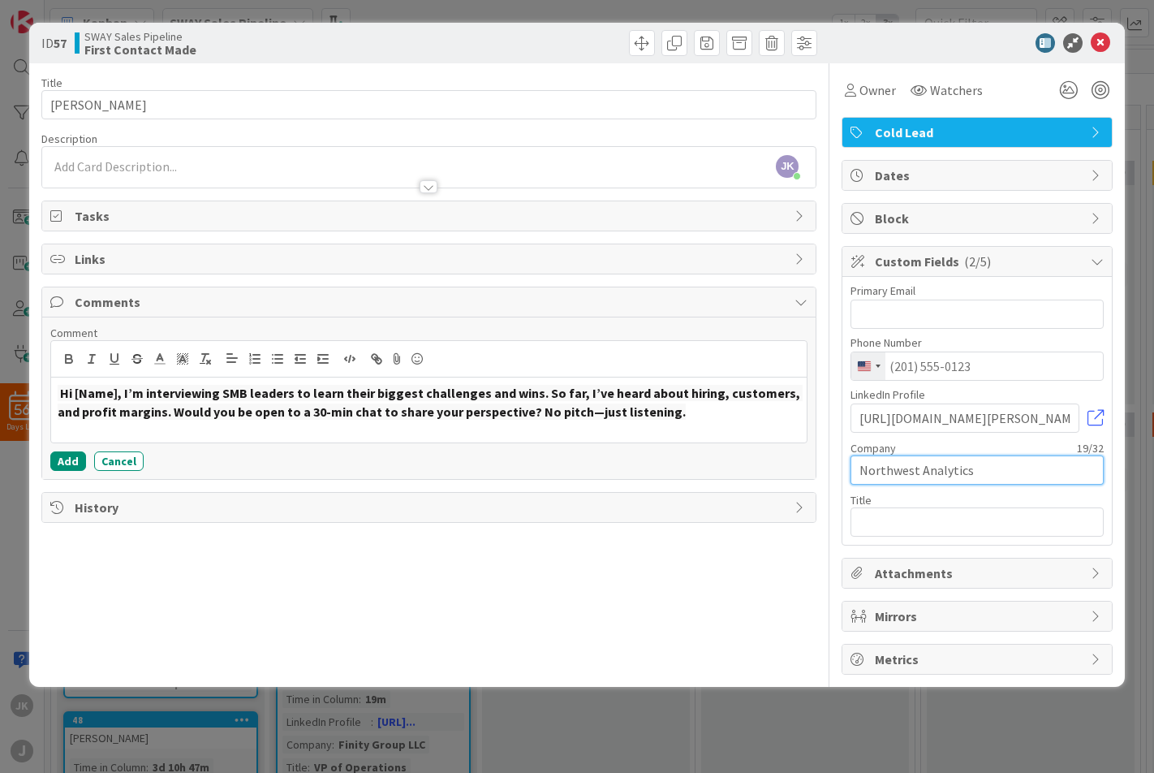
type input "Northwest Analytics"
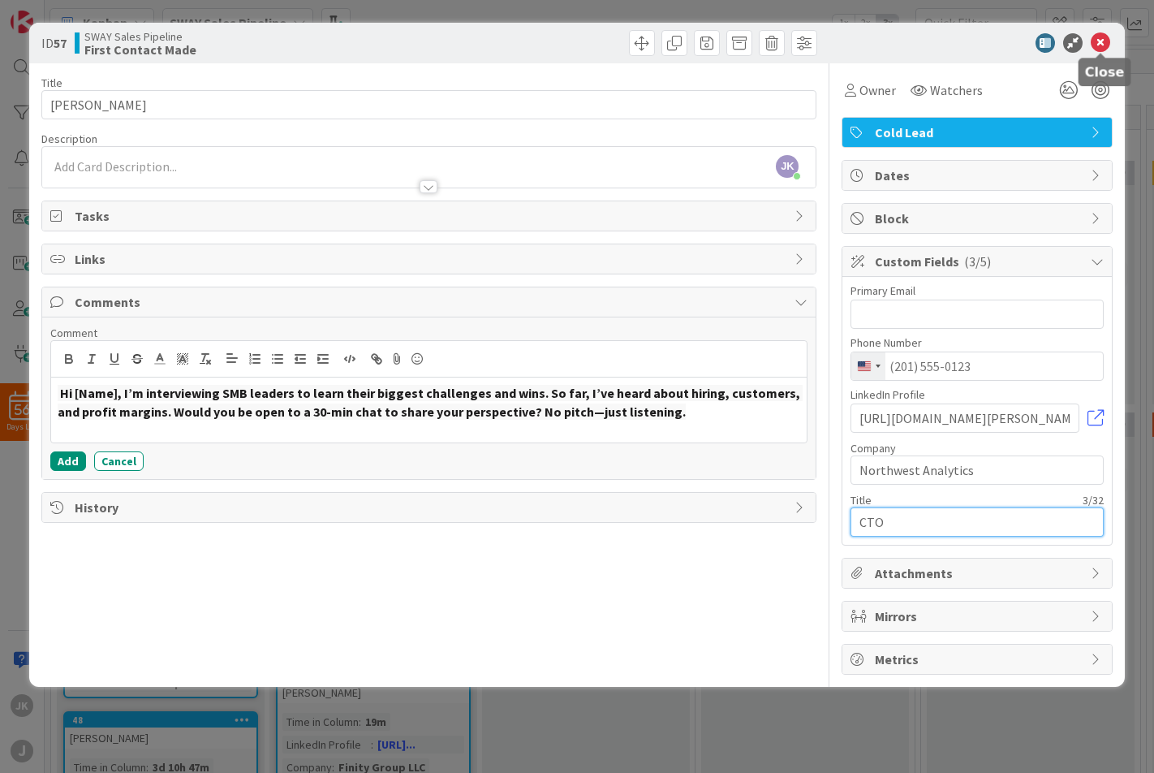
type input "CTO"
click at [1094, 41] on icon at bounding box center [1100, 42] width 19 height 19
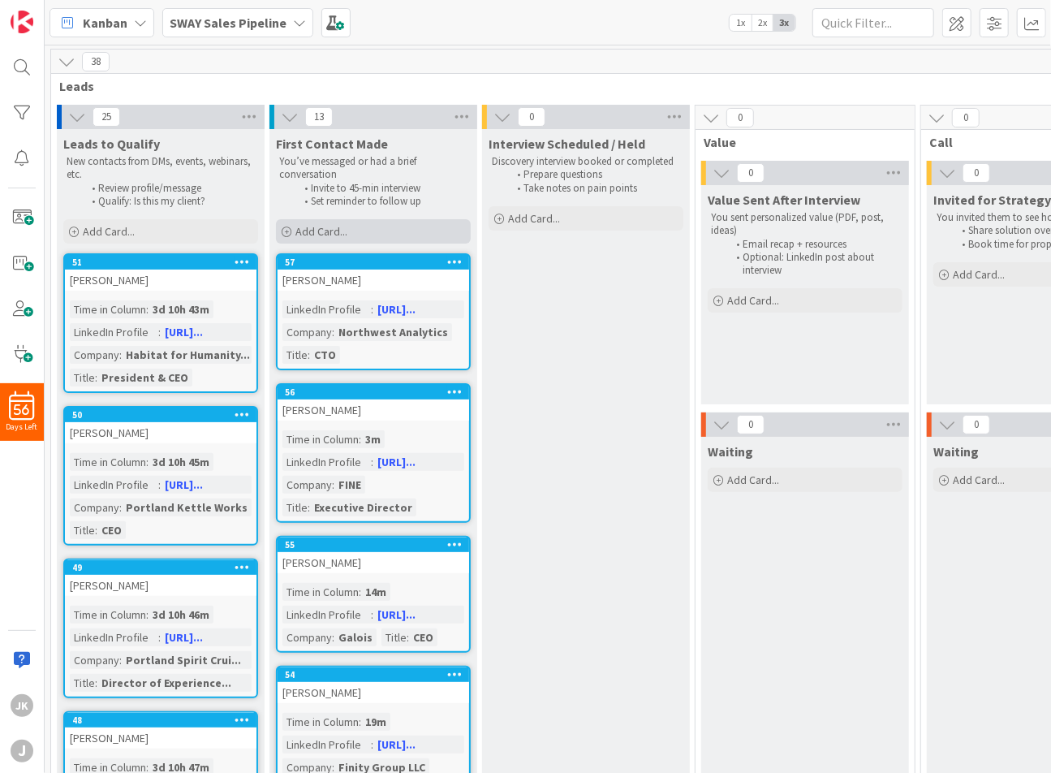
click at [328, 232] on span "Add Card..." at bounding box center [321, 231] width 52 height 15
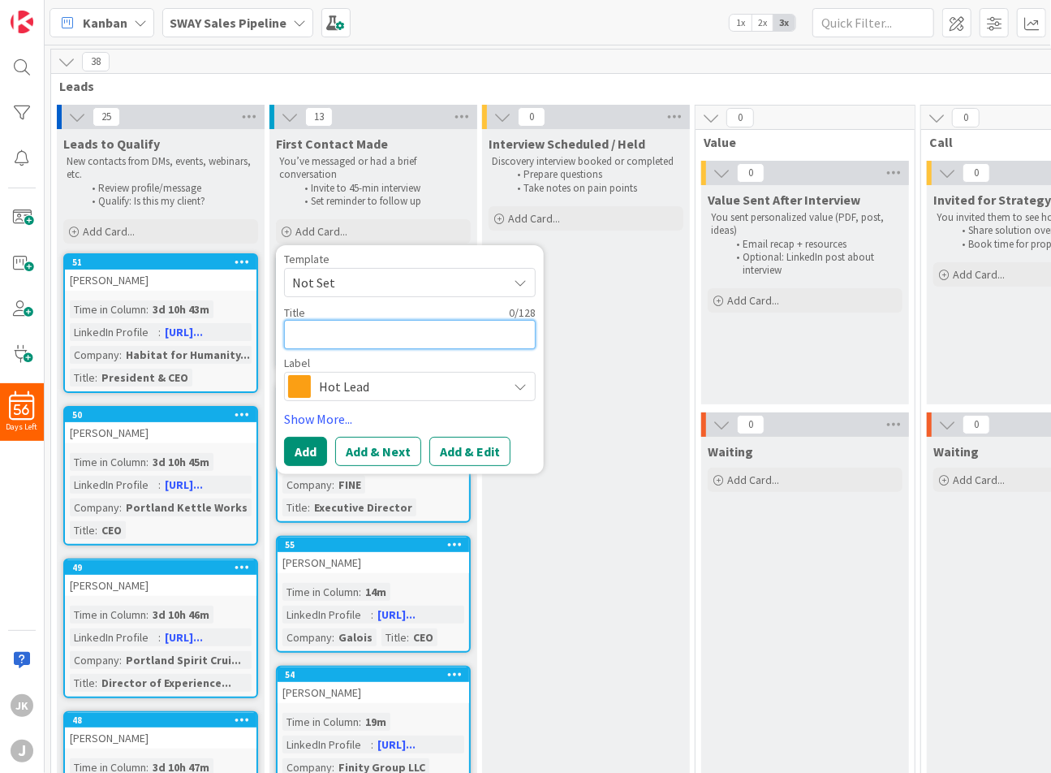
type textarea "x"
type textarea "L"
type textarea "x"
type textarea "La"
type textarea "x"
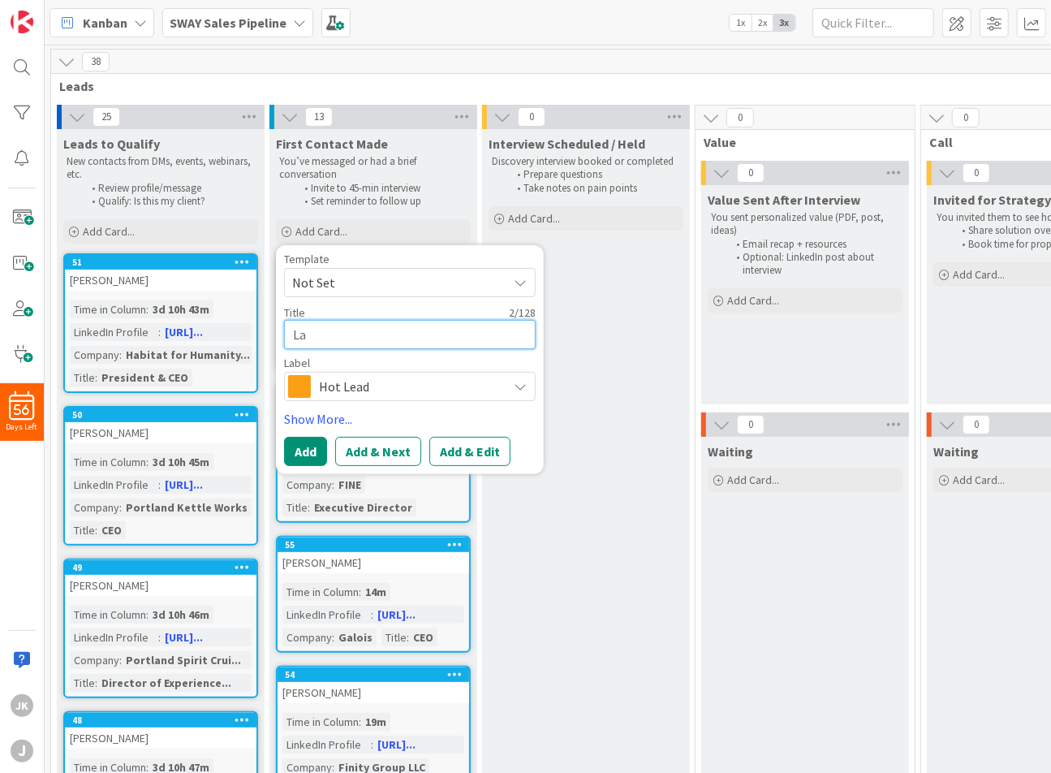
type textarea "[PERSON_NAME]"
type textarea "x"
type textarea "Laur"
type textarea "x"
type textarea "[PERSON_NAME]"
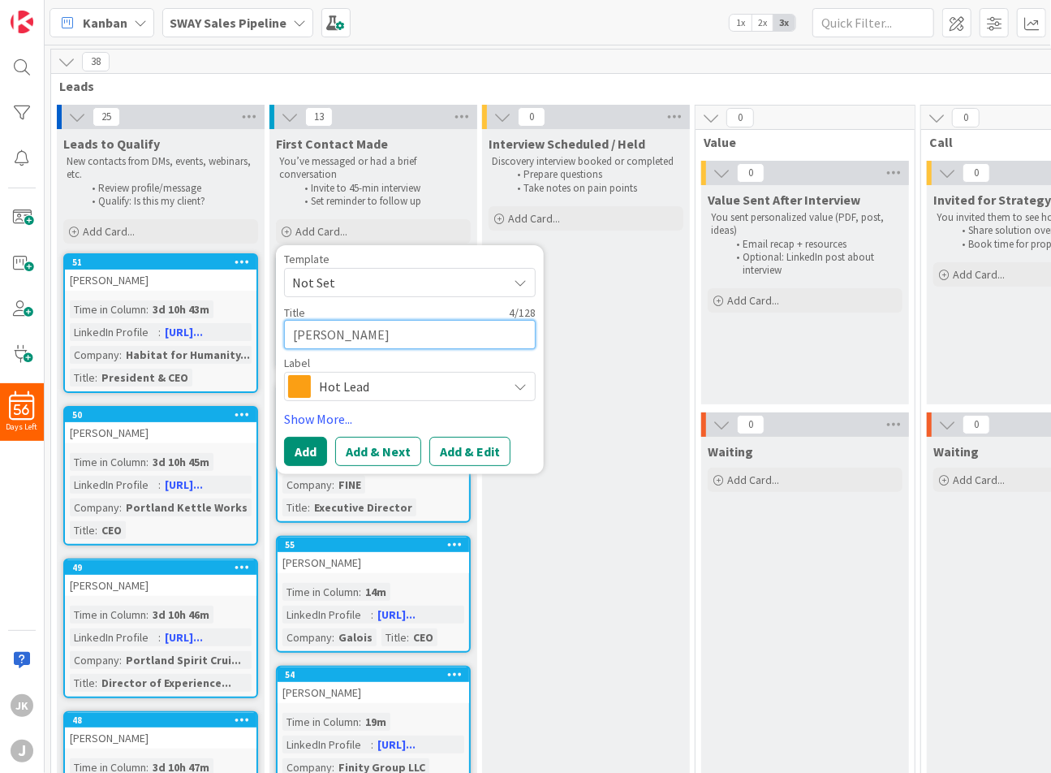
type textarea "x"
type textarea "[PERSON_NAME]"
type textarea "x"
type textarea "[PERSON_NAME]"
type textarea "x"
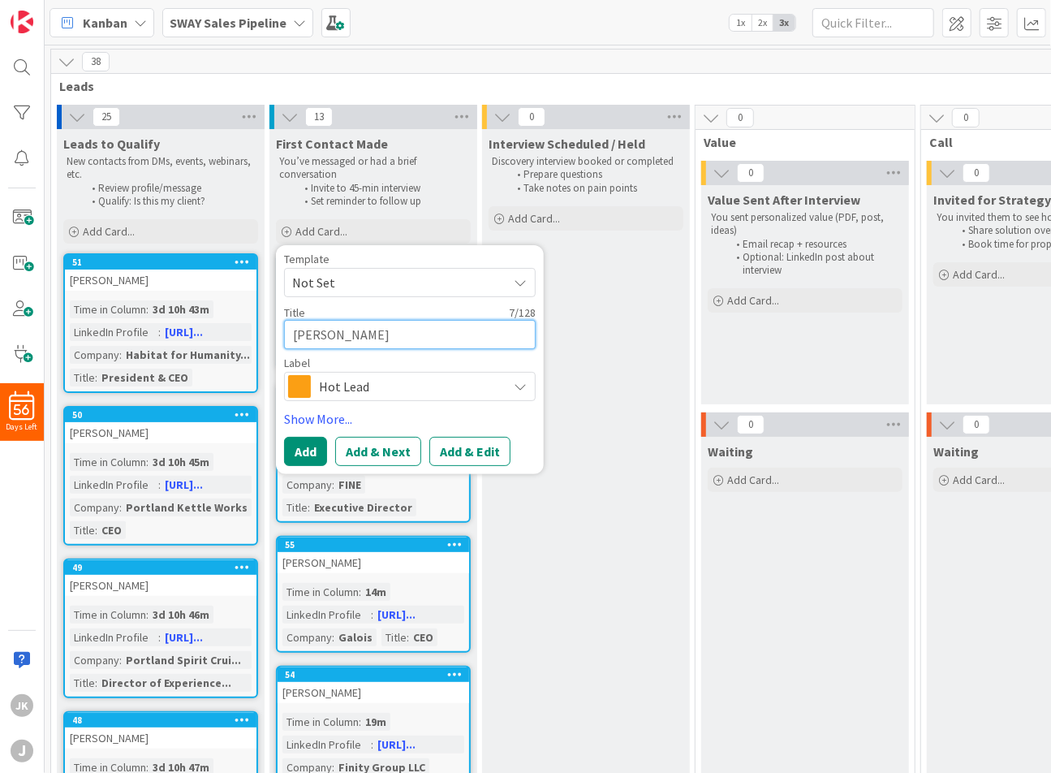
type textarea "[PERSON_NAME]"
type textarea "x"
type textarea "[PERSON_NAME] [PERSON_NAME]"
type textarea "x"
type textarea "[PERSON_NAME]"
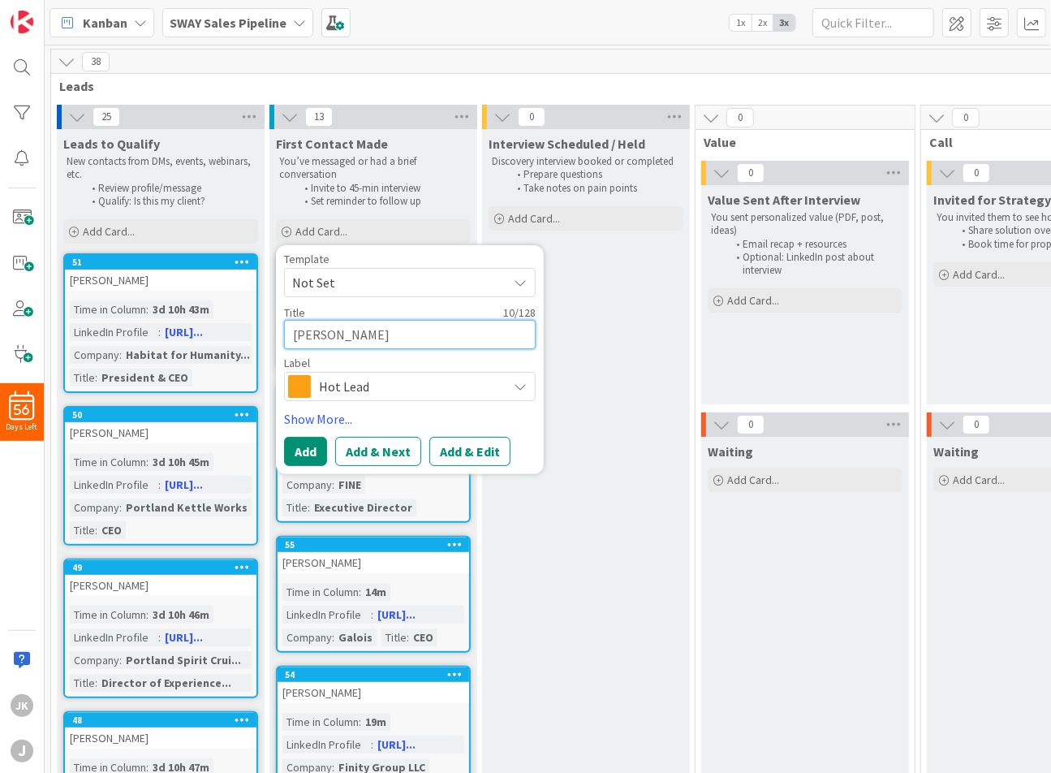
type textarea "x"
type textarea "[PERSON_NAME]"
type textarea "x"
type textarea "[PERSON_NAME]"
type textarea "x"
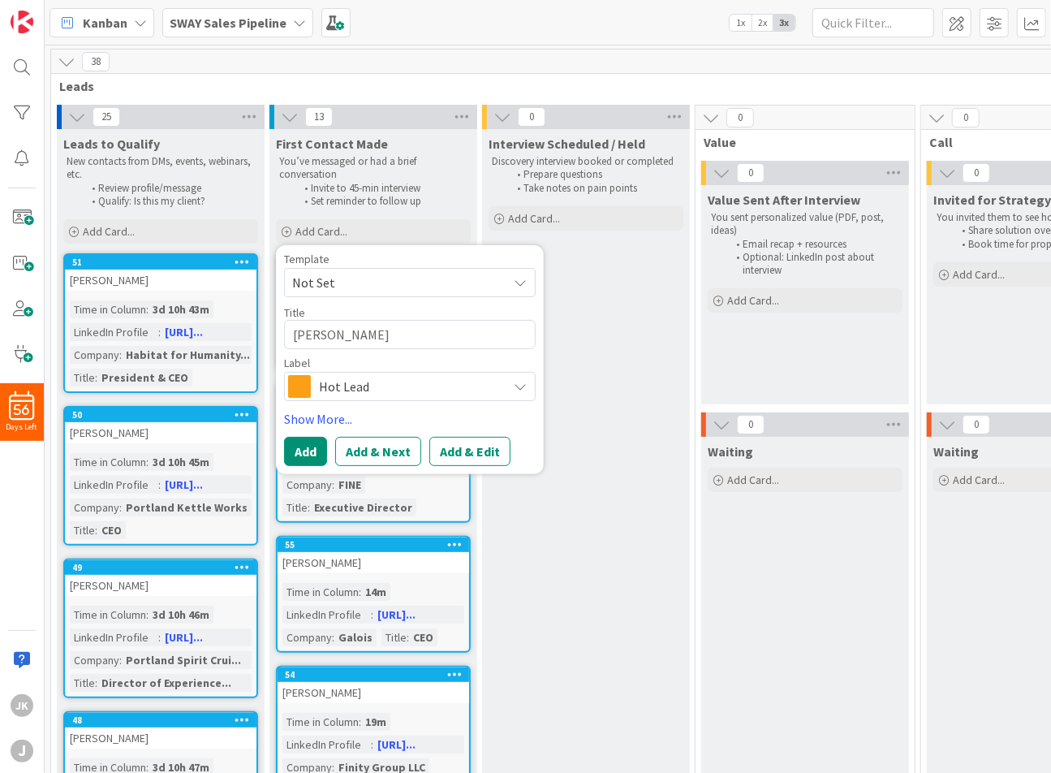
click at [411, 390] on span "Hot Lead" at bounding box center [409, 386] width 180 height 23
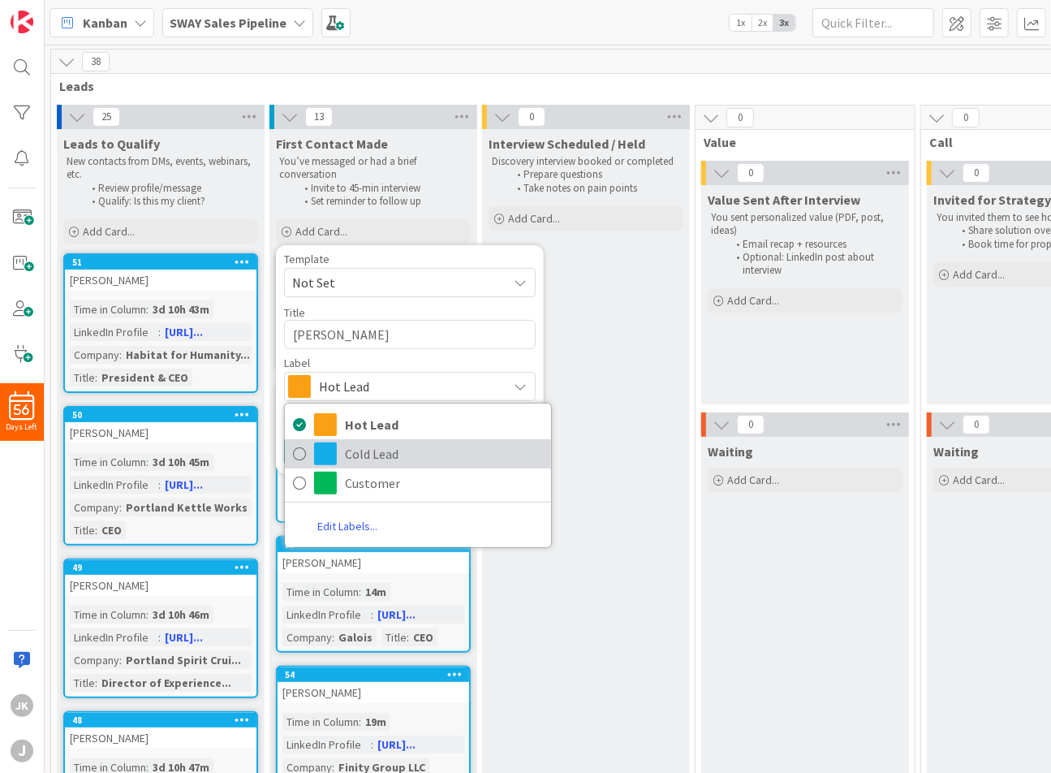
click at [352, 452] on span "Cold Lead" at bounding box center [444, 453] width 198 height 24
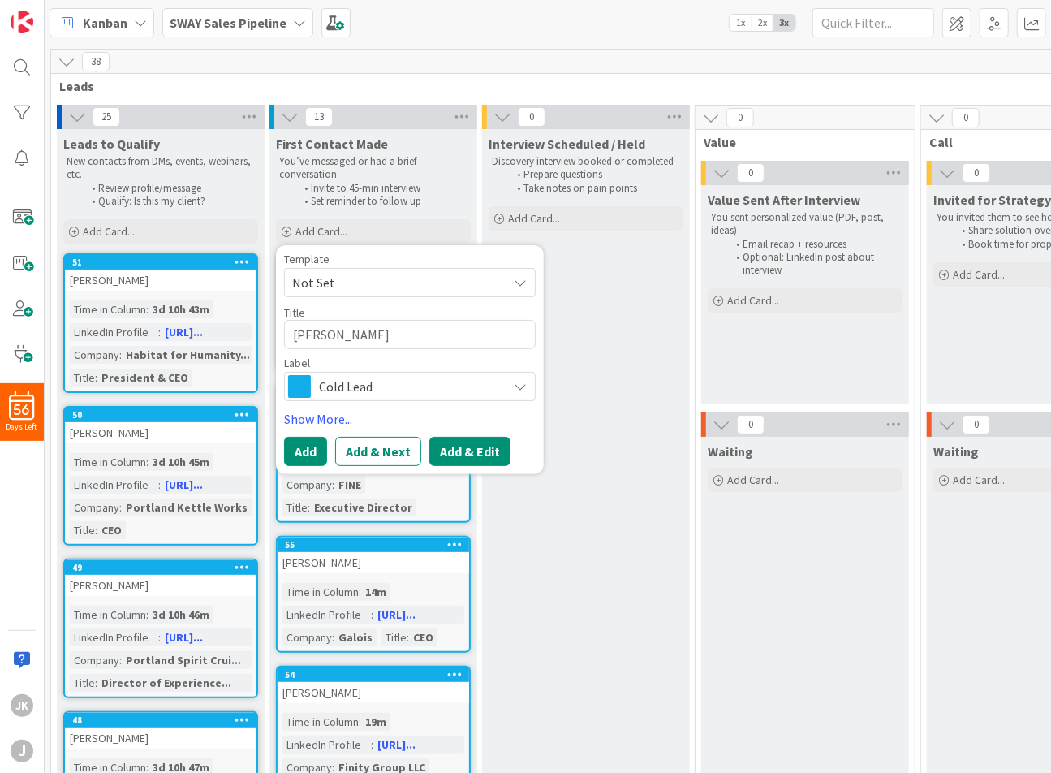
click at [433, 444] on button "Add & Edit" at bounding box center [469, 451] width 81 height 29
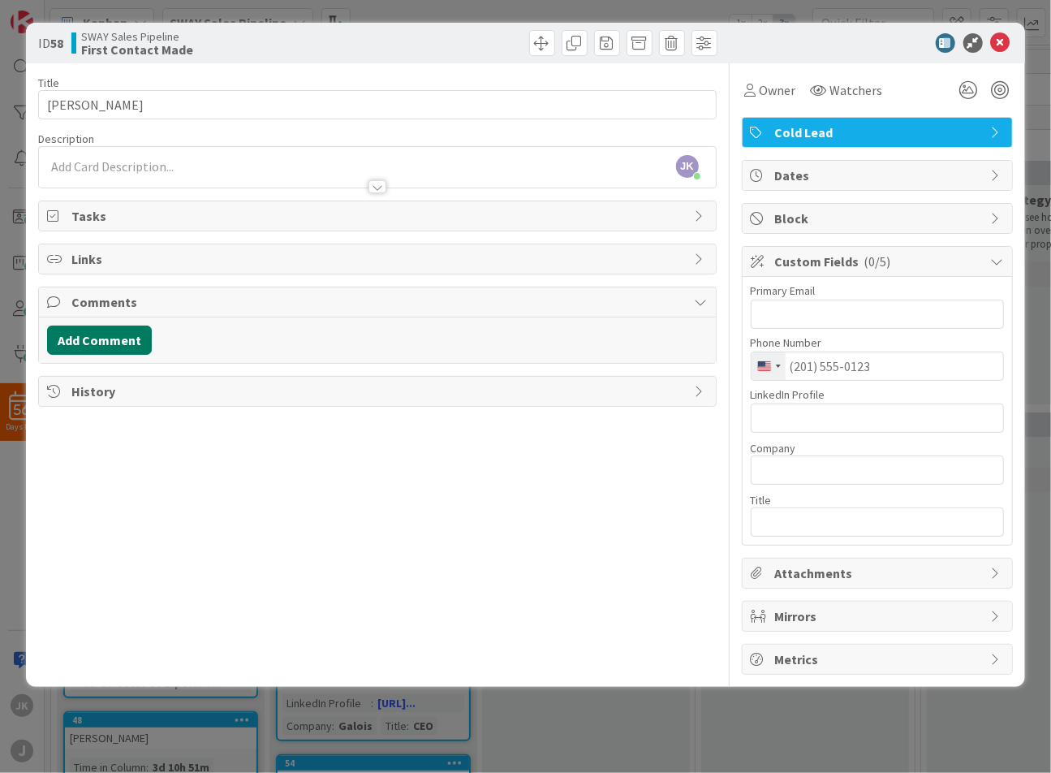
click at [75, 342] on button "Add Comment" at bounding box center [99, 339] width 105 height 29
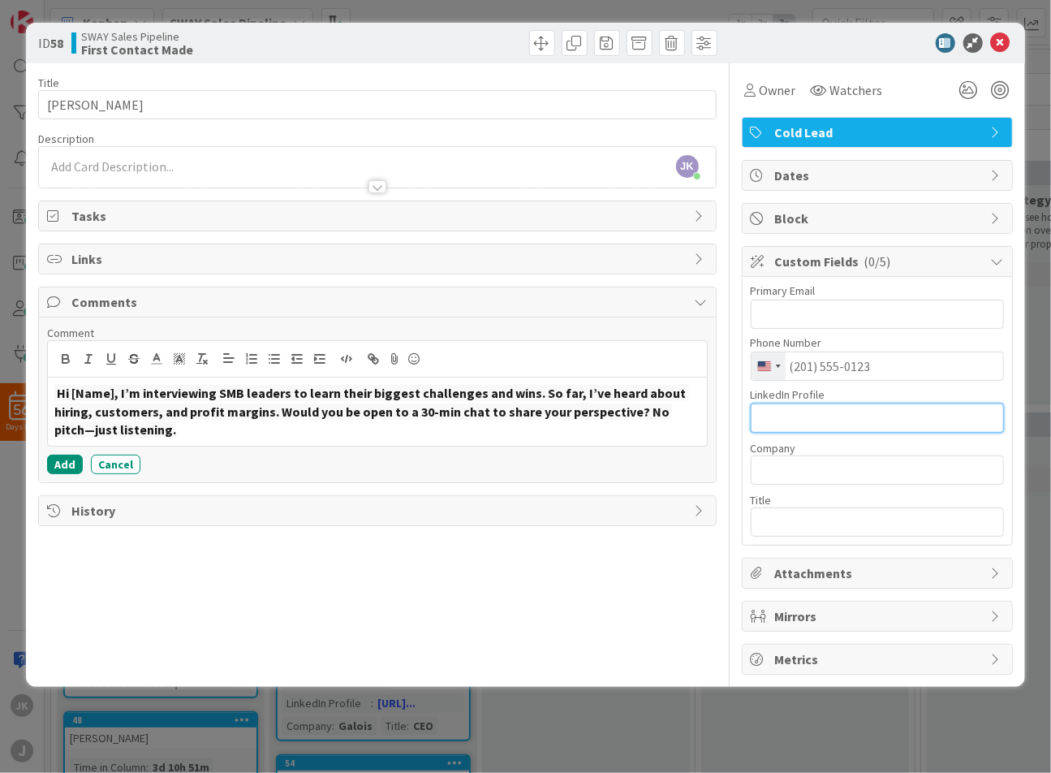
click at [815, 410] on input "text" at bounding box center [877, 417] width 253 height 29
paste input "[URL][DOMAIN_NAME][PERSON_NAME]"
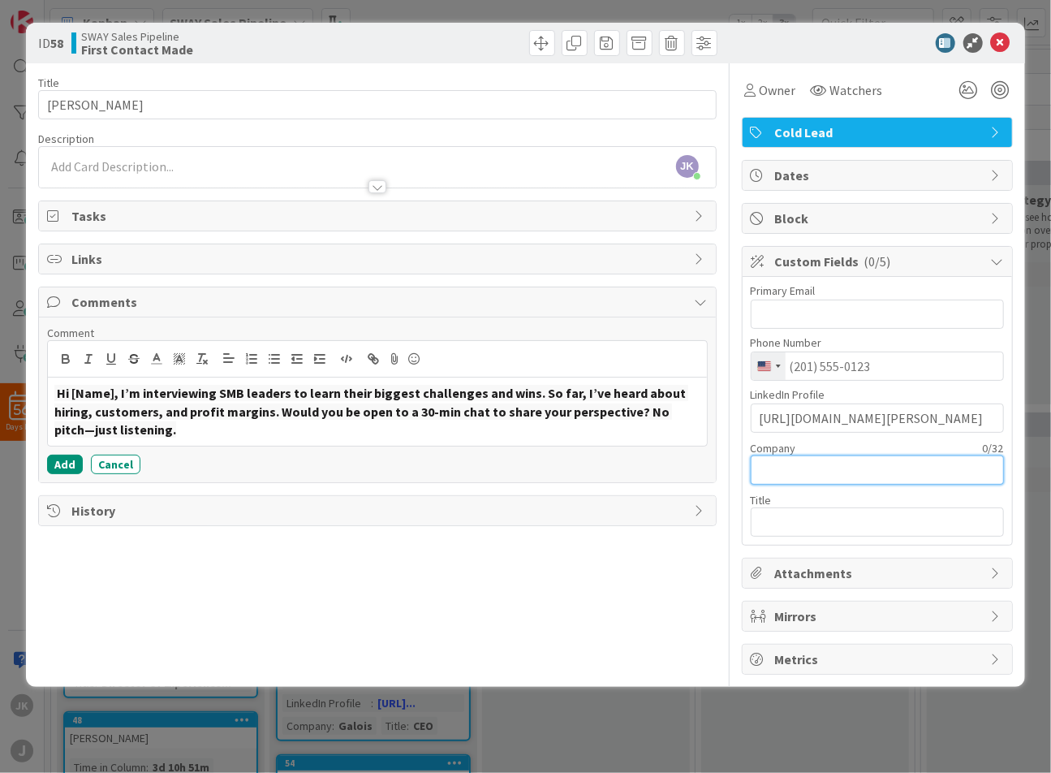
click at [818, 473] on input "text" at bounding box center [877, 469] width 253 height 29
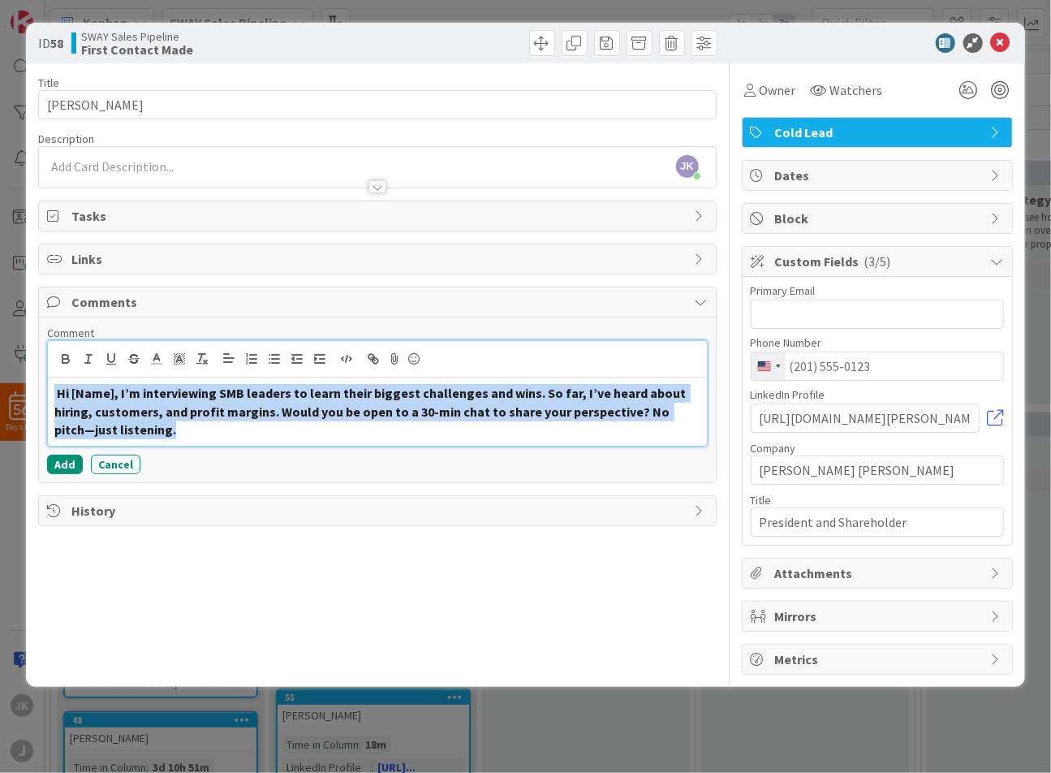
drag, startPoint x: 138, startPoint y: 429, endPoint x: 43, endPoint y: 384, distance: 105.3
click at [43, 384] on div "Comment Hi [Name], I’m interviewing SMB leaders to learn their biggest challeng…" at bounding box center [377, 399] width 676 height 165
copy p "Hi [Name], I’m interviewing SMB leaders to learn their biggest challenges and w…"
click at [62, 460] on button "Add" at bounding box center [65, 463] width 36 height 19
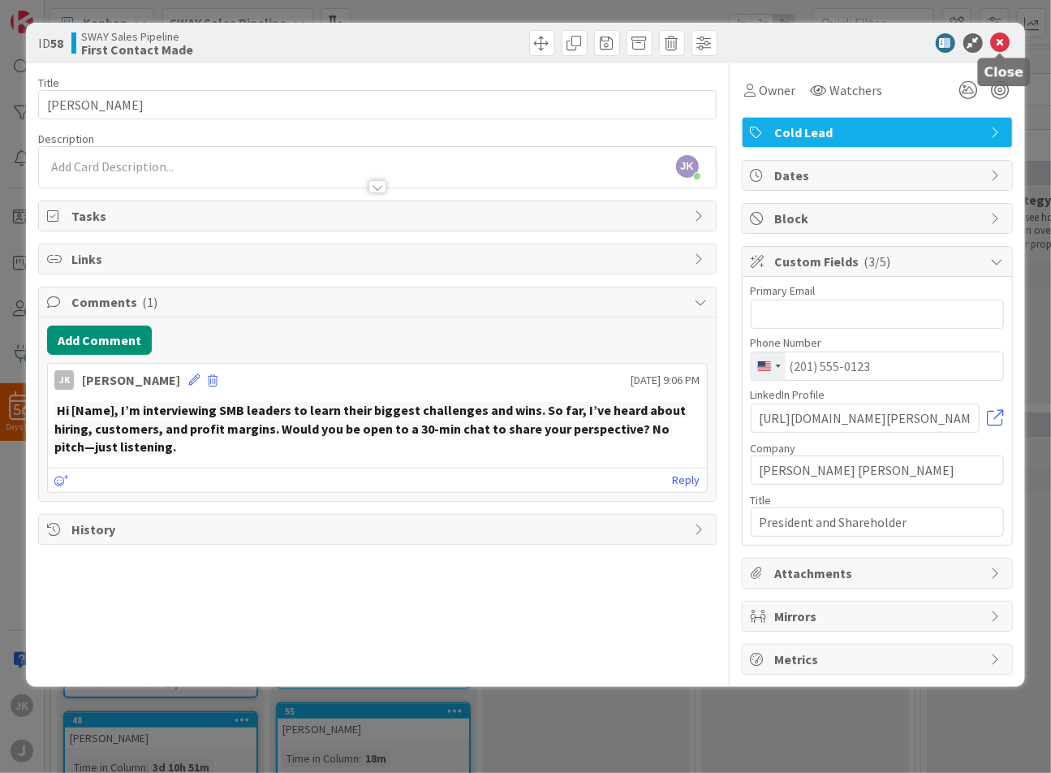
click at [1001, 40] on icon at bounding box center [1000, 42] width 19 height 19
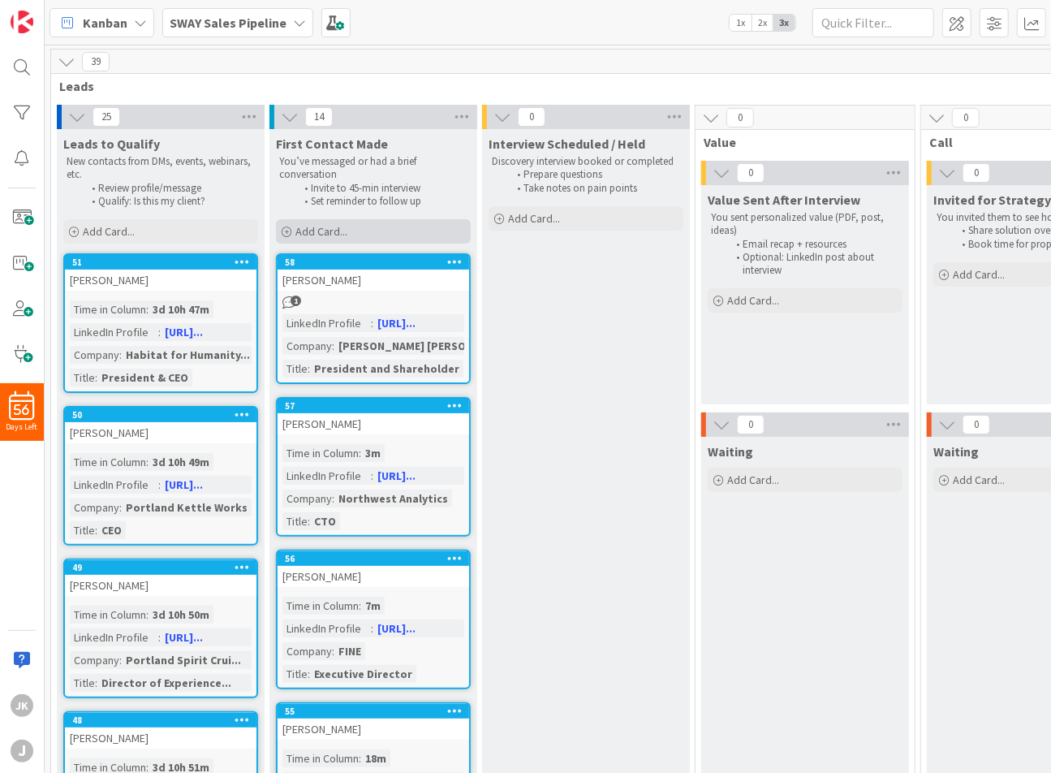
click at [327, 233] on span "Add Card..." at bounding box center [321, 231] width 52 height 15
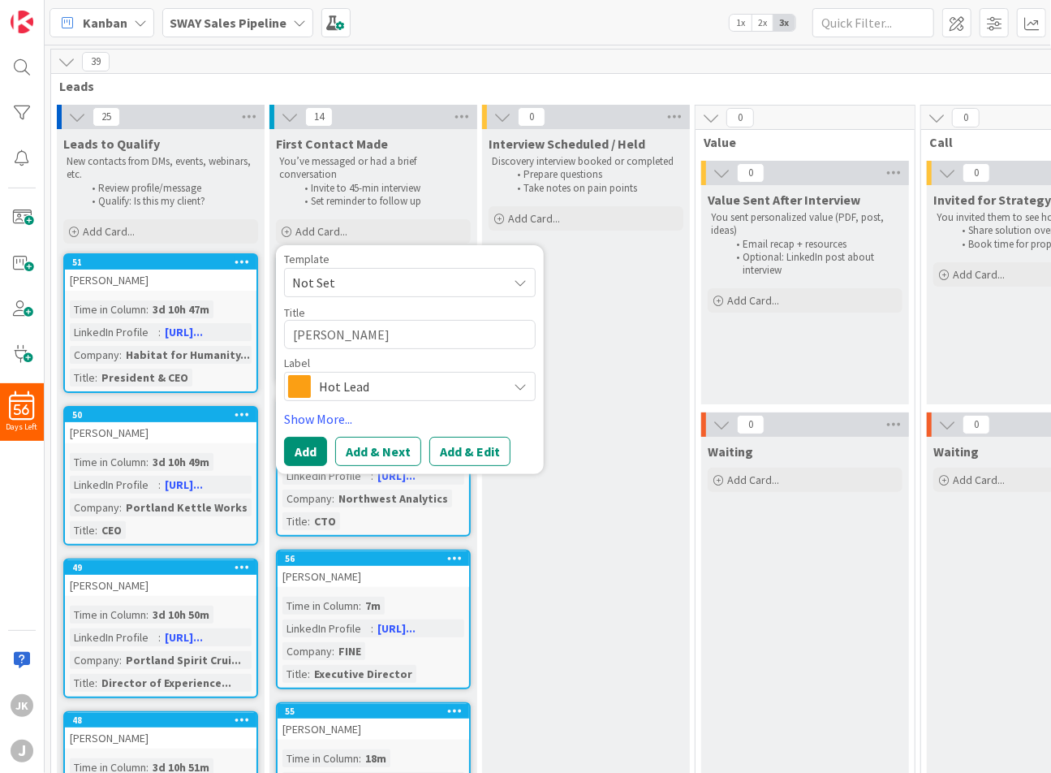
click at [378, 397] on span "Hot Lead" at bounding box center [409, 386] width 180 height 23
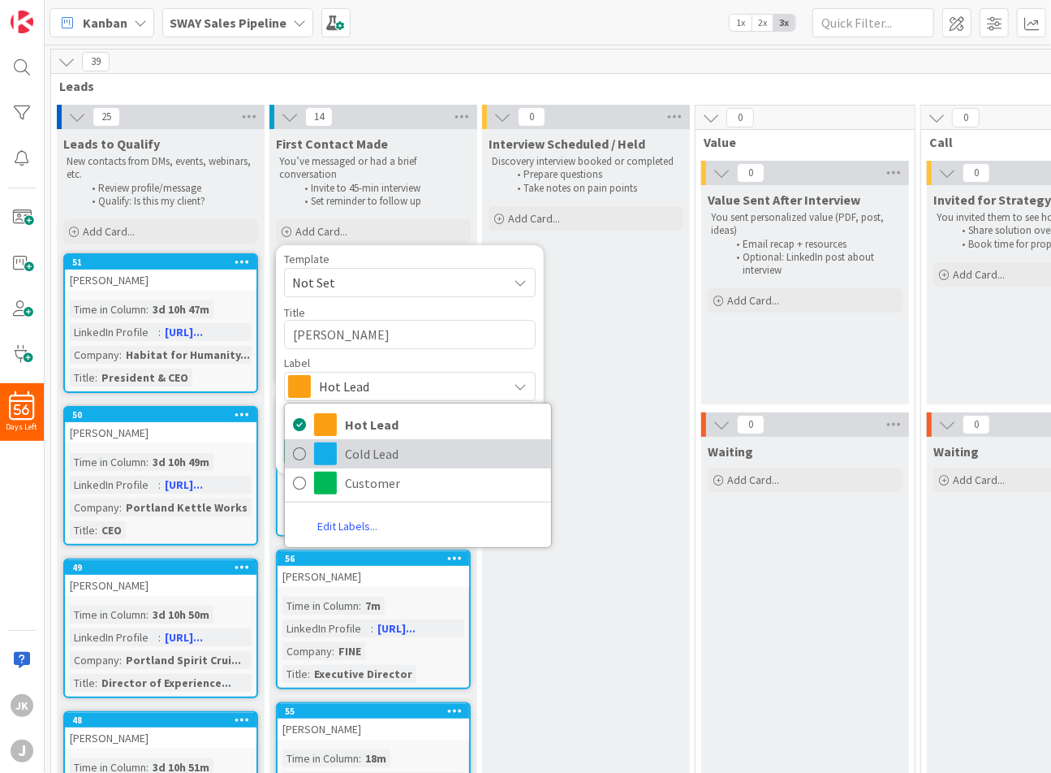
click at [350, 459] on span "Cold Lead" at bounding box center [444, 453] width 198 height 24
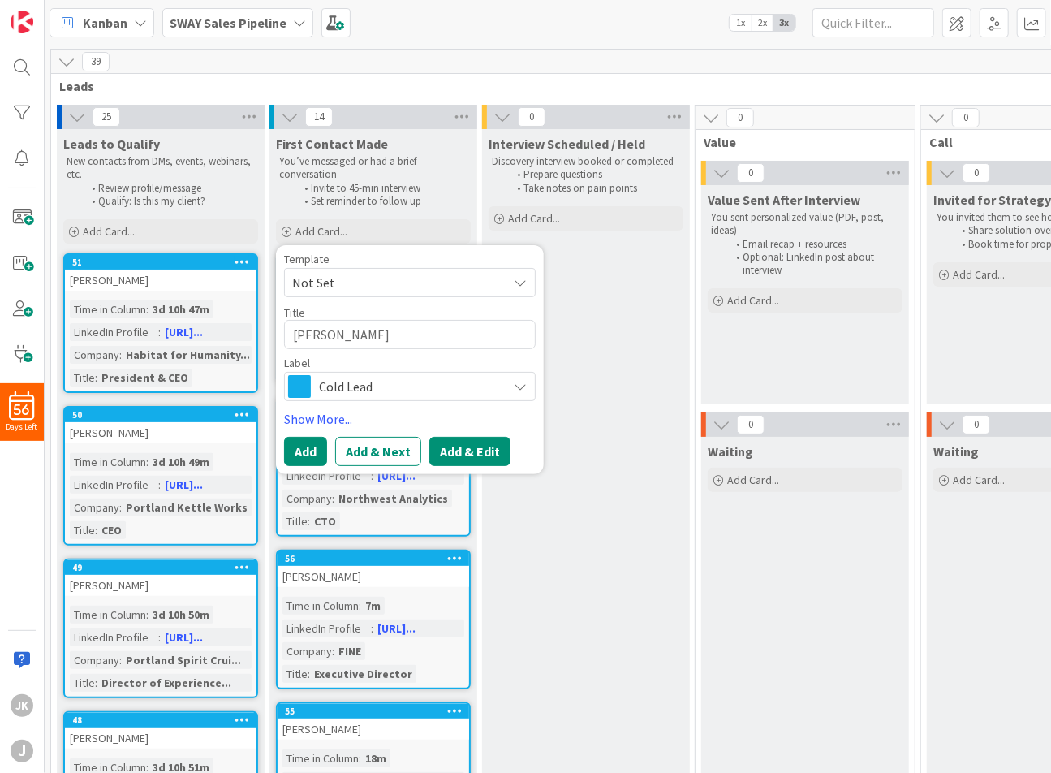
click at [463, 450] on button "Add & Edit" at bounding box center [469, 451] width 81 height 29
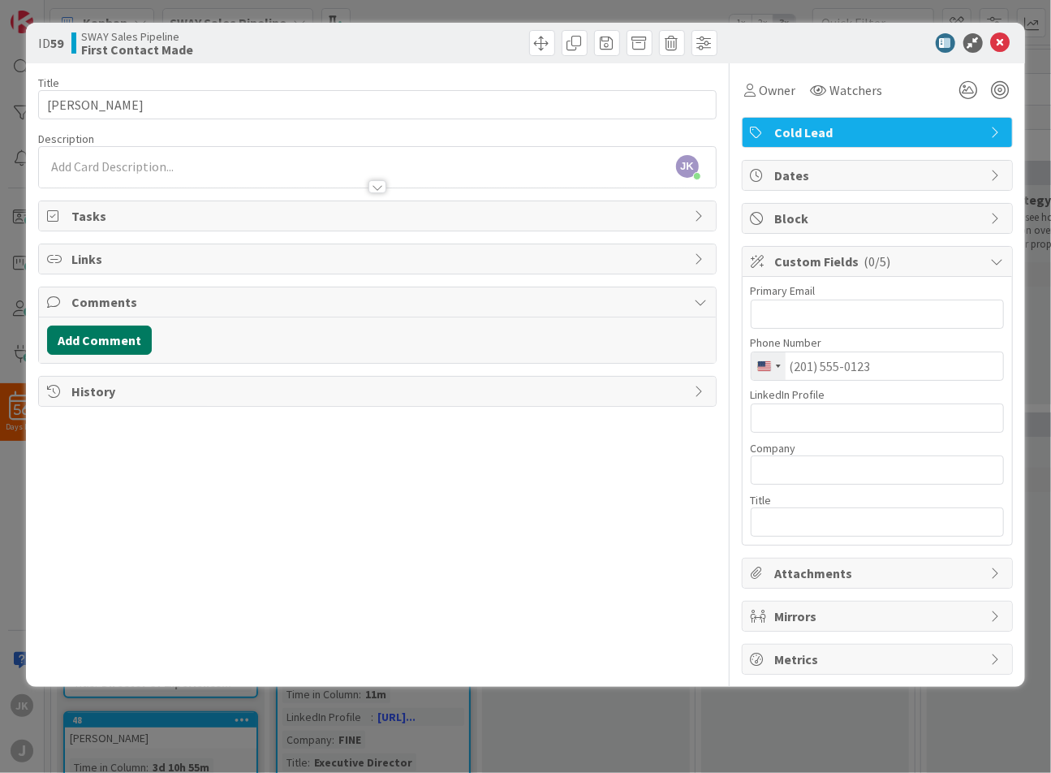
click at [126, 335] on button "Add Comment" at bounding box center [99, 339] width 105 height 29
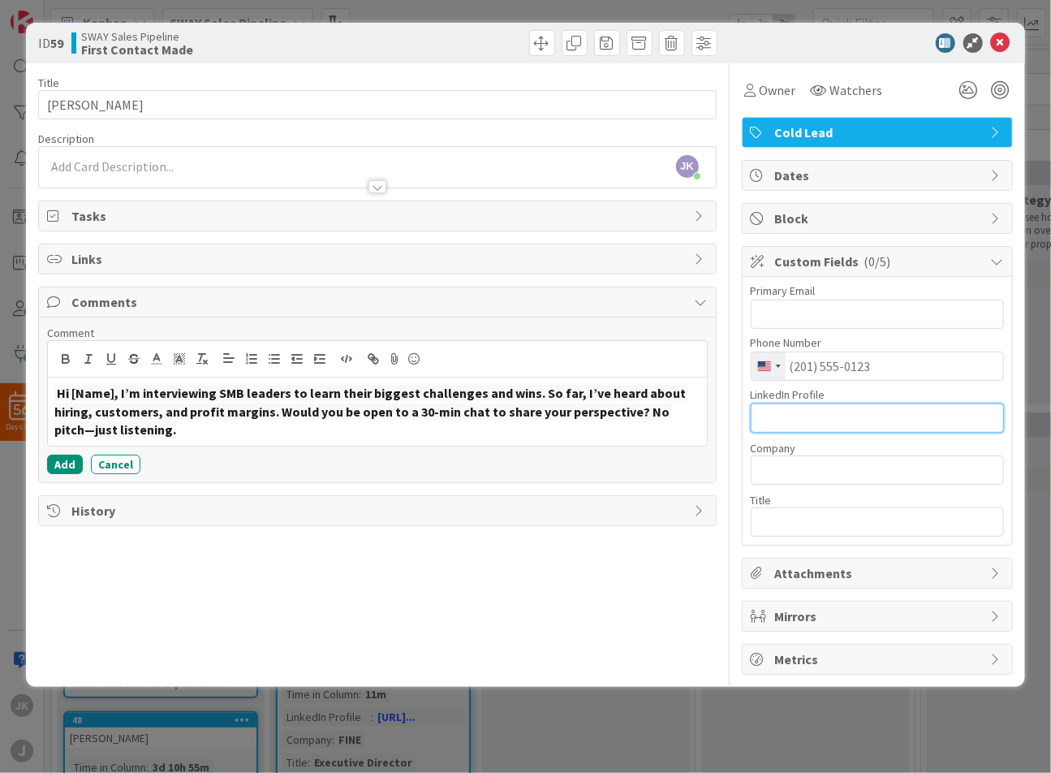
click at [784, 418] on input "text" at bounding box center [877, 417] width 253 height 29
paste input "[URL][DOMAIN_NAME][PERSON_NAME]"
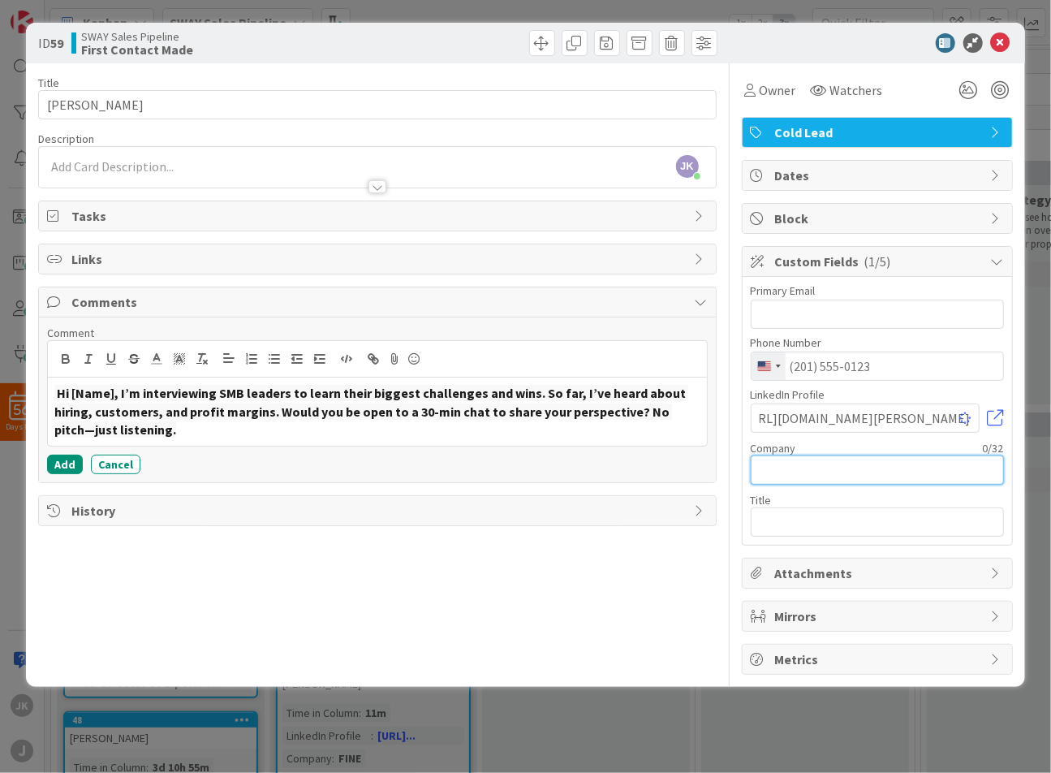
click at [792, 469] on input "text" at bounding box center [877, 469] width 253 height 29
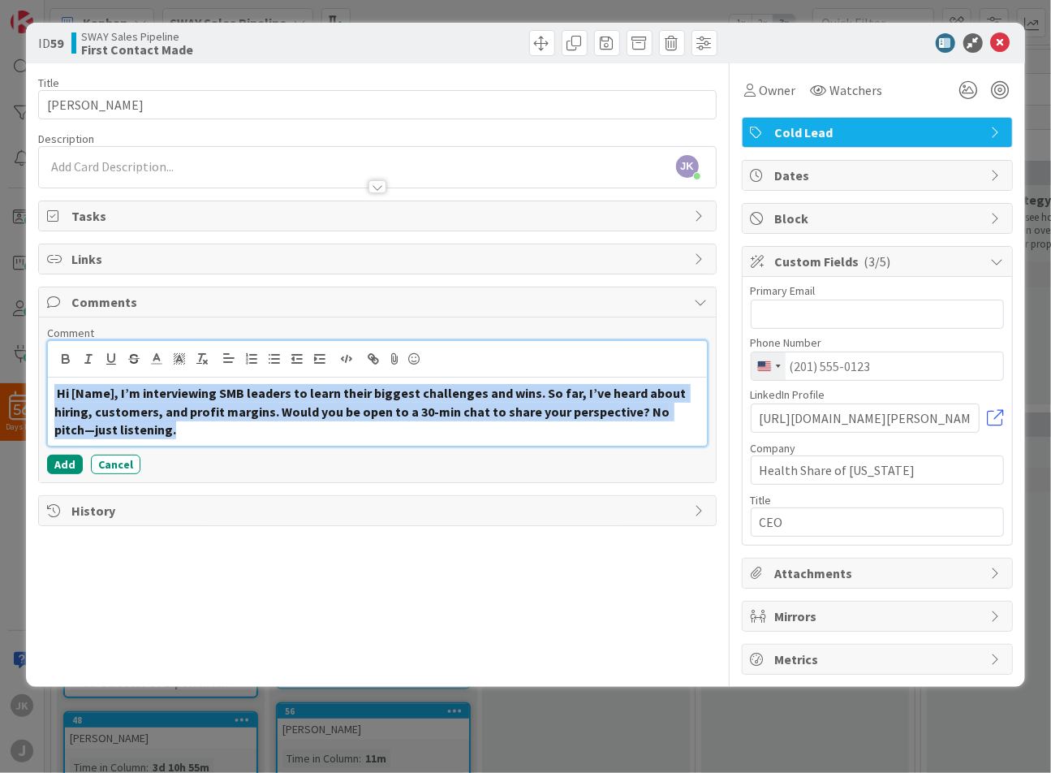
drag, startPoint x: 157, startPoint y: 433, endPoint x: 44, endPoint y: 393, distance: 120.6
click at [44, 393] on div "Comment Hi [Name], I’m interviewing SMB leaders to learn their biggest challeng…" at bounding box center [377, 399] width 676 height 165
copy p "Hi [Name], I’m interviewing SMB leaders to learn their biggest challenges and w…"
click at [60, 463] on button "Add" at bounding box center [65, 463] width 36 height 19
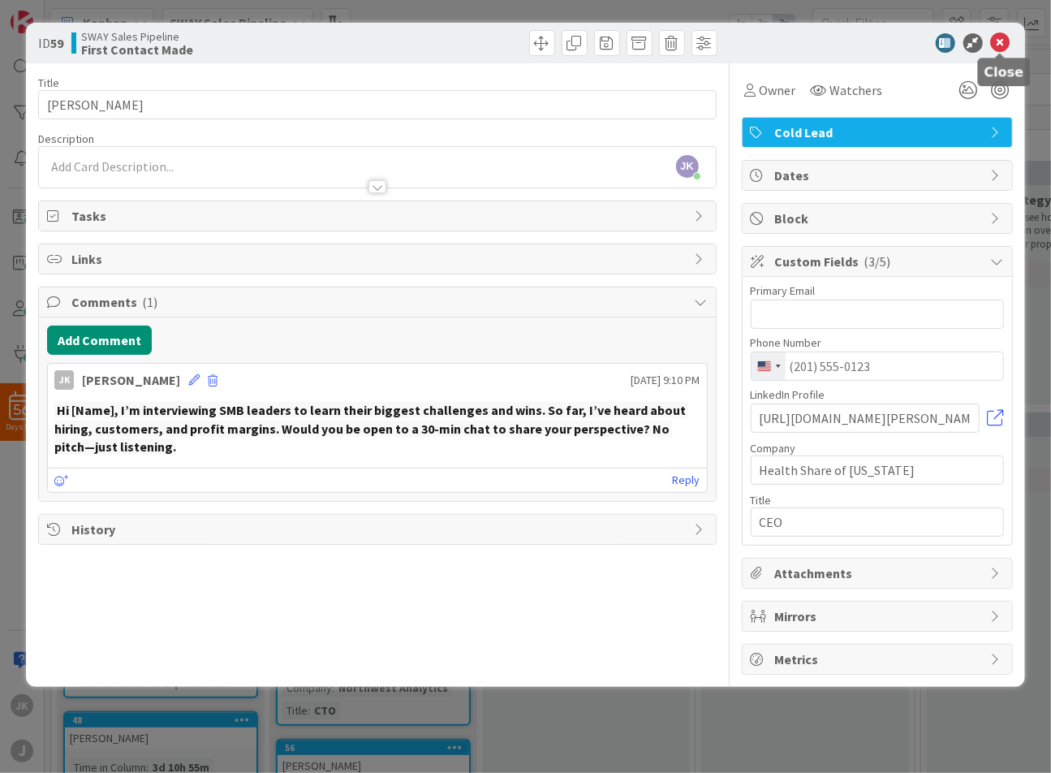
click at [1000, 44] on icon at bounding box center [1000, 42] width 19 height 19
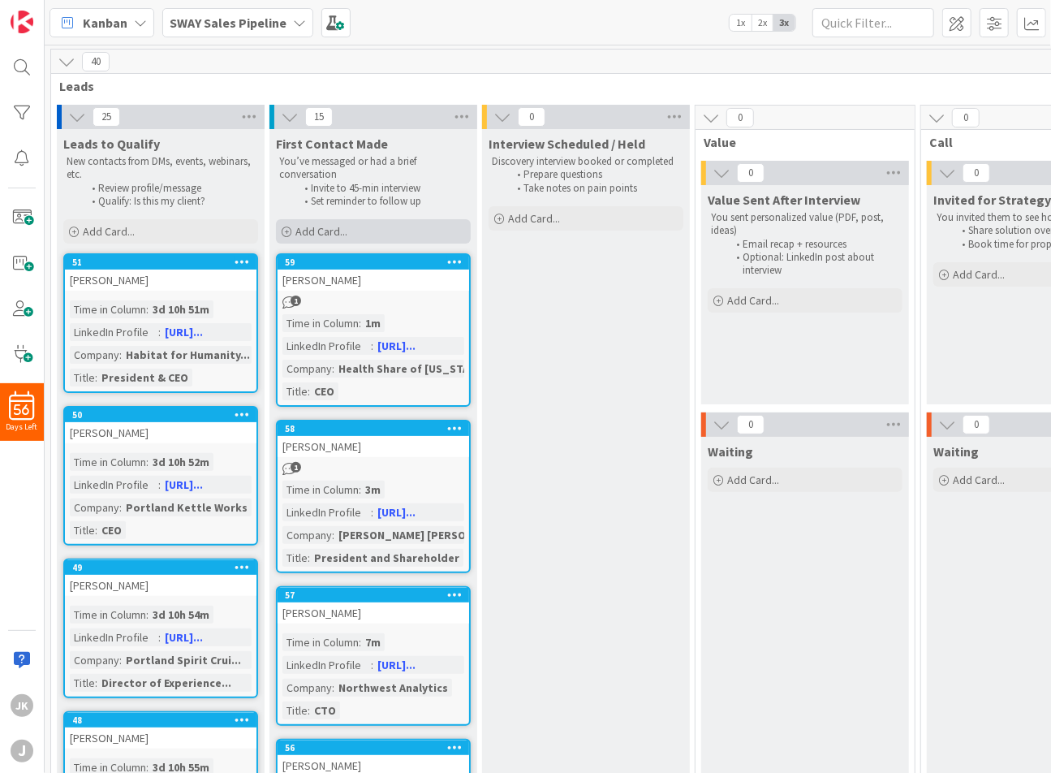
click at [315, 230] on span "Add Card..." at bounding box center [321, 231] width 52 height 15
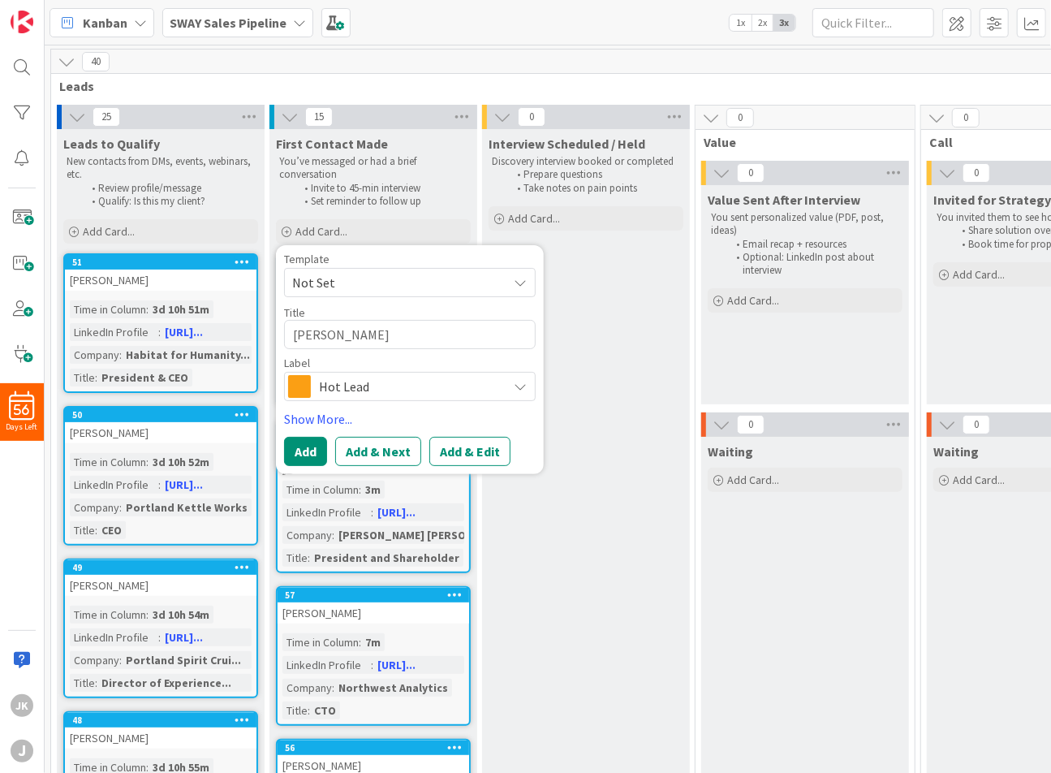
click at [342, 387] on span "Hot Lead" at bounding box center [409, 386] width 180 height 23
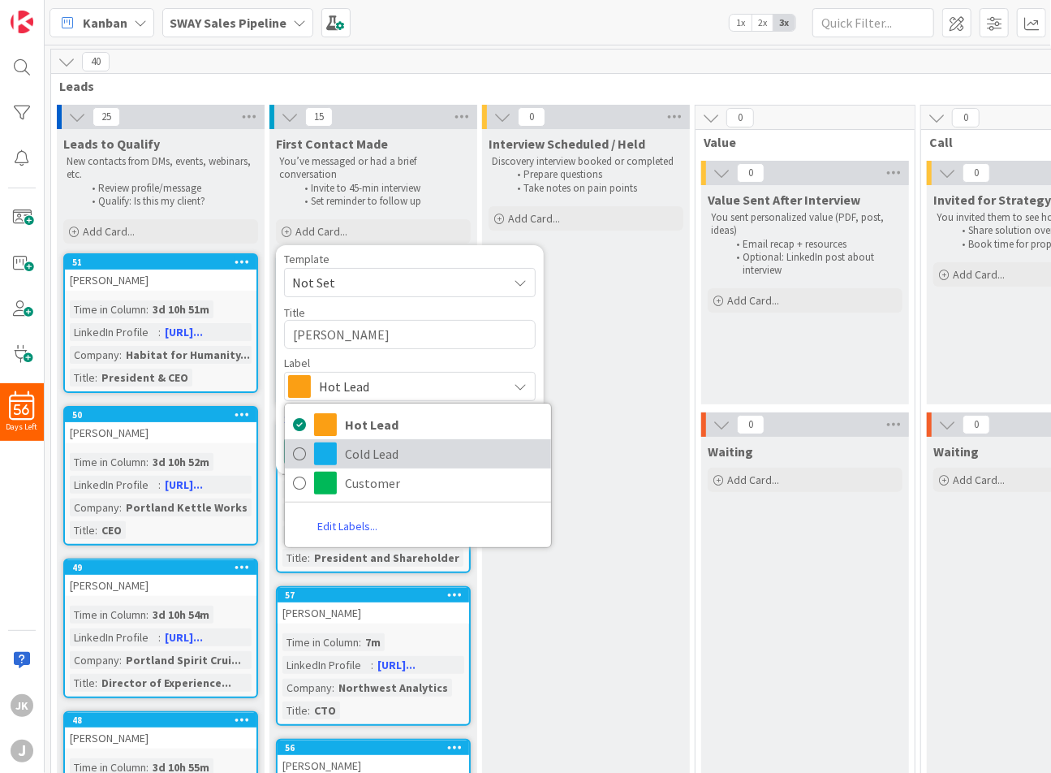
click at [362, 444] on span "Cold Lead" at bounding box center [444, 453] width 198 height 24
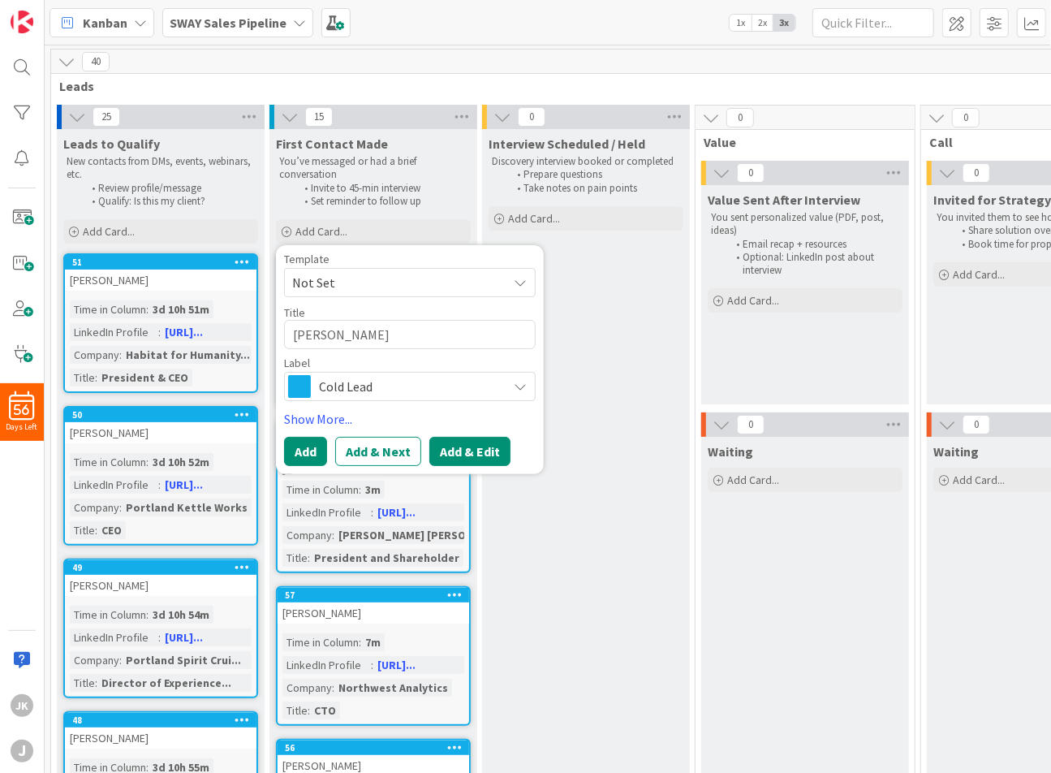
click at [476, 454] on button "Add & Edit" at bounding box center [469, 451] width 81 height 29
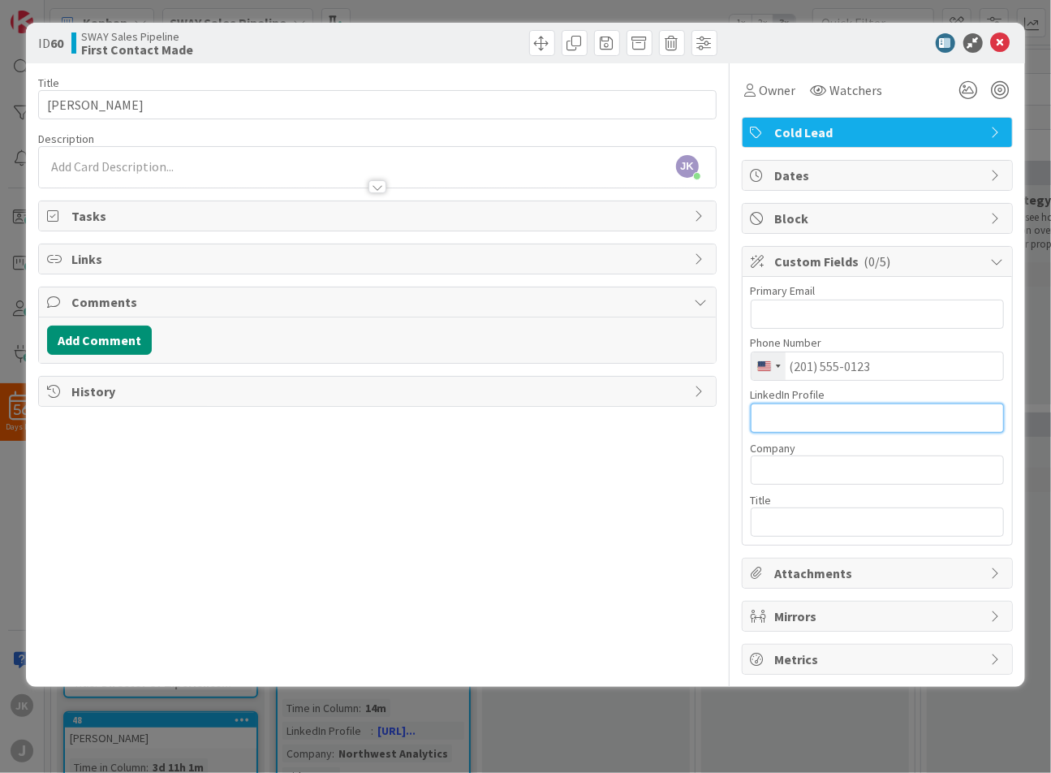
click at [829, 413] on input "text" at bounding box center [877, 417] width 253 height 29
paste input "[URL][DOMAIN_NAME][PERSON_NAME]"
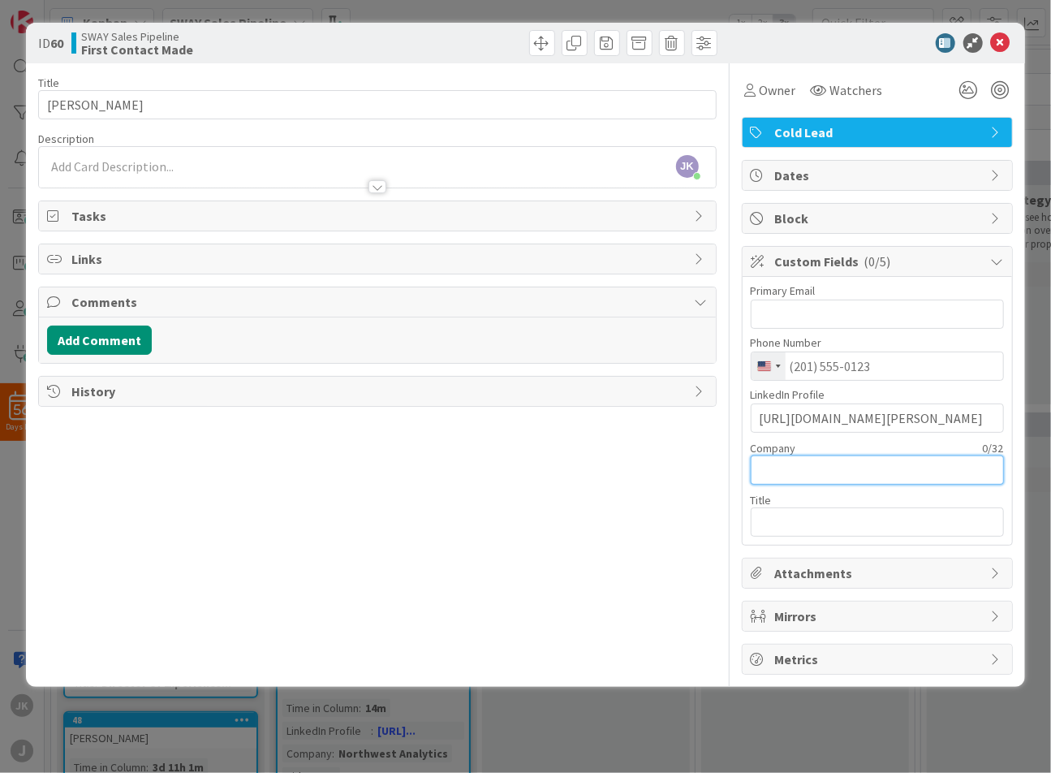
click at [831, 462] on input "text" at bounding box center [877, 469] width 253 height 29
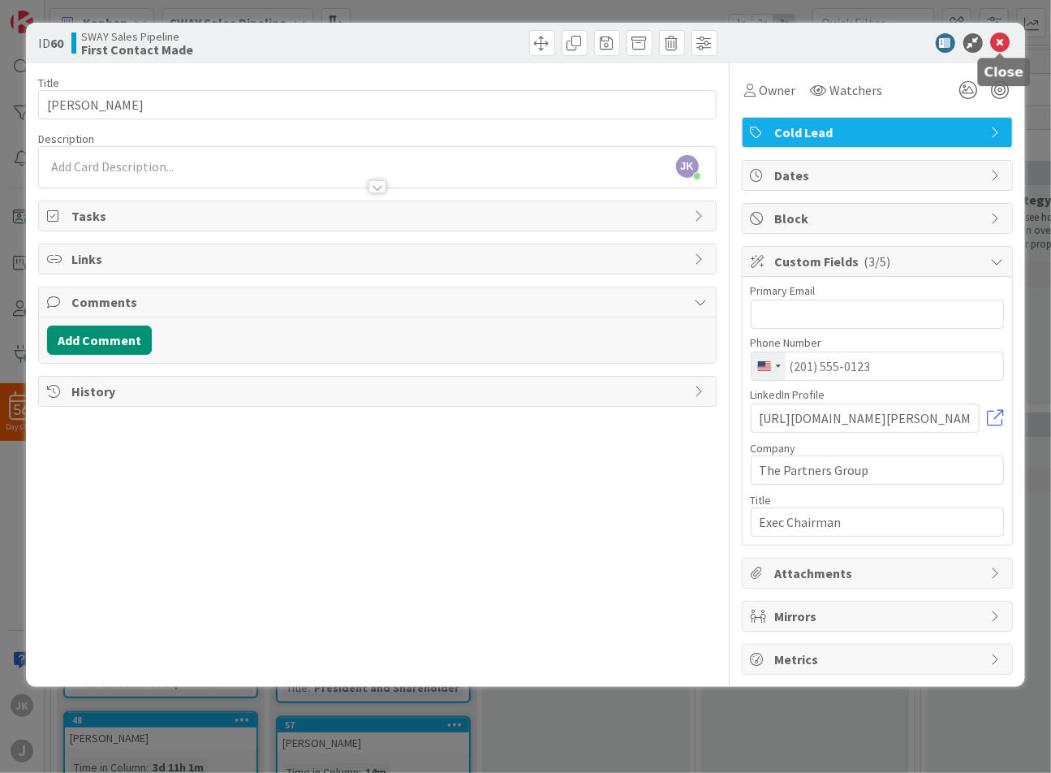
click at [995, 37] on icon at bounding box center [1000, 42] width 19 height 19
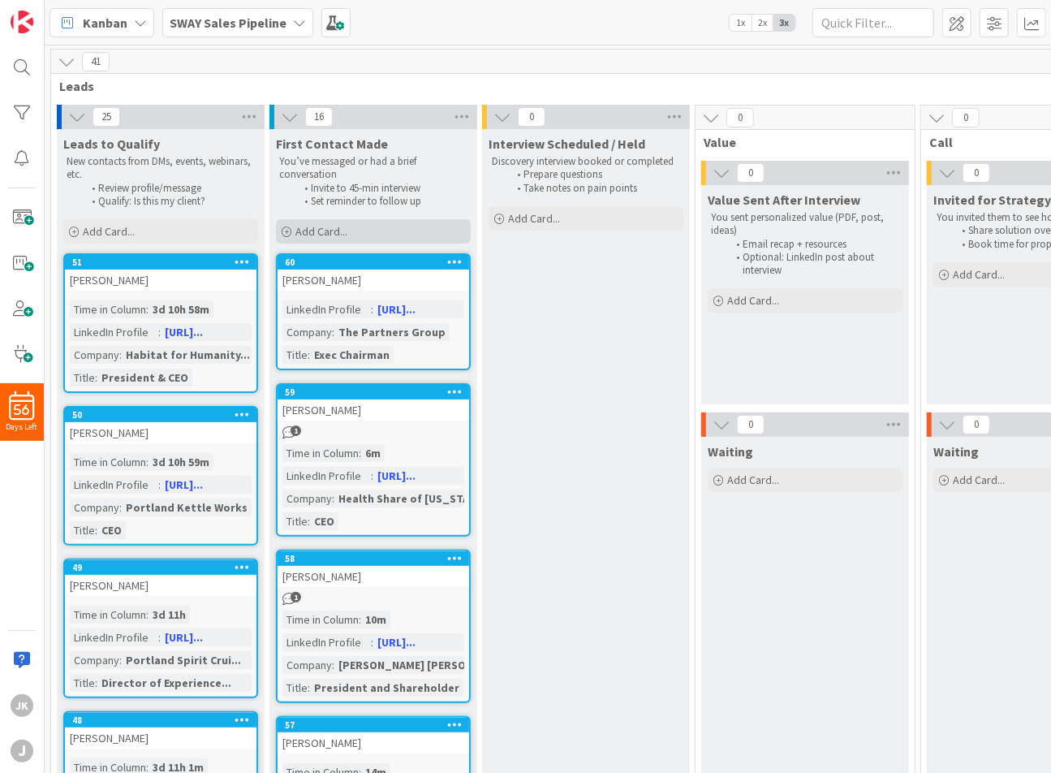
click at [343, 233] on span "Add Card..." at bounding box center [321, 231] width 52 height 15
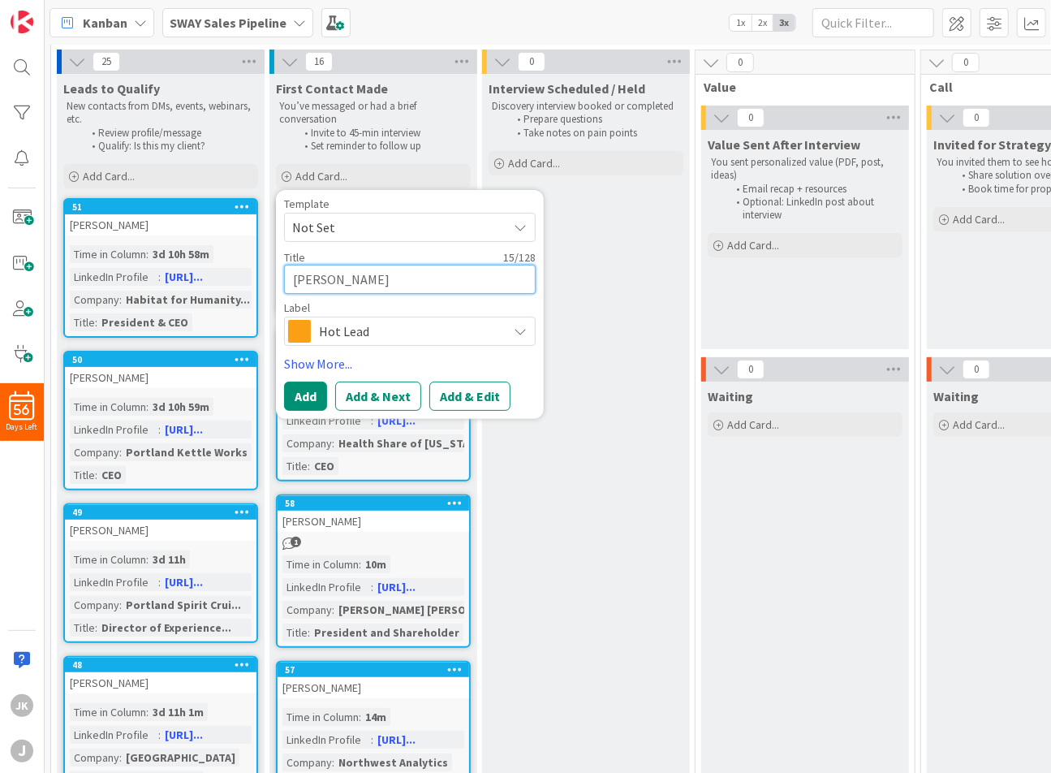
scroll to position [81, 0]
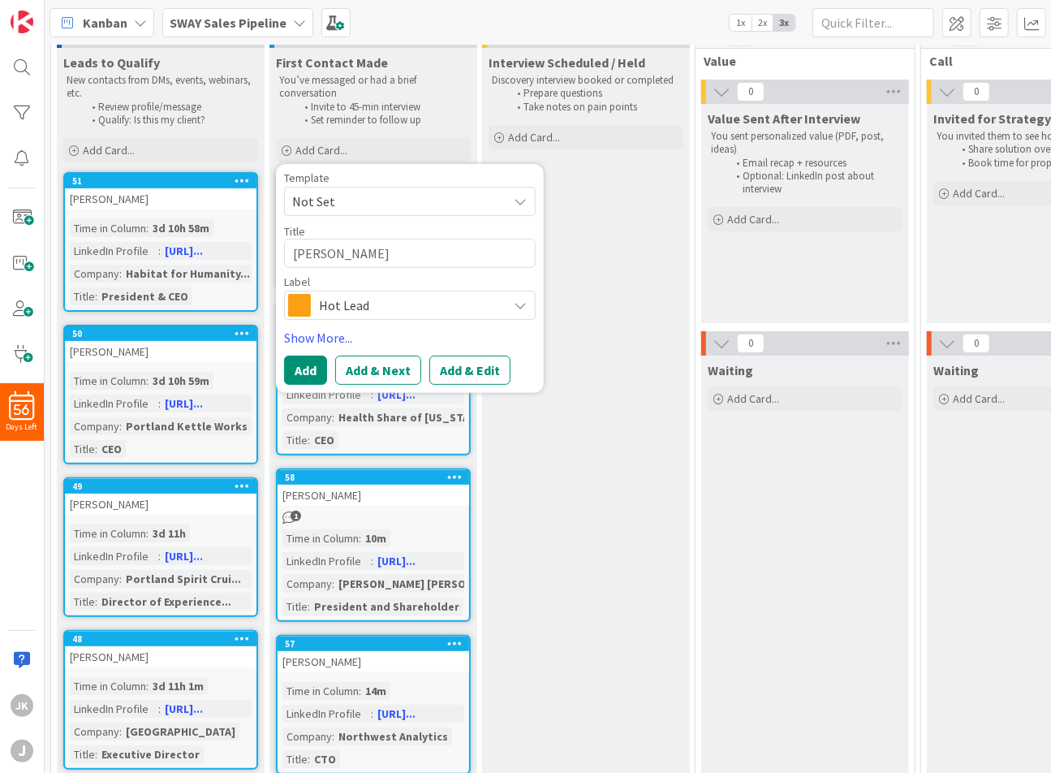
click at [333, 308] on span "Hot Lead" at bounding box center [409, 305] width 180 height 23
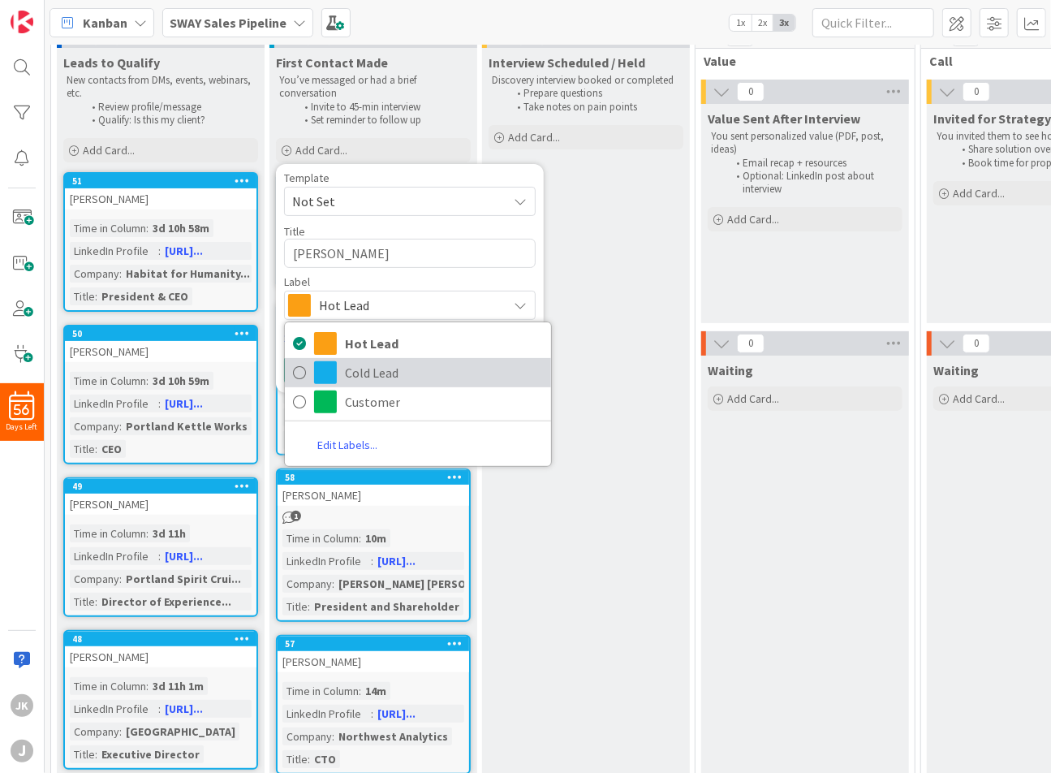
click at [370, 380] on span "Cold Lead" at bounding box center [444, 372] width 198 height 24
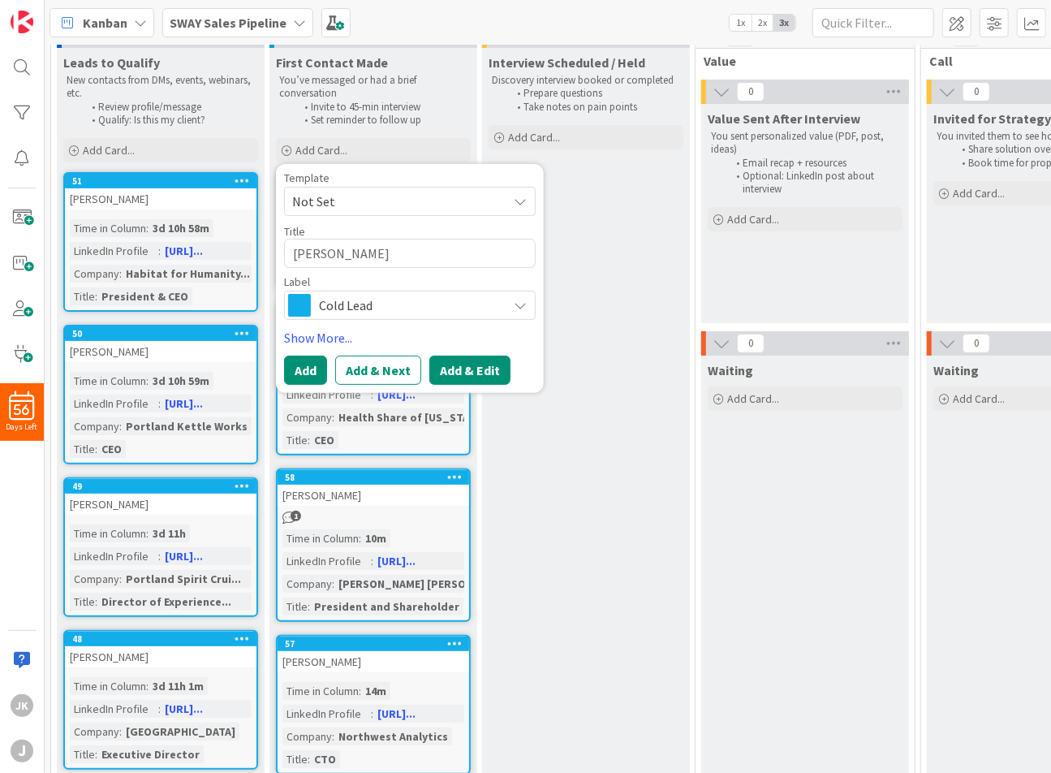
click at [450, 368] on button "Add & Edit" at bounding box center [469, 369] width 81 height 29
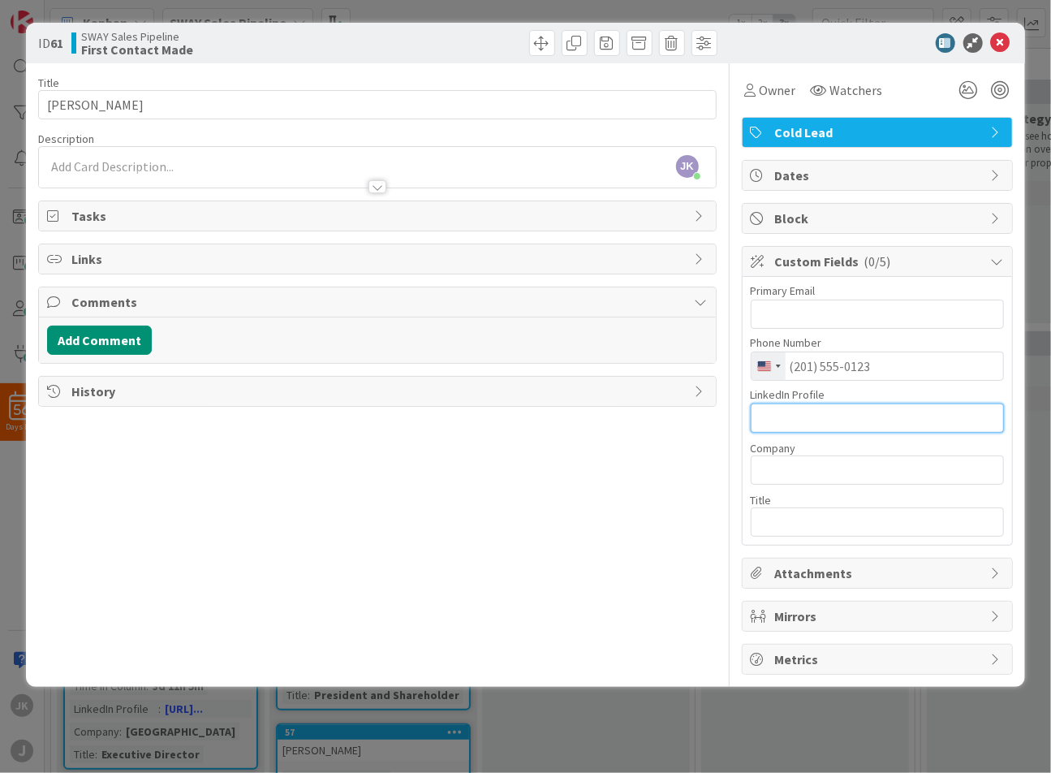
click at [814, 418] on input "text" at bounding box center [877, 417] width 253 height 29
paste input "[URL][DOMAIN_NAME]"
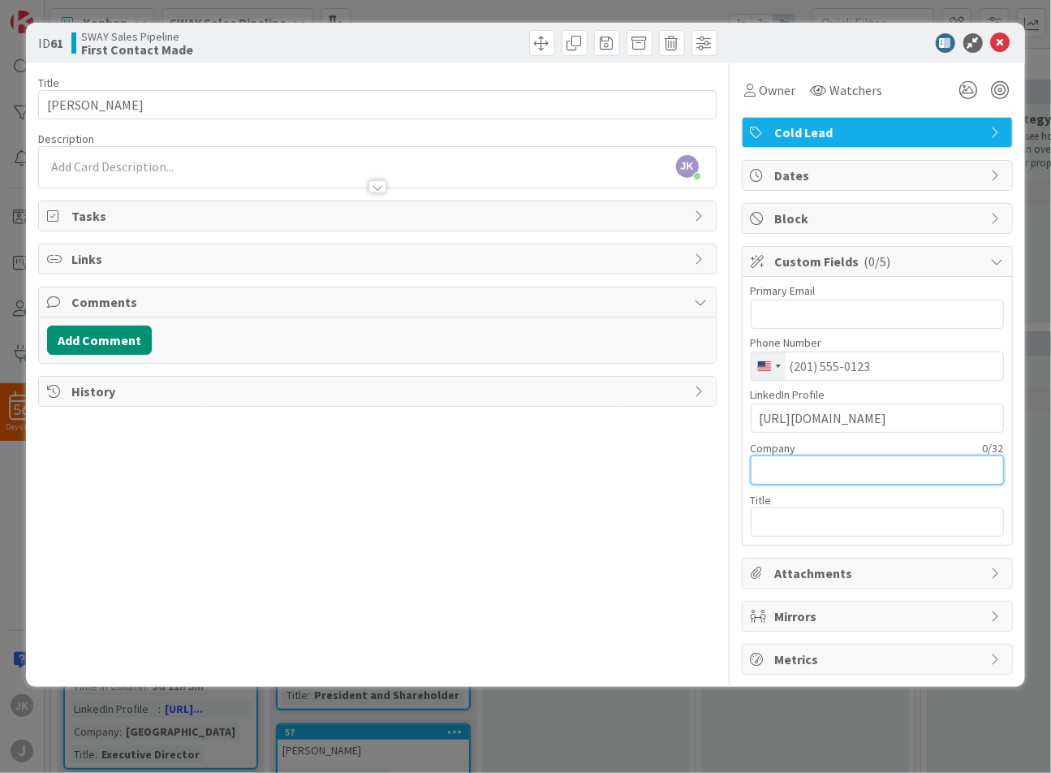
click at [813, 468] on input "text" at bounding box center [877, 469] width 253 height 29
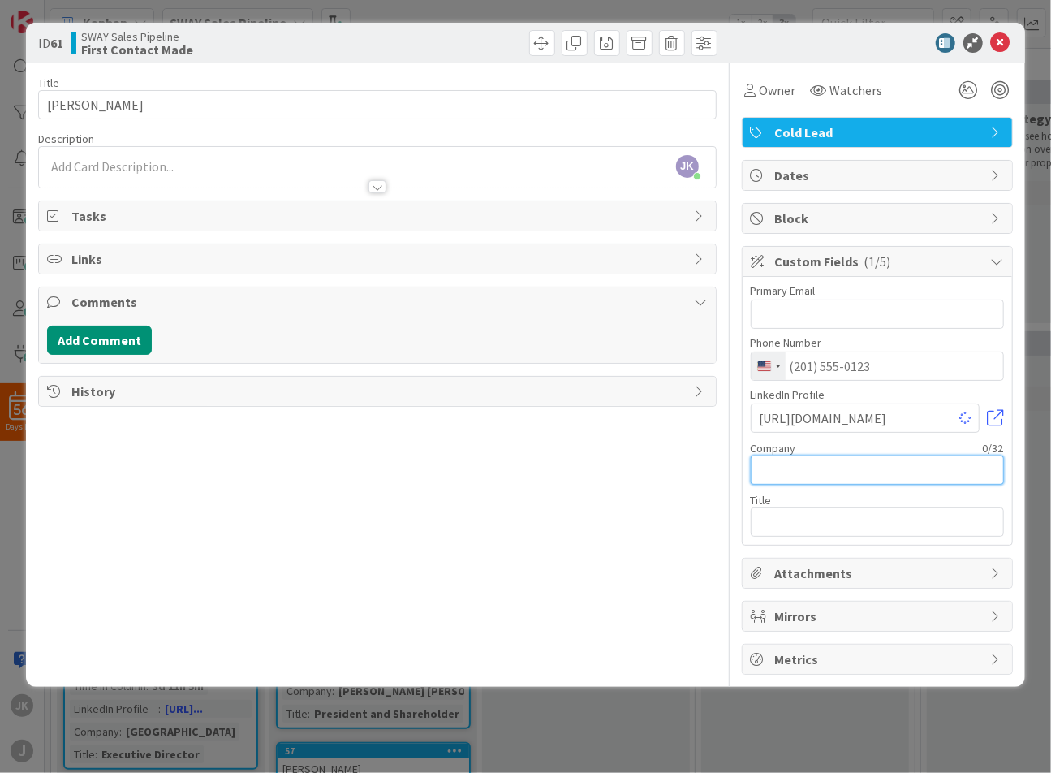
scroll to position [0, 0]
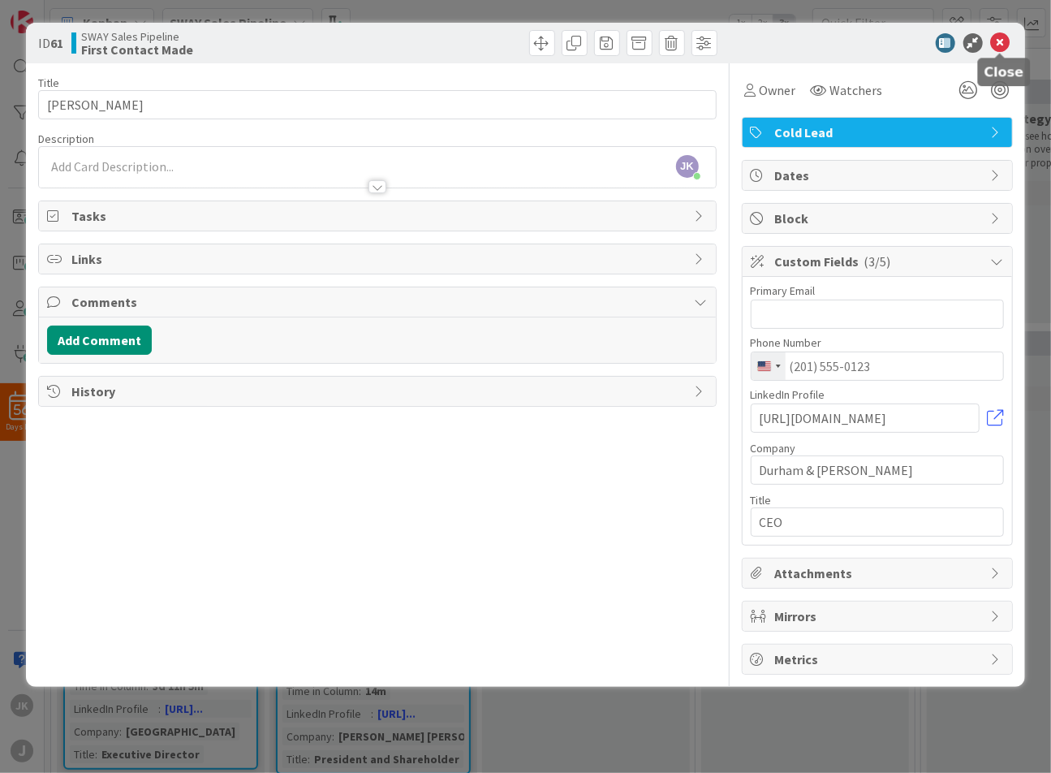
click at [997, 42] on icon at bounding box center [1000, 42] width 19 height 19
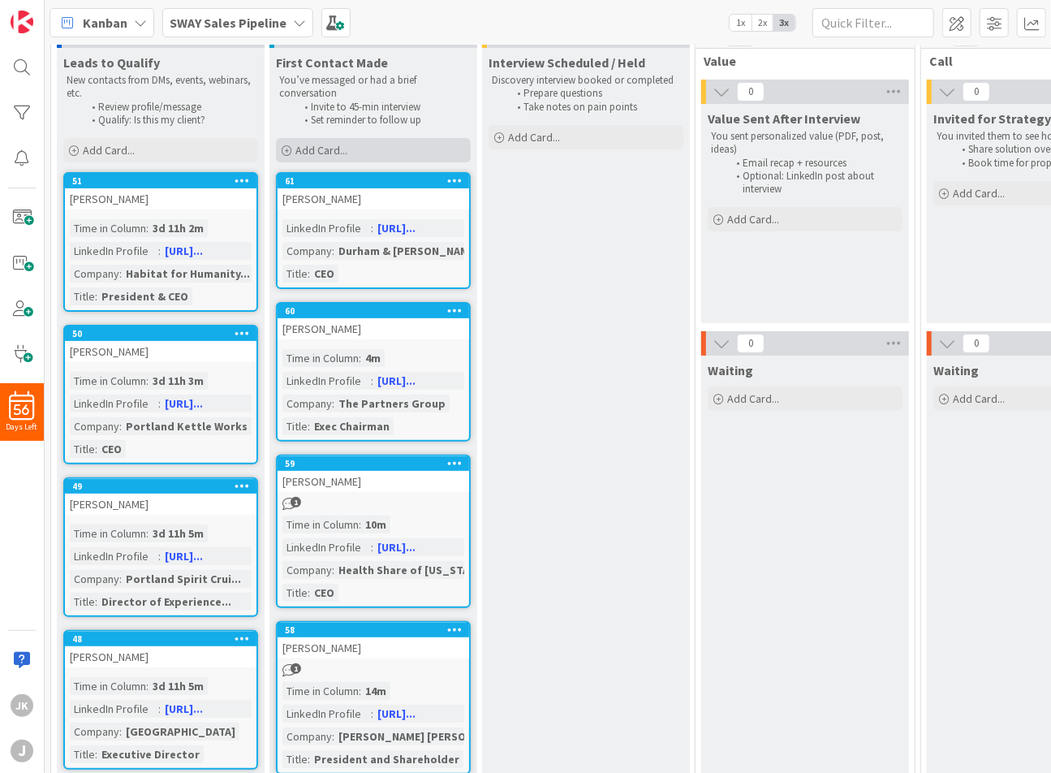
click at [310, 155] on span "Add Card..." at bounding box center [321, 150] width 52 height 15
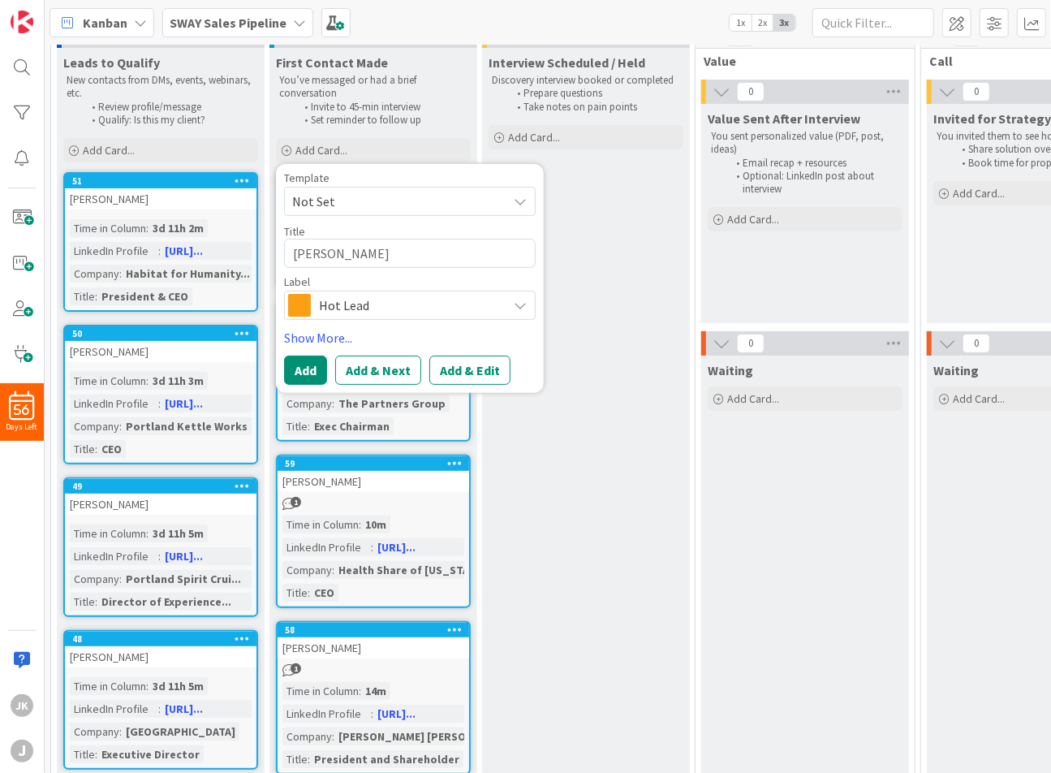
click at [374, 311] on span "Hot Lead" at bounding box center [409, 305] width 180 height 23
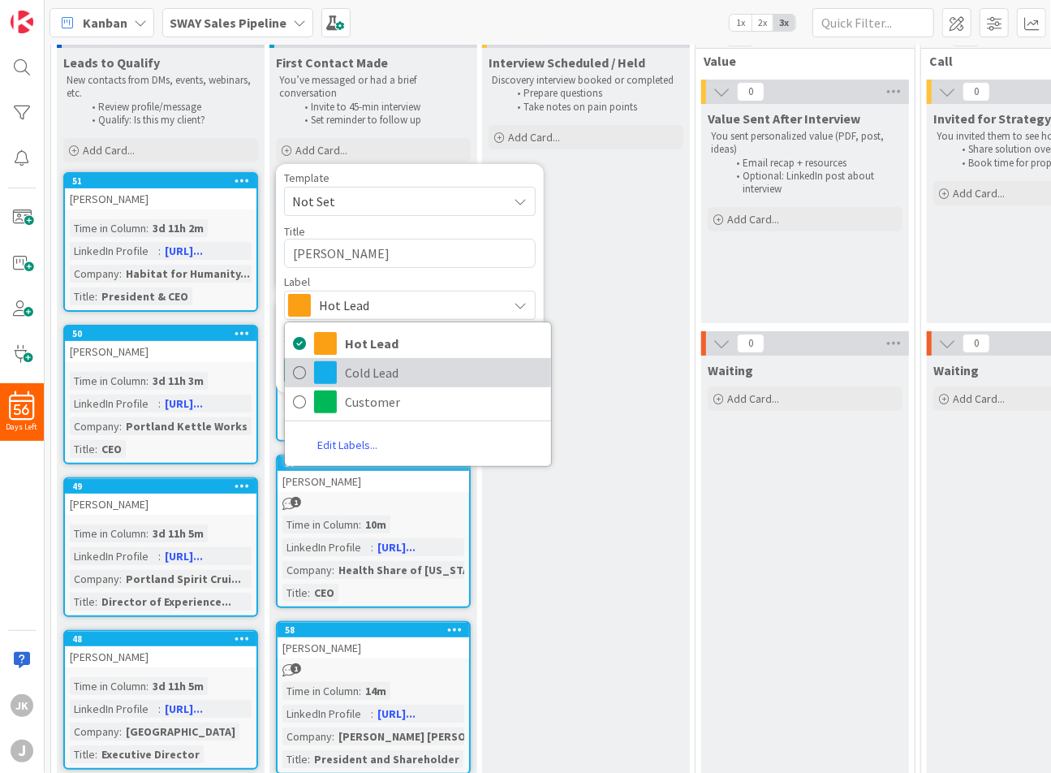
click at [380, 373] on span "Cold Lead" at bounding box center [444, 372] width 198 height 24
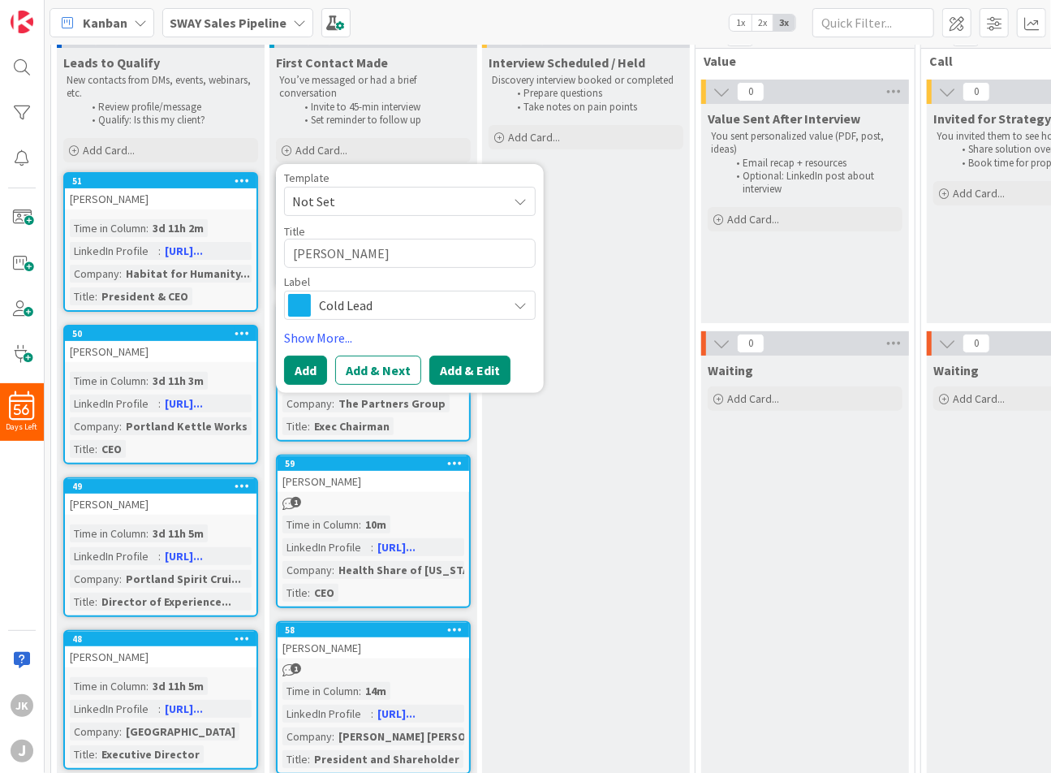
click at [453, 367] on button "Add & Edit" at bounding box center [469, 369] width 81 height 29
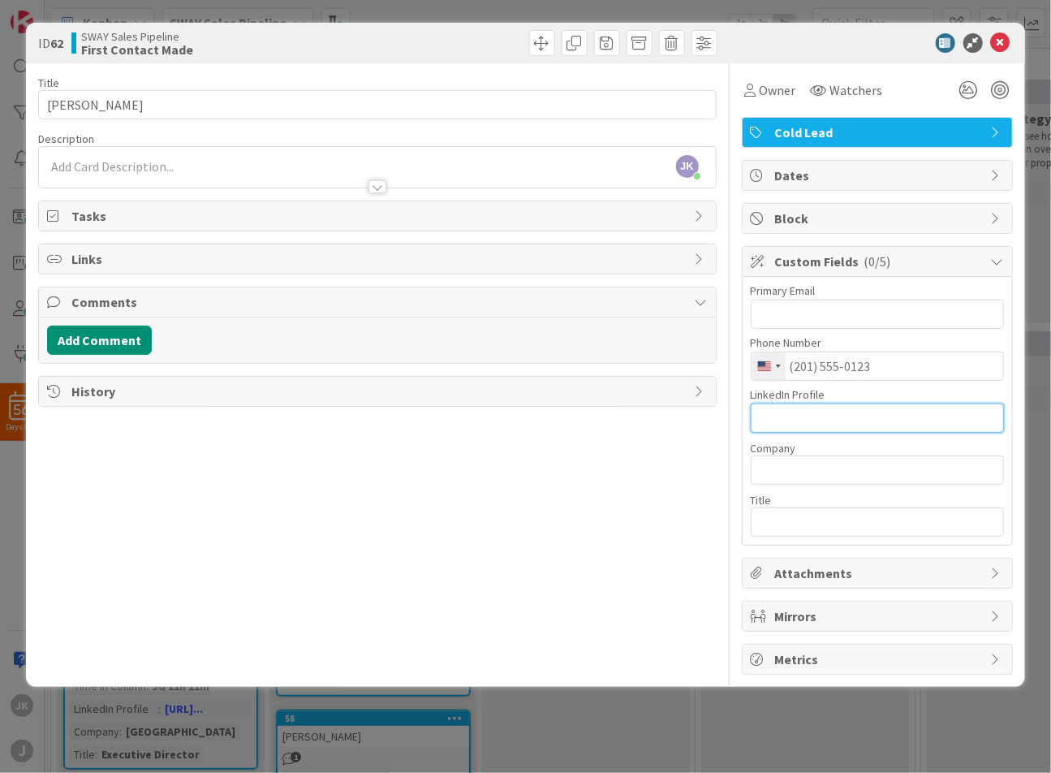
click at [817, 423] on input "text" at bounding box center [877, 417] width 253 height 29
paste input "[URL][DOMAIN_NAME][PERSON_NAME]"
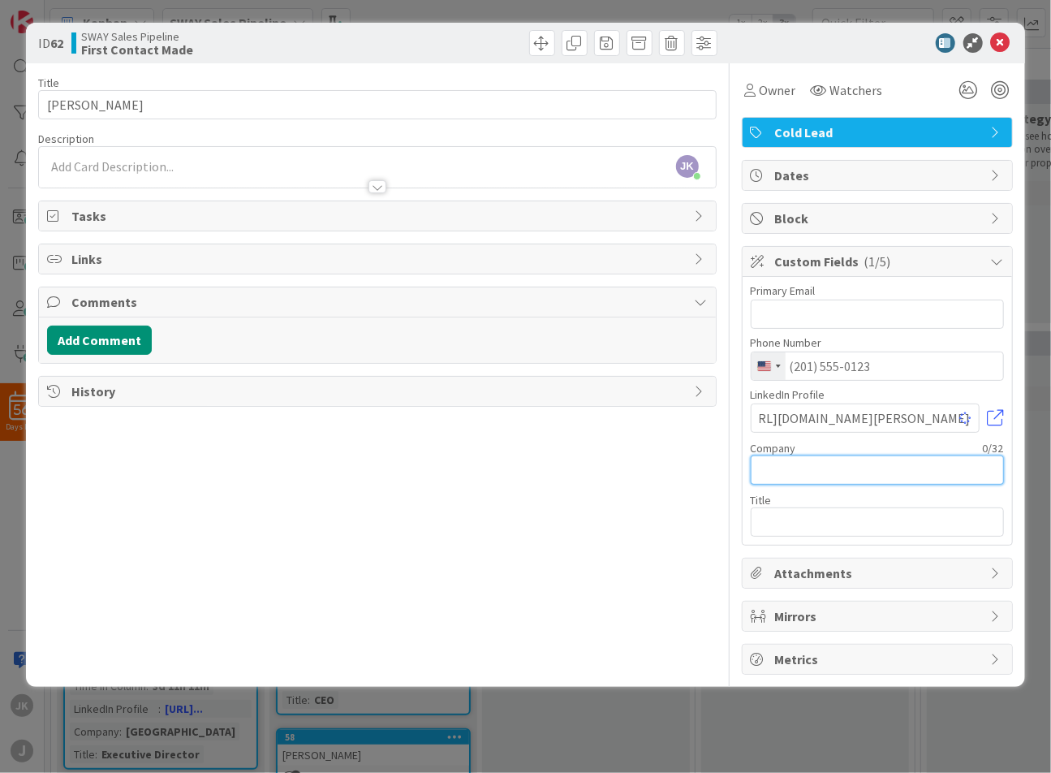
click at [813, 477] on input "text" at bounding box center [877, 469] width 253 height 29
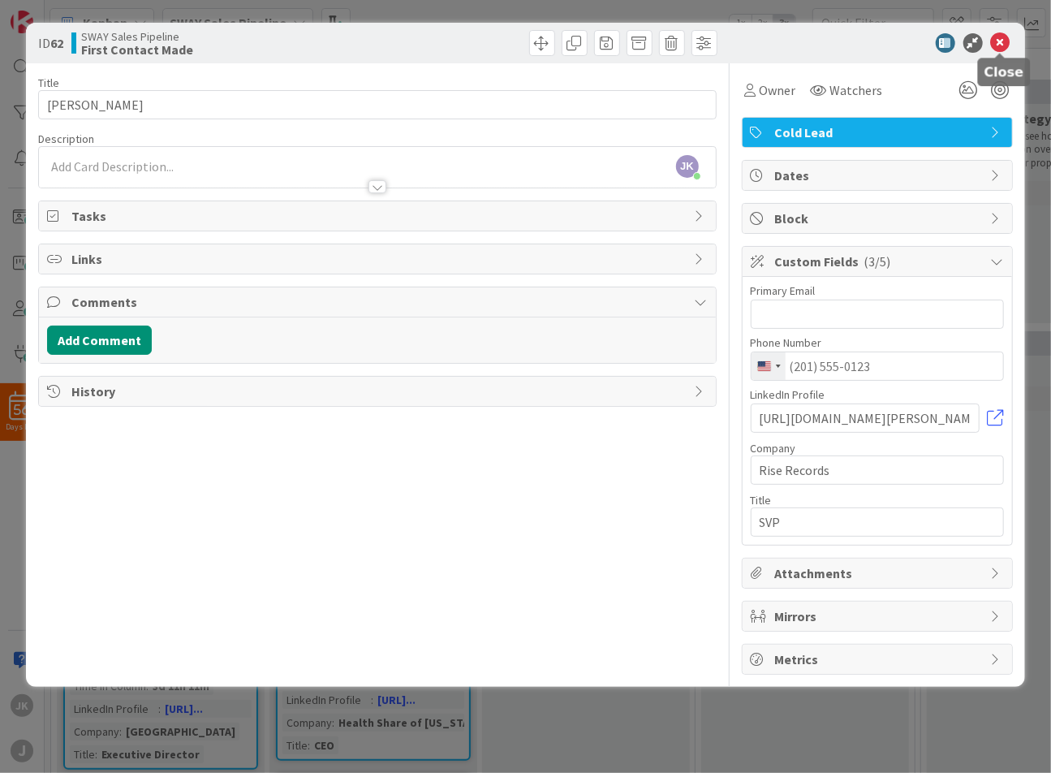
click at [1003, 41] on icon at bounding box center [1000, 42] width 19 height 19
